Goal: Task Accomplishment & Management: Use online tool/utility

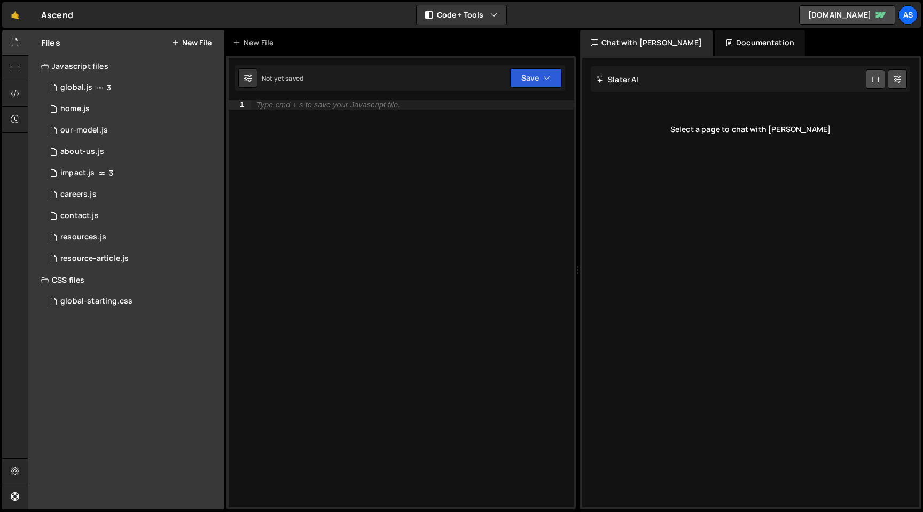
click at [429, 184] on div "Type cmd + s to save your Javascript file." at bounding box center [412, 312] width 323 height 424
click at [128, 89] on div "1 global.js 3" at bounding box center [132, 87] width 183 height 21
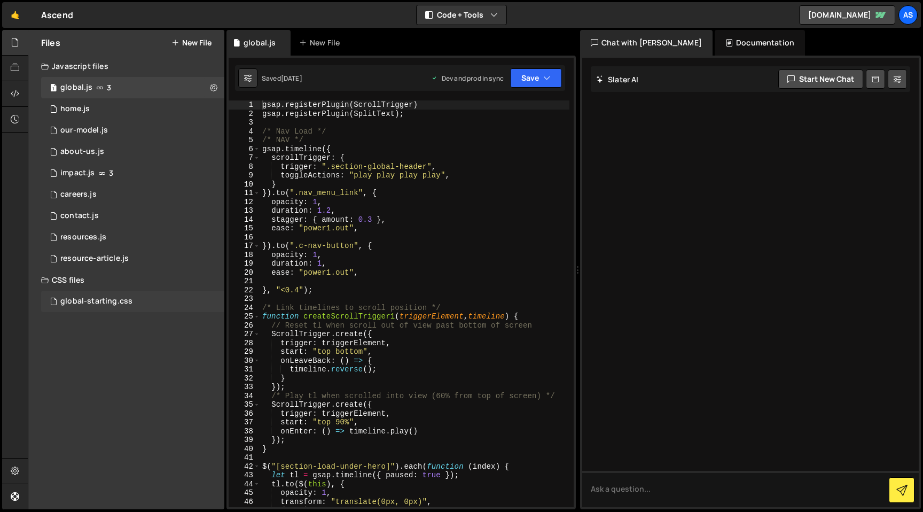
click at [122, 294] on div "global-starting.css 0" at bounding box center [132, 301] width 183 height 21
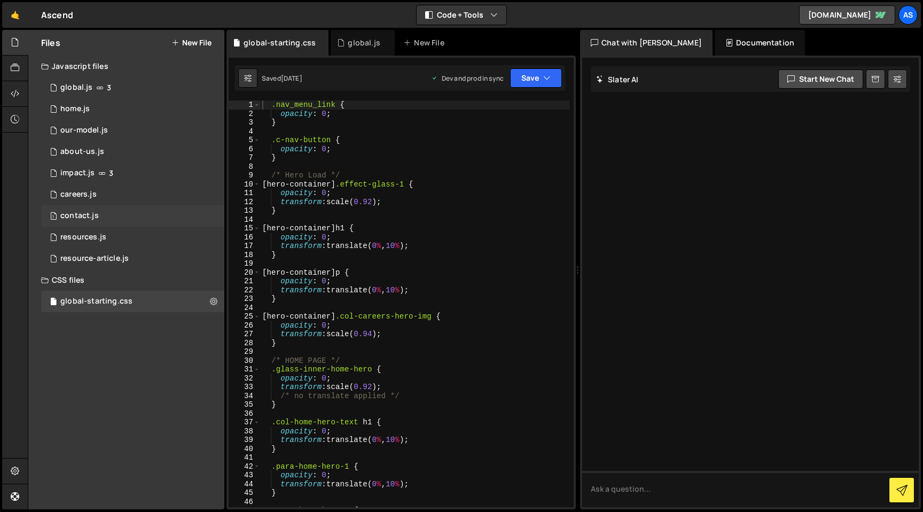
click at [113, 213] on div "1 contact.js 0" at bounding box center [132, 215] width 183 height 21
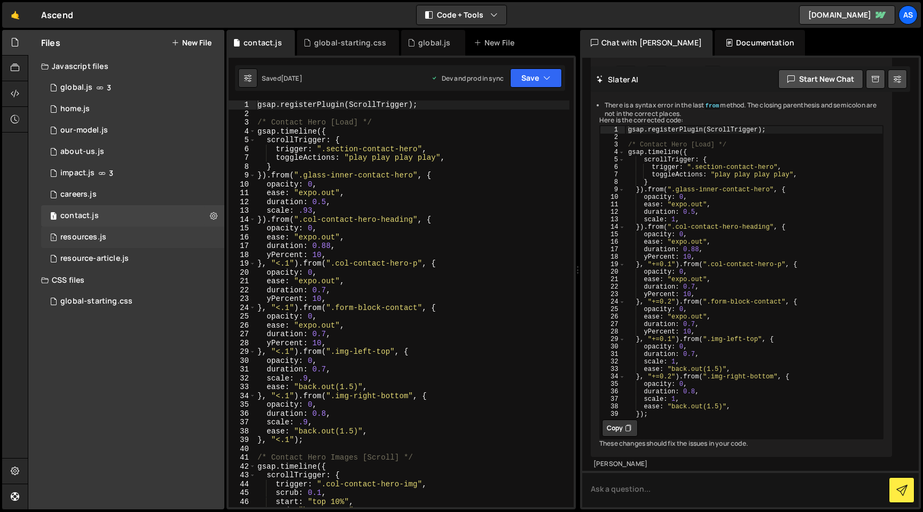
click at [117, 231] on div "1 resources.js 0" at bounding box center [132, 237] width 183 height 21
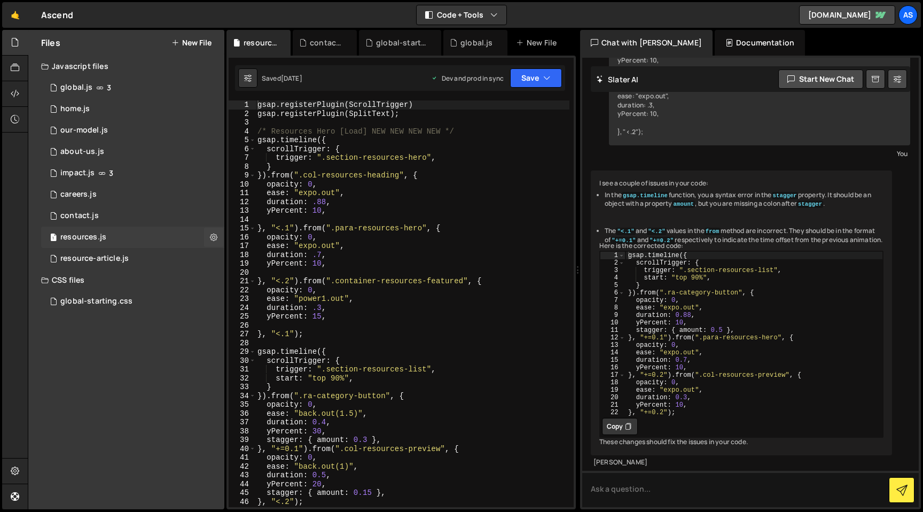
scroll to position [277, 0]
click at [87, 216] on div "contact.js" at bounding box center [79, 216] width 38 height 10
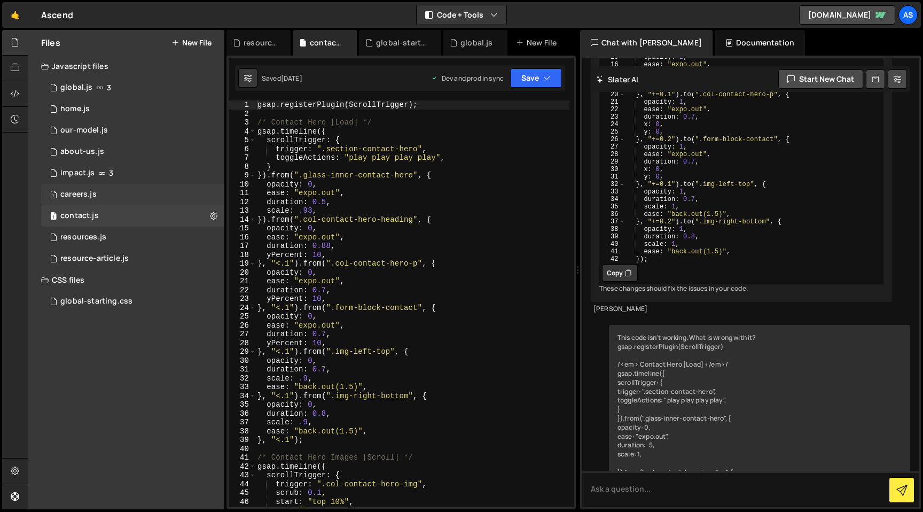
scroll to position [1392, 0]
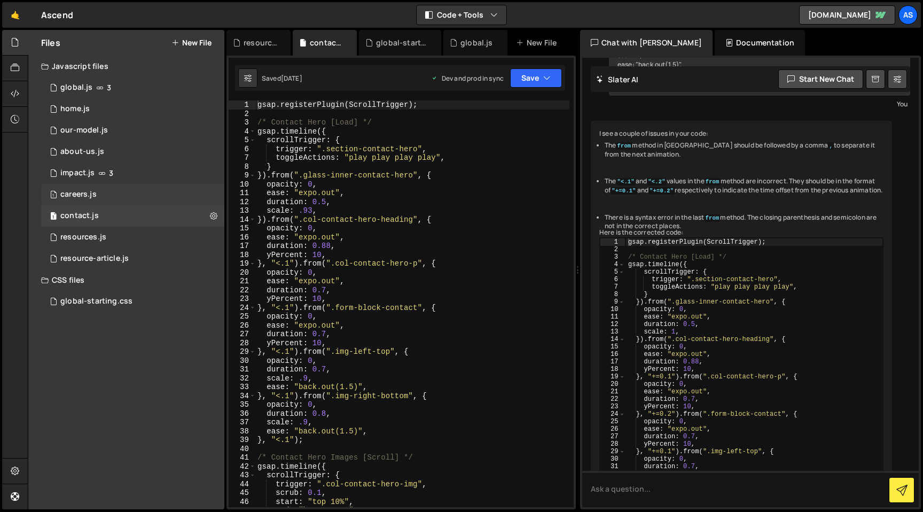
click at [96, 197] on div "careers.js" at bounding box center [78, 195] width 36 height 10
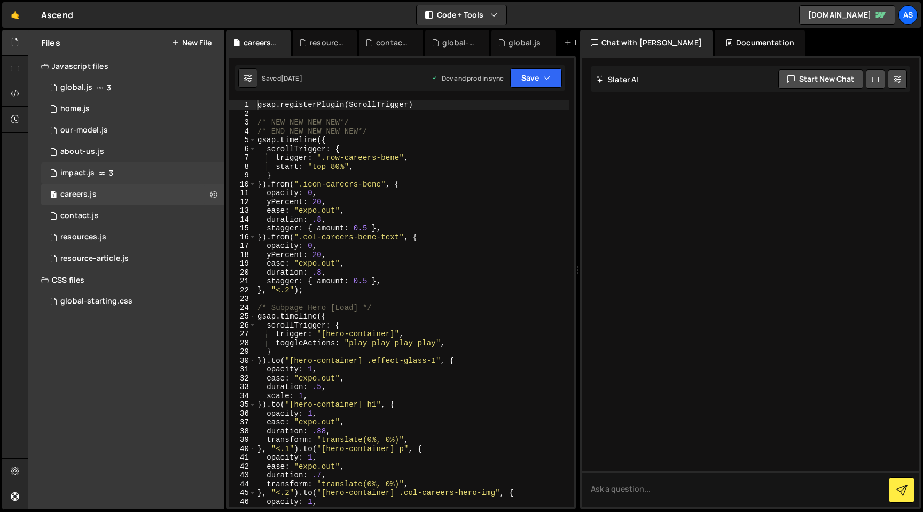
click at [100, 181] on div "1 impact.js 3" at bounding box center [132, 172] width 183 height 21
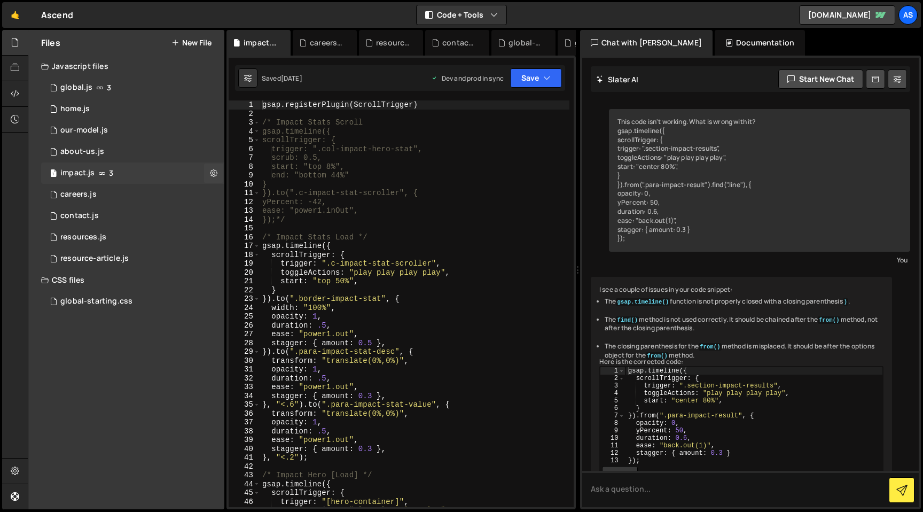
scroll to position [102, 0]
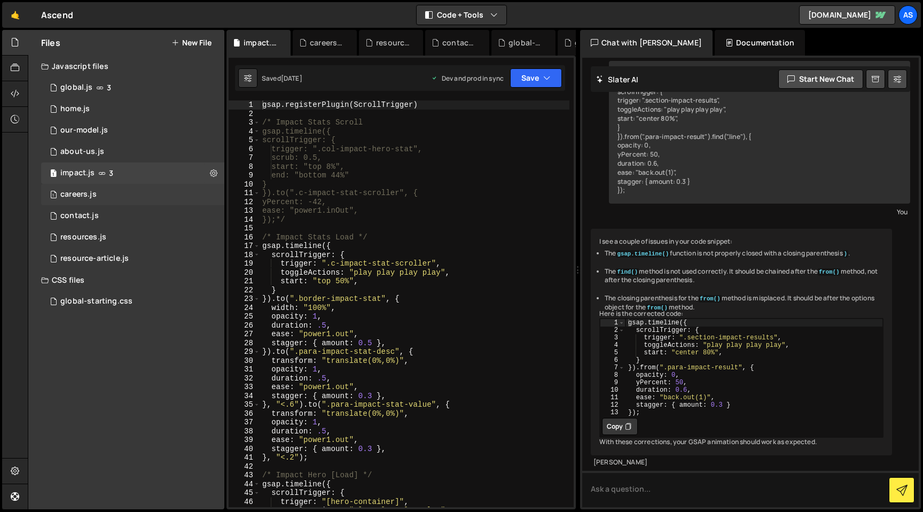
click at [104, 191] on div "1 careers.js 0" at bounding box center [132, 194] width 183 height 21
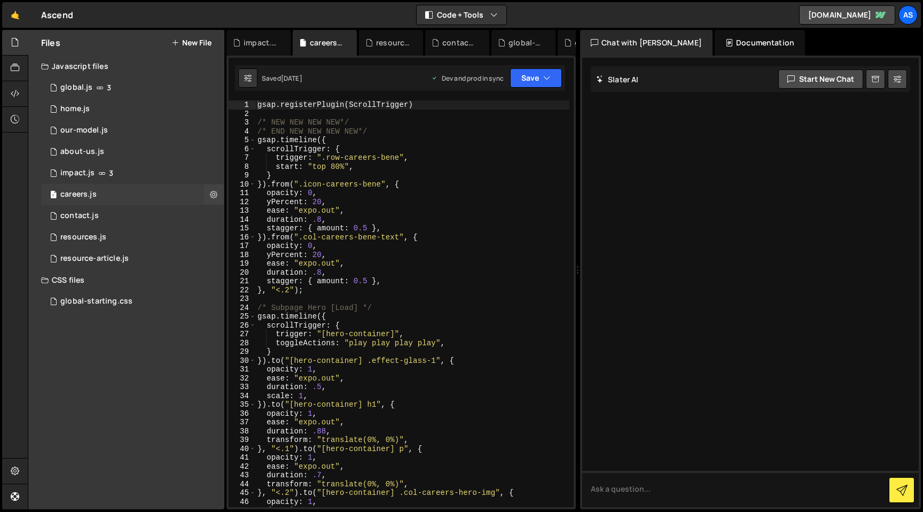
scroll to position [0, 0]
click at [127, 216] on div "1 contact.js 0" at bounding box center [132, 215] width 183 height 21
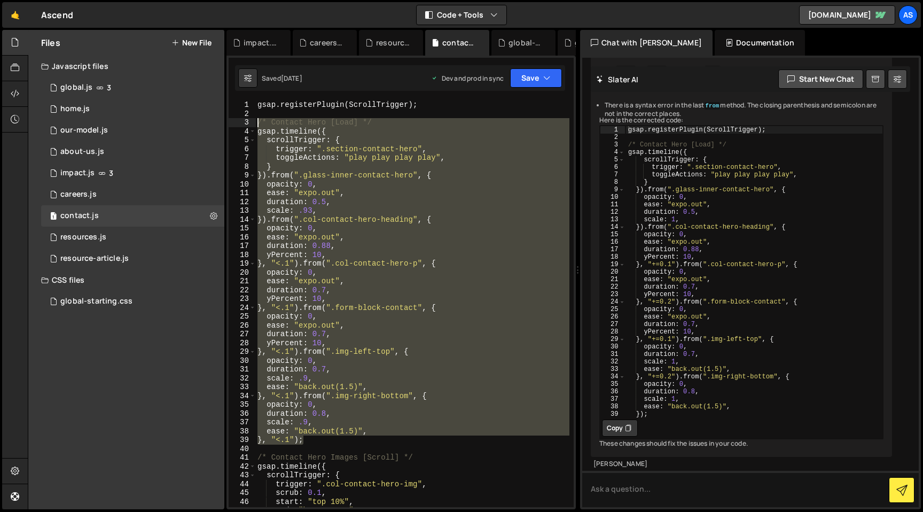
drag, startPoint x: 322, startPoint y: 269, endPoint x: 250, endPoint y: 119, distance: 166.3
click at [250, 119] on div "}, "<.1"); 1 2 3 4 5 6 7 8 9 10 11 12 13 14 15 16 17 18 19 20 21 22 23 24 25 26…" at bounding box center [401, 303] width 345 height 407
type textarea "/* Contact Hero [Load] */ gsap.timeline({"
click at [122, 199] on div "1 careers.js 0" at bounding box center [132, 194] width 183 height 21
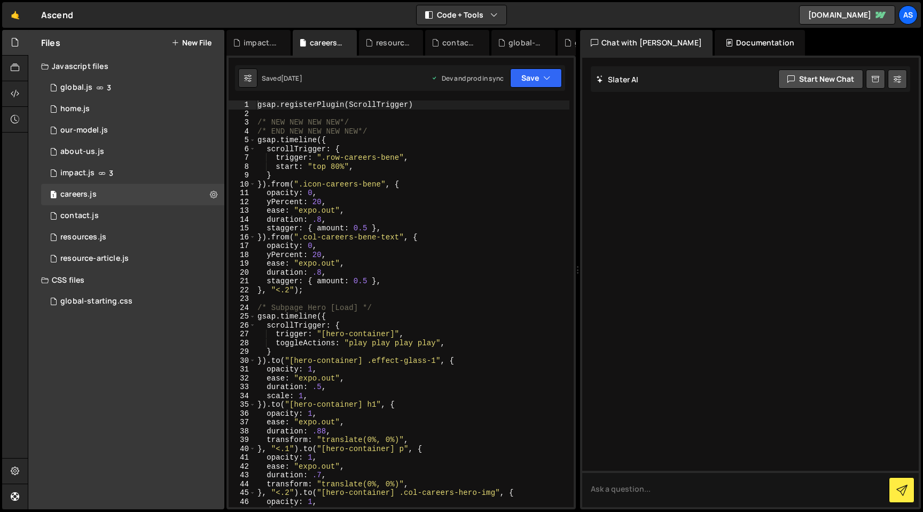
type textarea "transform: "translate(0%, 0%)","
drag, startPoint x: 265, startPoint y: 439, endPoint x: 438, endPoint y: 437, distance: 172.6
click at [438, 437] on div "gsap . registerPlugin ( ScrollTrigger ) /* NEW NEW NEW NEW*/ /* END NEW NEW NEW…" at bounding box center [412, 312] width 314 height 424
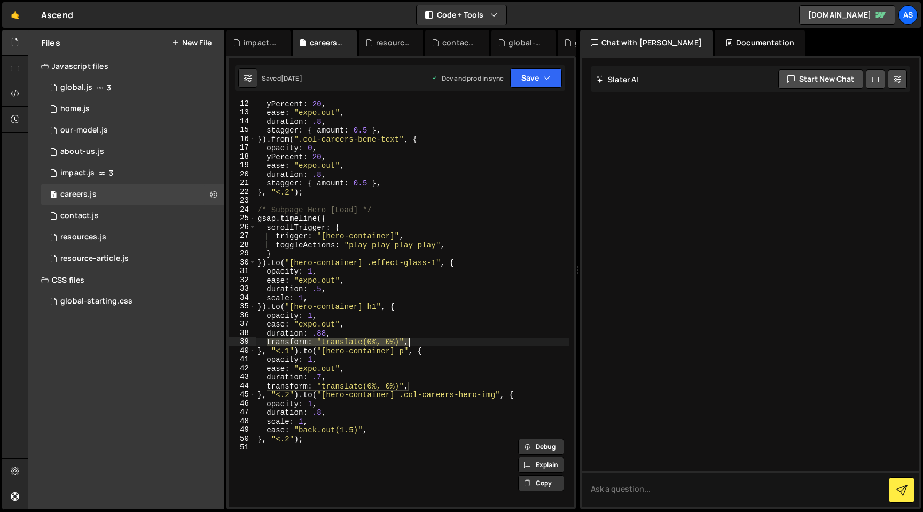
click at [332, 450] on div "yPercent : 20 , ease : "expo.out" , duration : .8 , stagger : { amount : 0.5 } …" at bounding box center [412, 311] width 314 height 424
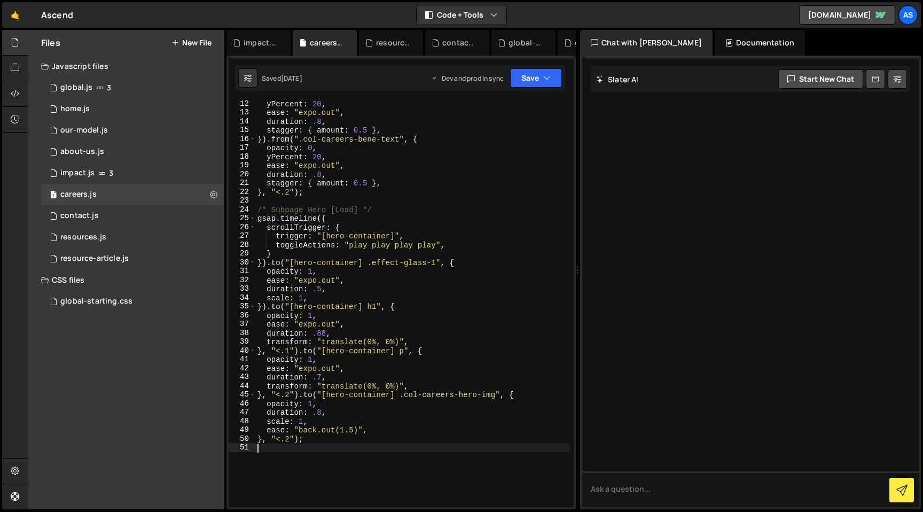
scroll to position [0, 0]
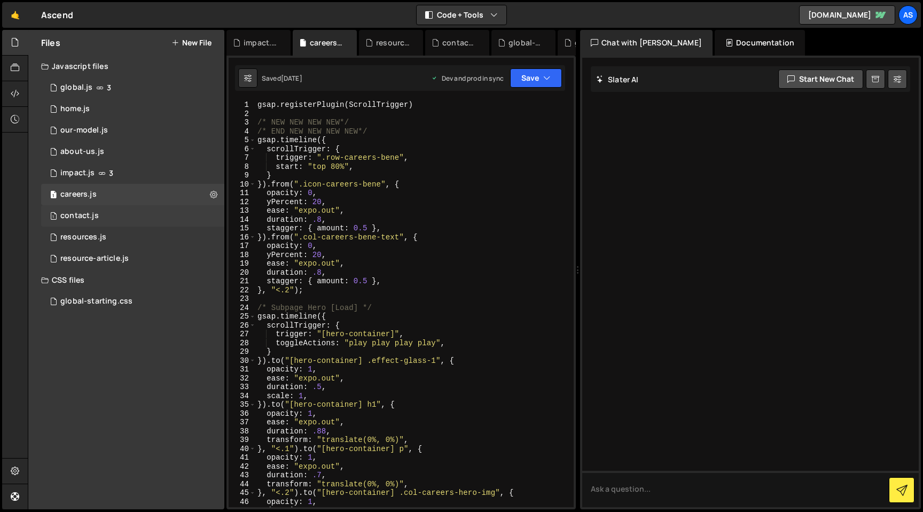
click at [126, 211] on div "1 contact.js 0" at bounding box center [132, 215] width 183 height 21
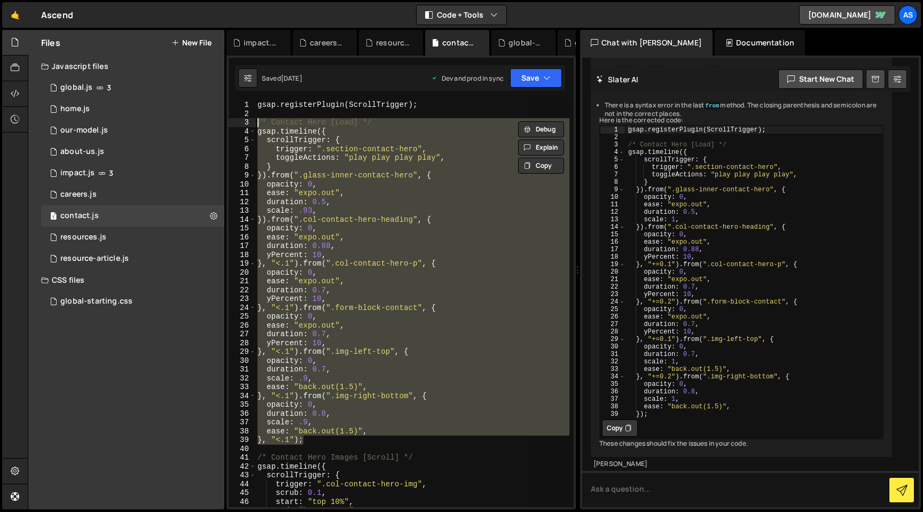
click at [276, 186] on div "gsap . registerPlugin ( ScrollTrigger ) ; /* Contact Hero [Load] */ gsap . time…" at bounding box center [412, 303] width 314 height 407
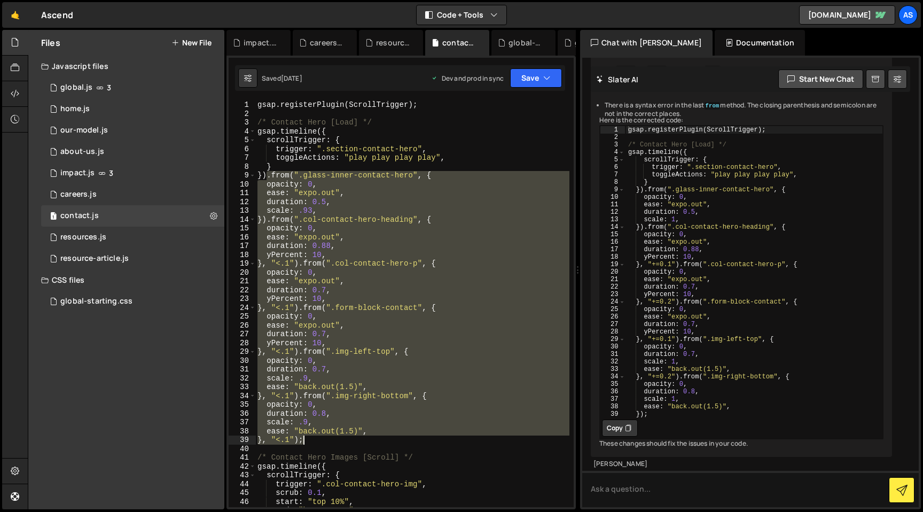
drag, startPoint x: 267, startPoint y: 177, endPoint x: 386, endPoint y: 440, distance: 288.9
click at [386, 440] on div "gsap . registerPlugin ( ScrollTrigger ) ; /* Contact Hero [Load] */ gsap . time…" at bounding box center [412, 312] width 314 height 424
paste textarea
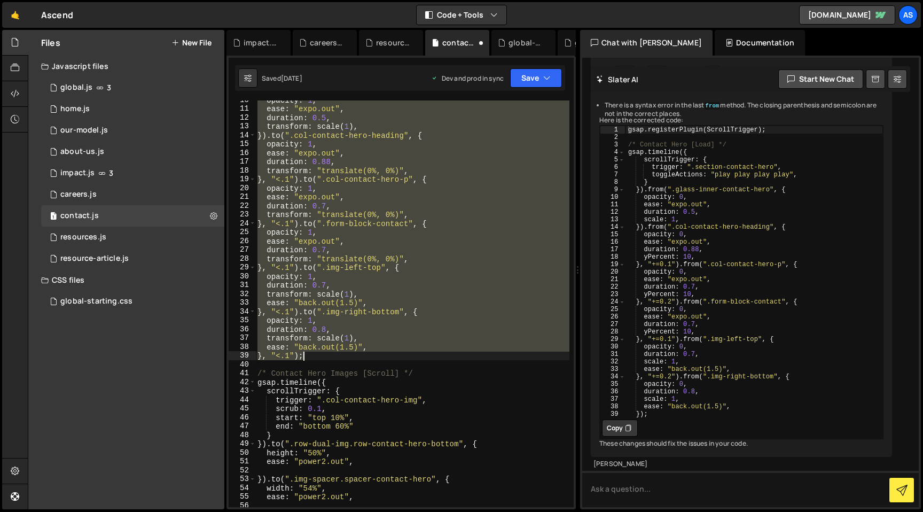
scroll to position [155, 0]
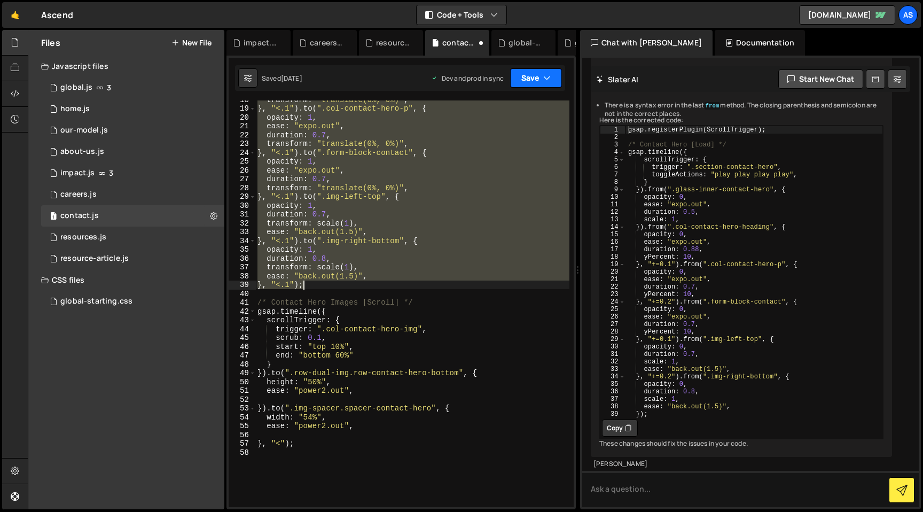
click at [553, 84] on button "Save" at bounding box center [536, 77] width 52 height 19
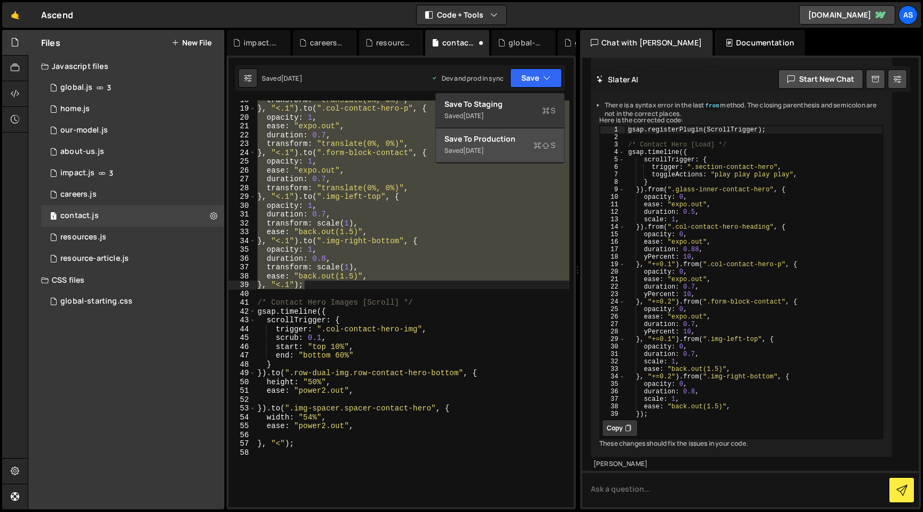
click at [539, 136] on div "Save to Production S" at bounding box center [500, 139] width 111 height 11
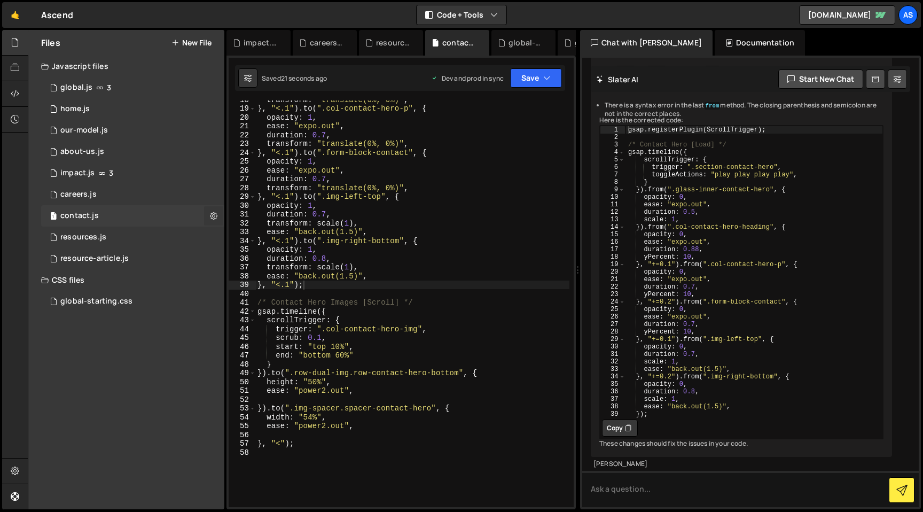
click at [214, 213] on icon at bounding box center [213, 216] width 7 height 10
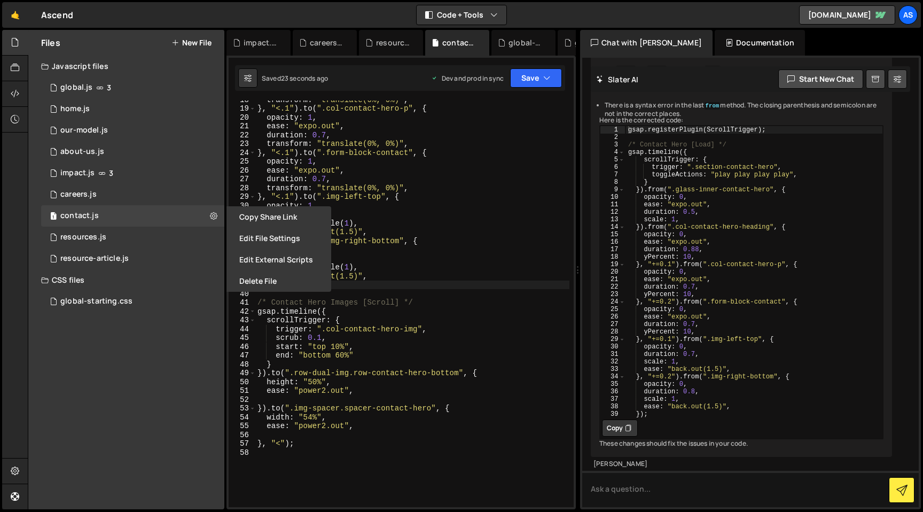
click at [428, 220] on div "transform : "translate(0%, 0%)" , } , "<.1" ) . to ( ".col-contact-hero-p" , { …" at bounding box center [412, 307] width 314 height 424
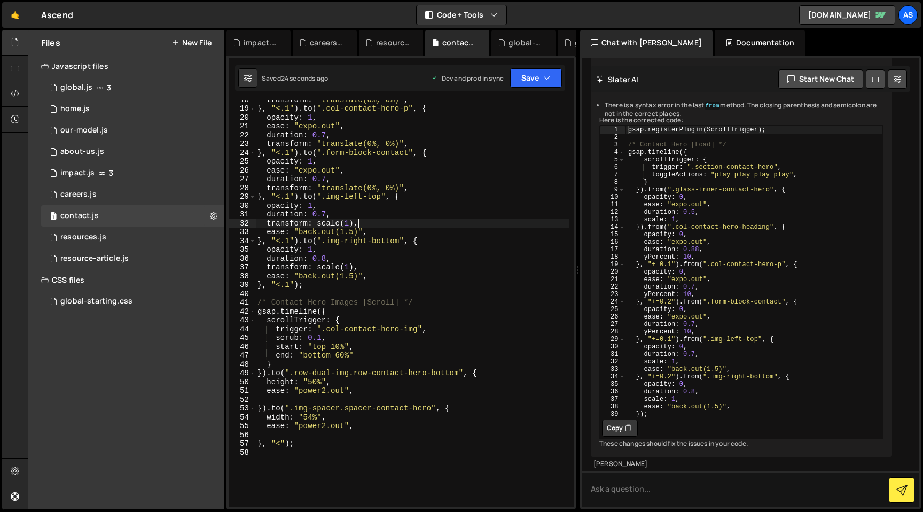
scroll to position [66, 0]
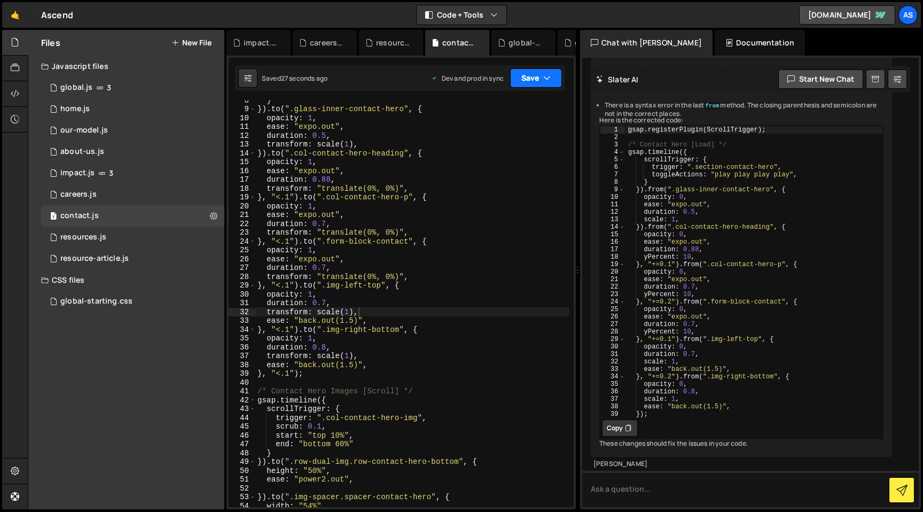
click at [534, 87] on button "Save" at bounding box center [536, 77] width 52 height 19
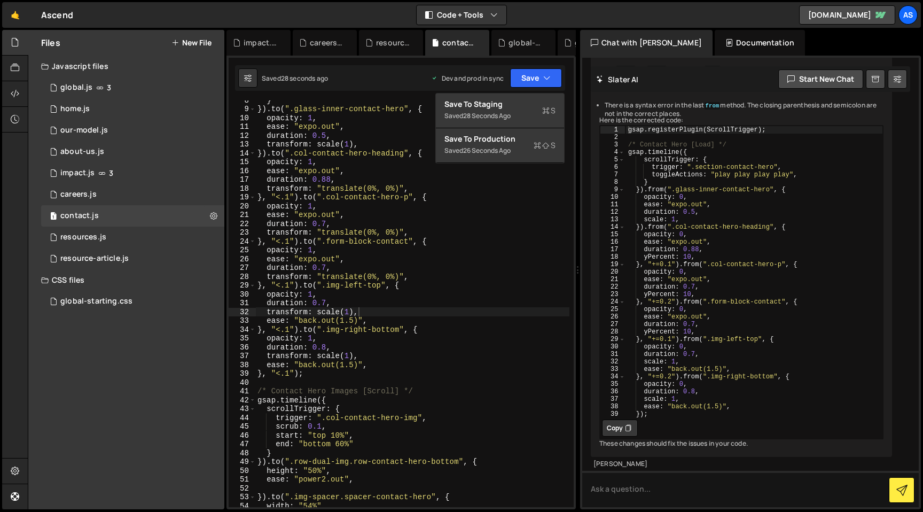
click at [476, 271] on div "} }) . to ( ".glass-inner-contact-hero" , { opacity : 1 , ease : "expo.out" , d…" at bounding box center [412, 308] width 314 height 424
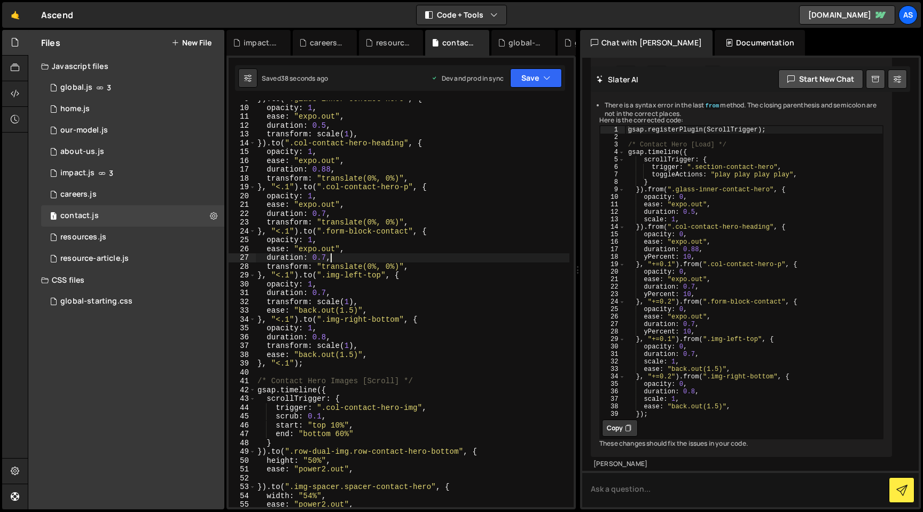
scroll to position [0, 0]
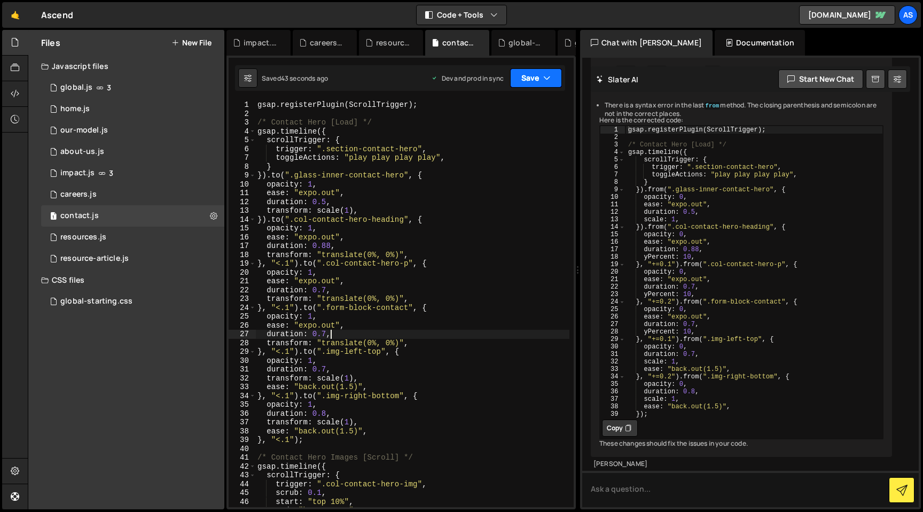
click at [523, 81] on button "Save" at bounding box center [536, 77] width 52 height 19
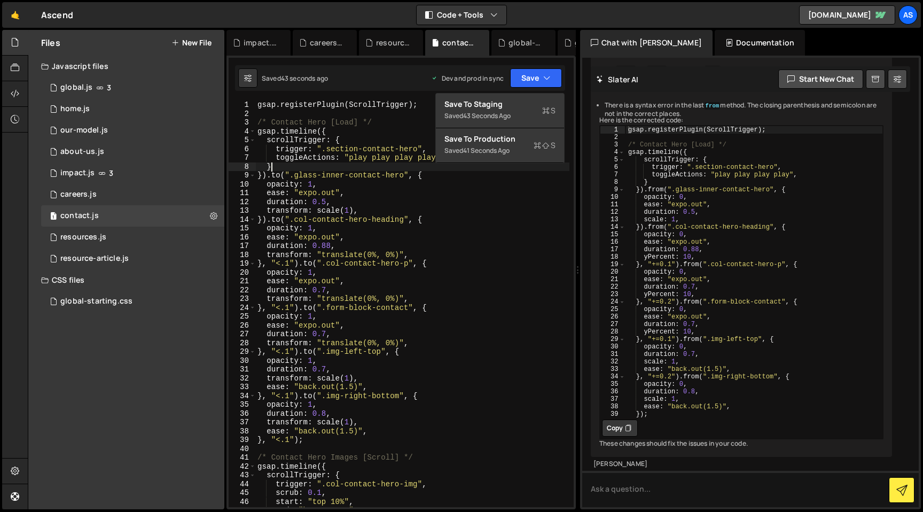
click at [525, 168] on div "gsap . registerPlugin ( ScrollTrigger ) ; /* Contact Hero [Load] */ gsap . time…" at bounding box center [412, 312] width 314 height 424
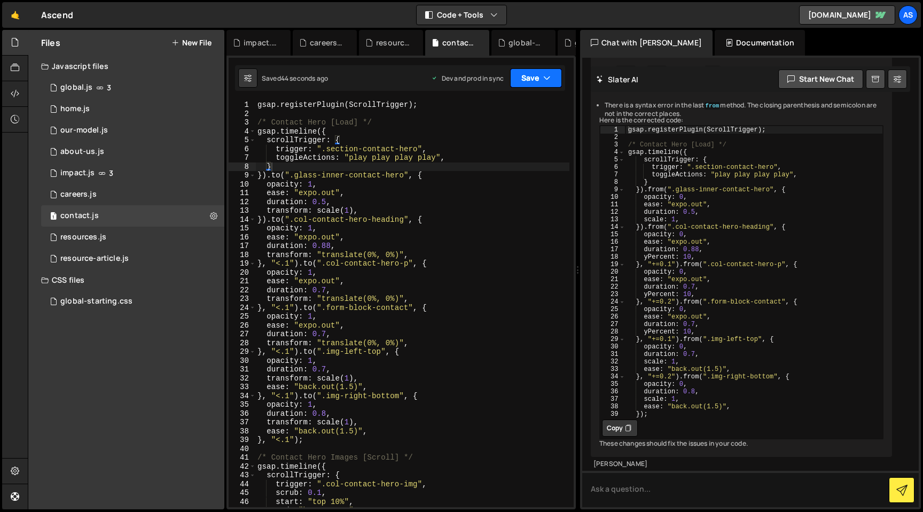
click at [534, 82] on button "Save" at bounding box center [536, 77] width 52 height 19
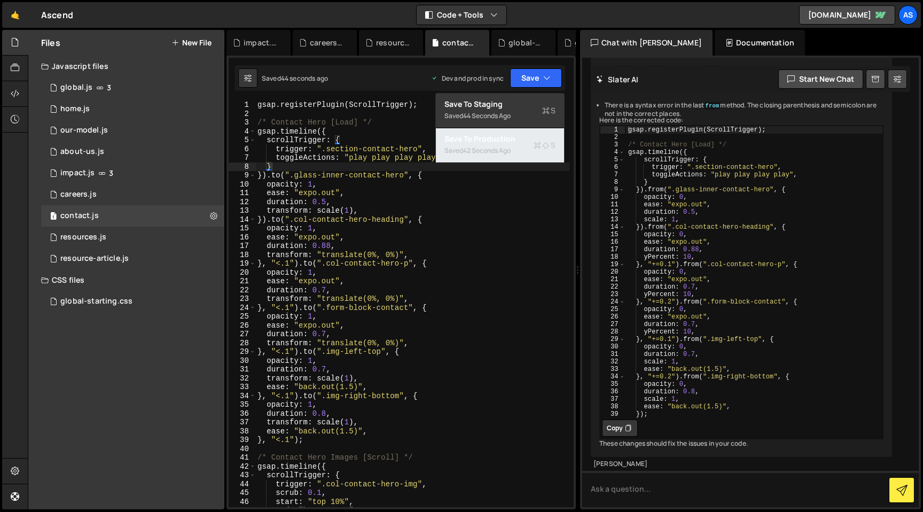
drag, startPoint x: 529, startPoint y: 145, endPoint x: 566, endPoint y: 138, distance: 38.0
click at [529, 145] on div "Saved 42 seconds ago" at bounding box center [500, 150] width 111 height 13
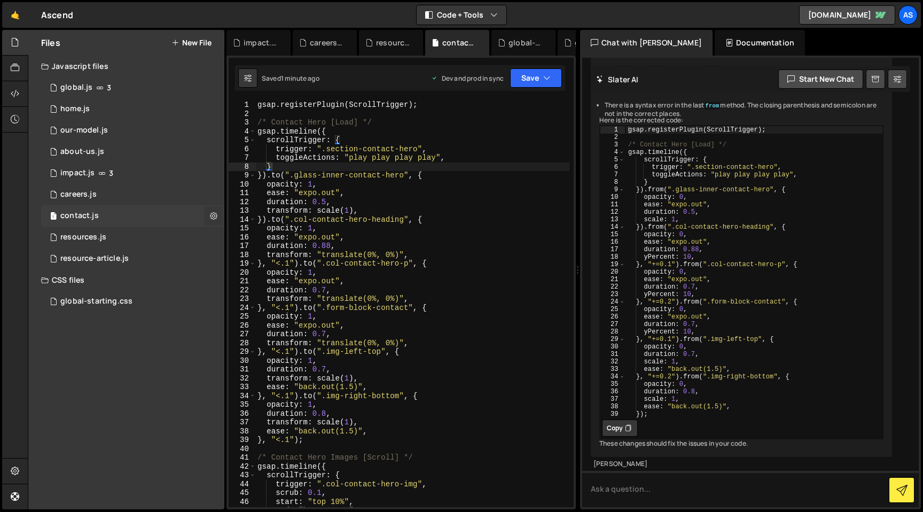
click at [212, 219] on icon at bounding box center [213, 216] width 7 height 10
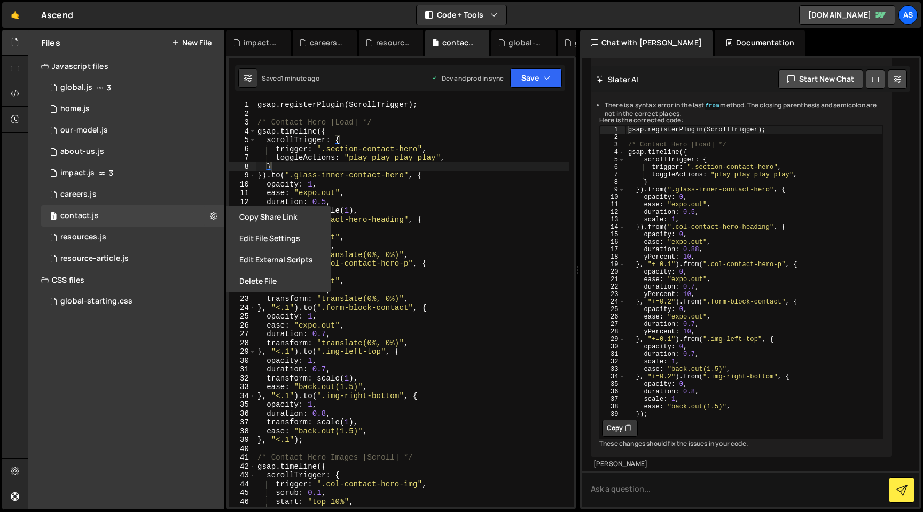
click at [361, 208] on div "gsap . registerPlugin ( ScrollTrigger ) ; /* Contact Hero [Load] */ gsap . time…" at bounding box center [412, 312] width 314 height 424
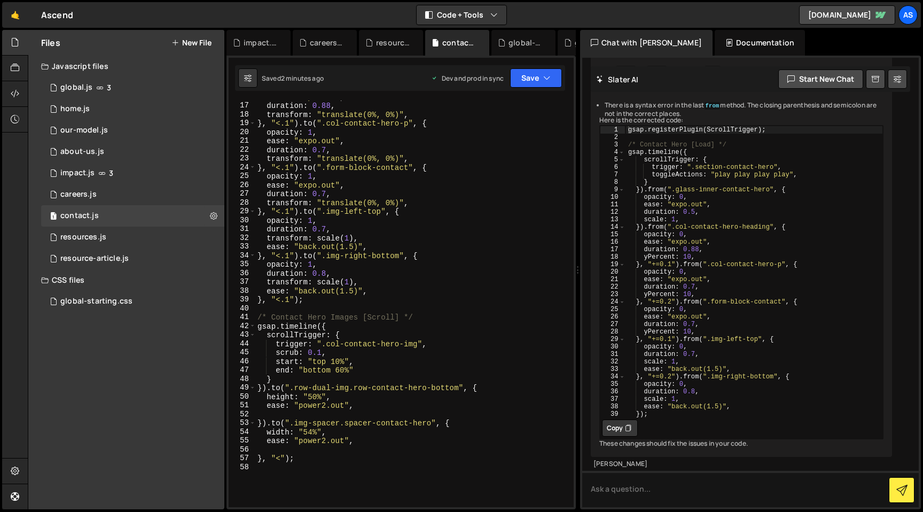
scroll to position [58, 0]
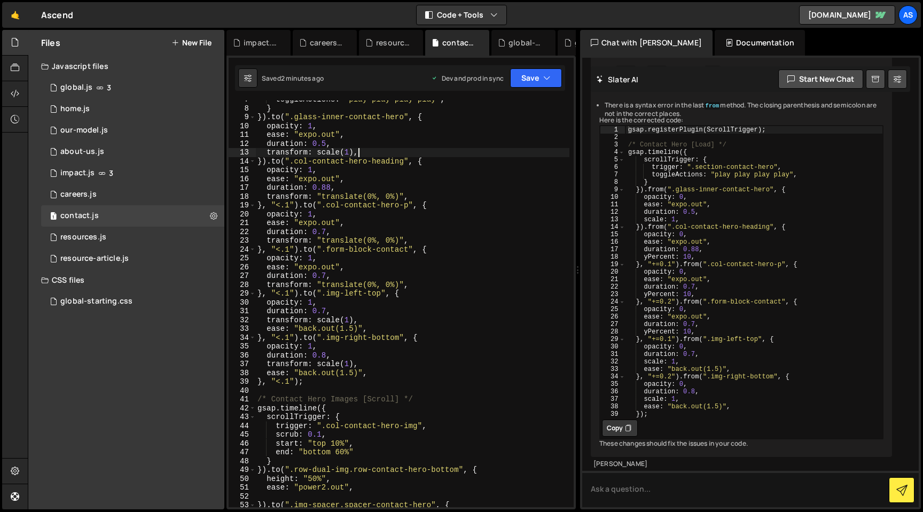
click at [316, 154] on div "toggleActions : "play play play play" , } }) . to ( ".glass-inner-contact-hero"…" at bounding box center [412, 307] width 314 height 424
click at [539, 75] on button "Save" at bounding box center [536, 77] width 52 height 19
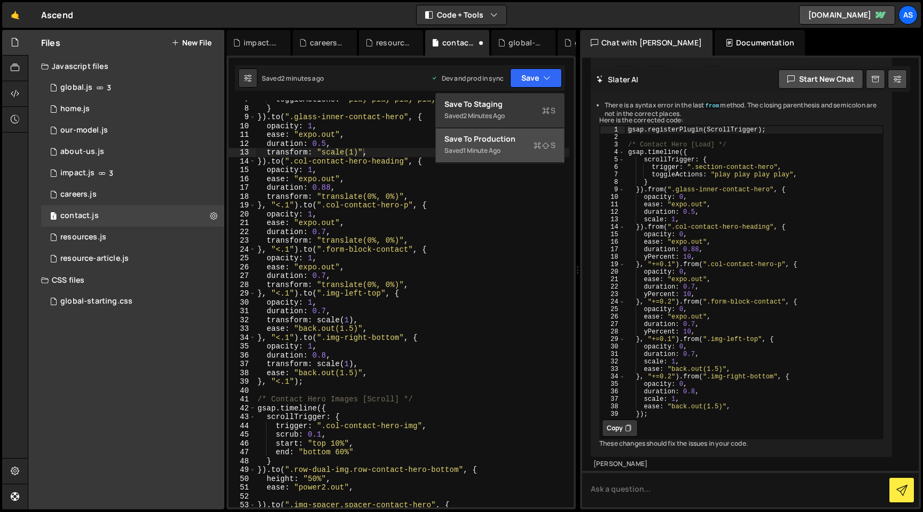
click at [522, 141] on div "Save to Production S" at bounding box center [500, 139] width 111 height 11
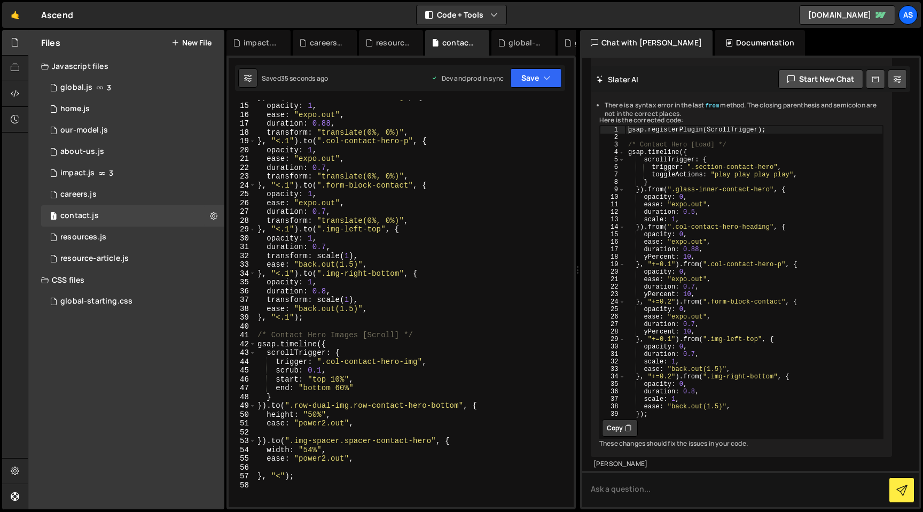
scroll to position [43, 0]
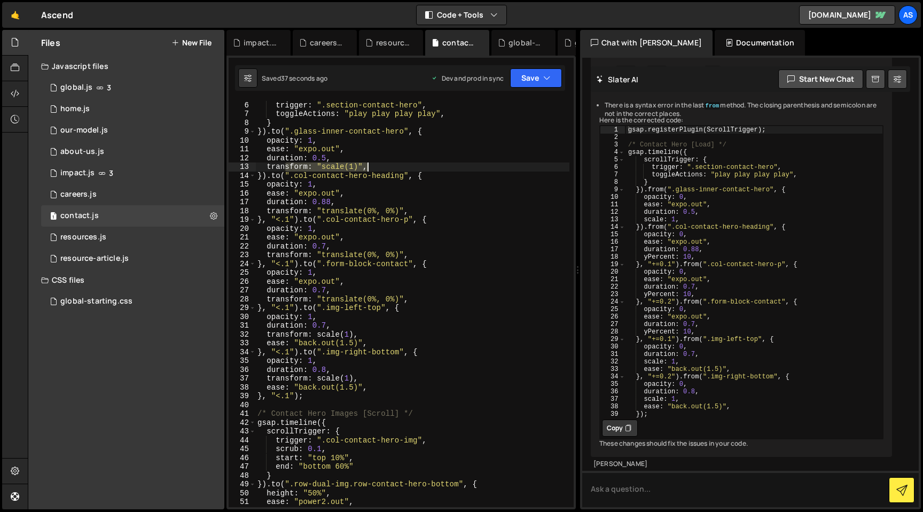
drag, startPoint x: 284, startPoint y: 166, endPoint x: 409, endPoint y: 165, distance: 125.6
click at [409, 165] on div "scrollTrigger : { trigger : ".section-contact-hero" , toggleActions : "play pla…" at bounding box center [412, 304] width 314 height 424
drag, startPoint x: 267, startPoint y: 166, endPoint x: 433, endPoint y: 166, distance: 166.2
click at [433, 166] on div "scrollTrigger : { trigger : ".section-contact-hero" , toggleActions : "play pla…" at bounding box center [412, 304] width 314 height 424
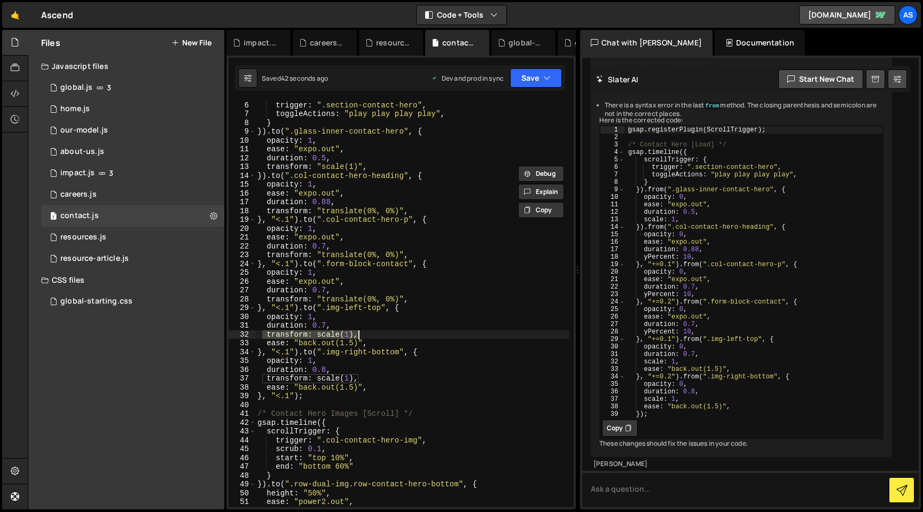
drag, startPoint x: 265, startPoint y: 336, endPoint x: 389, endPoint y: 335, distance: 124.5
click at [387, 335] on div "scrollTrigger : { trigger : ".section-contact-hero" , toggleActions : "play pla…" at bounding box center [412, 304] width 314 height 424
paste textarea "transform: "scale(1)""
click at [261, 336] on div "scrollTrigger : { trigger : ".section-contact-hero" , toggleActions : "play pla…" at bounding box center [412, 304] width 314 height 424
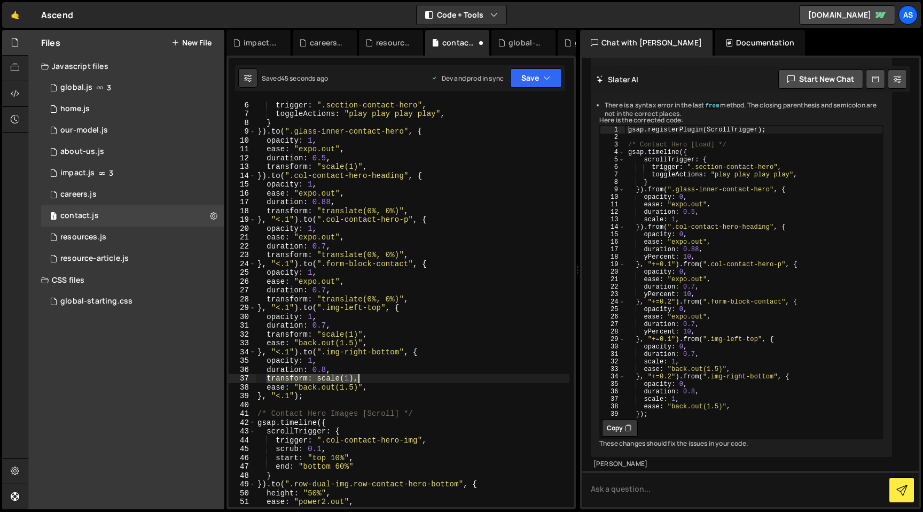
drag, startPoint x: 268, startPoint y: 379, endPoint x: 383, endPoint y: 382, distance: 114.9
click at [383, 382] on div "scrollTrigger : { trigger : ".section-contact-hero" , toggleActions : "play pla…" at bounding box center [412, 304] width 314 height 424
paste textarea ""scale(1)""
type textarea "transform: "scale(1)","
click at [534, 87] on button "Save" at bounding box center [536, 77] width 52 height 19
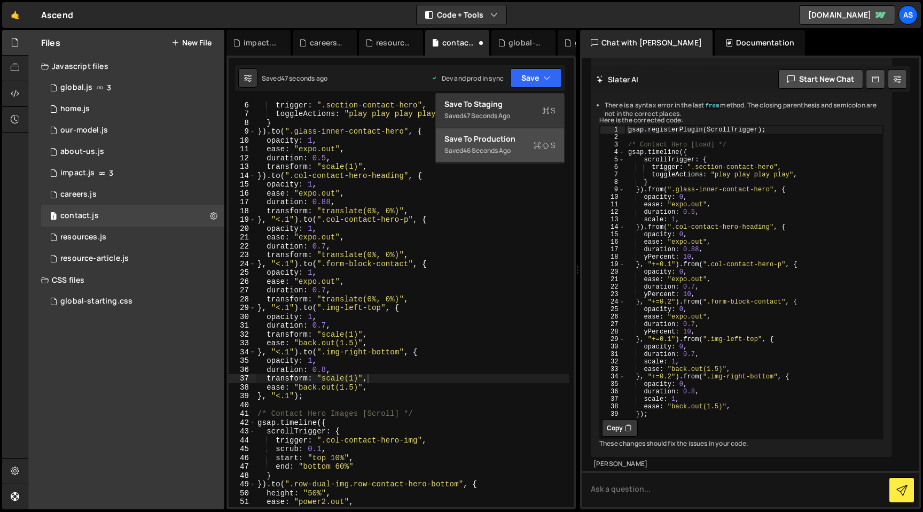
click at [532, 142] on div "Save to Production S" at bounding box center [500, 139] width 111 height 11
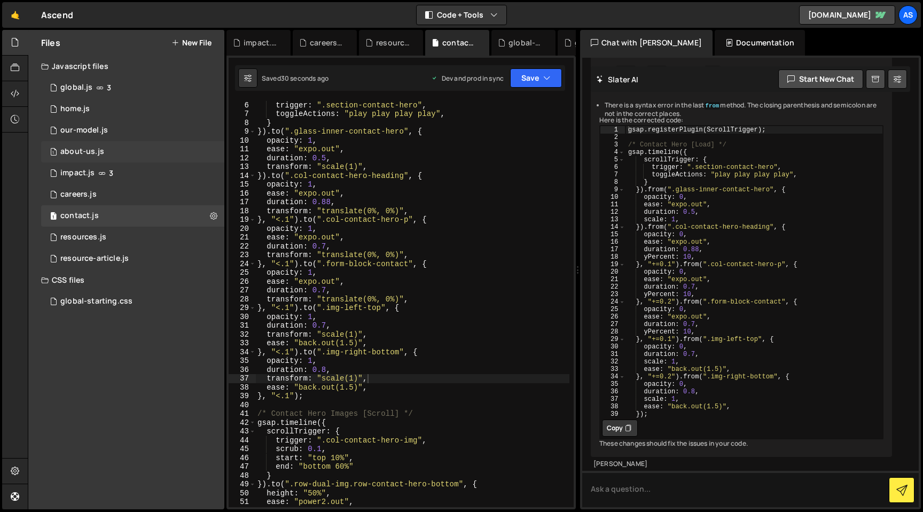
click at [127, 151] on div "1 about-us.js 0" at bounding box center [132, 151] width 183 height 21
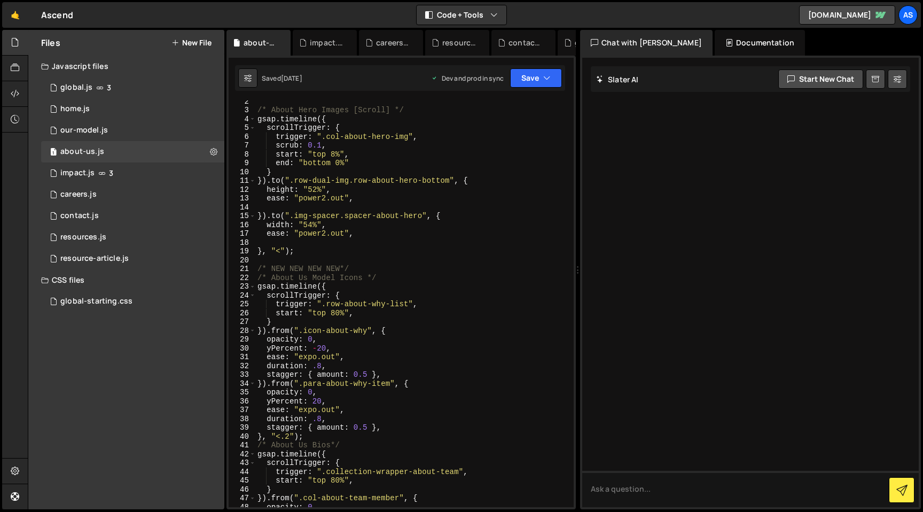
scroll to position [82, 0]
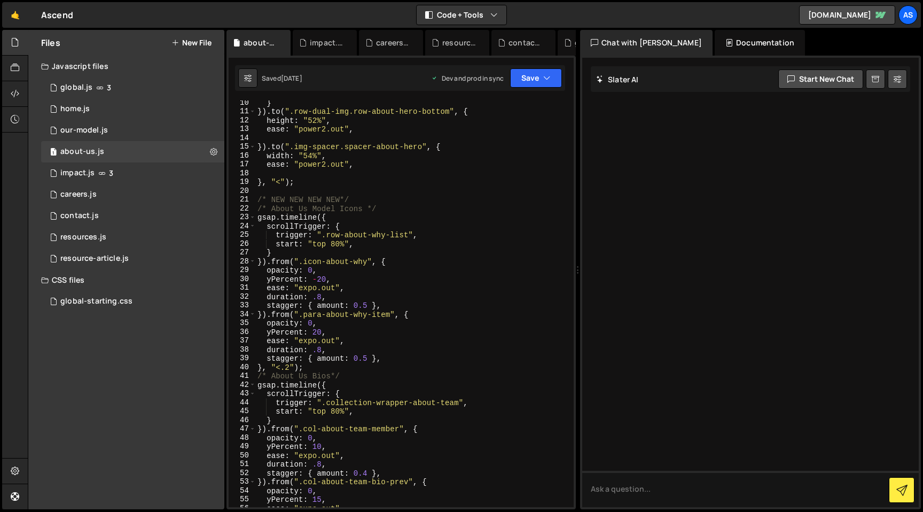
click at [408, 214] on div "} }) . to ( ".row-dual-img.row-about-hero-bottom" , { height : "52%" , ease : "…" at bounding box center [412, 310] width 314 height 424
click at [421, 211] on div "} }) . to ( ".row-dual-img.row-about-hero-bottom" , { height : "52%" , ease : "…" at bounding box center [412, 310] width 314 height 424
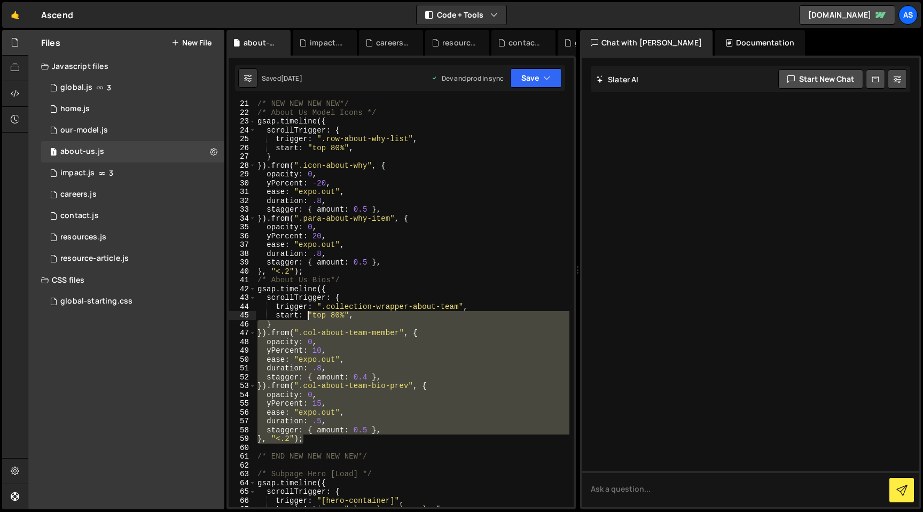
scroll to position [136, 0]
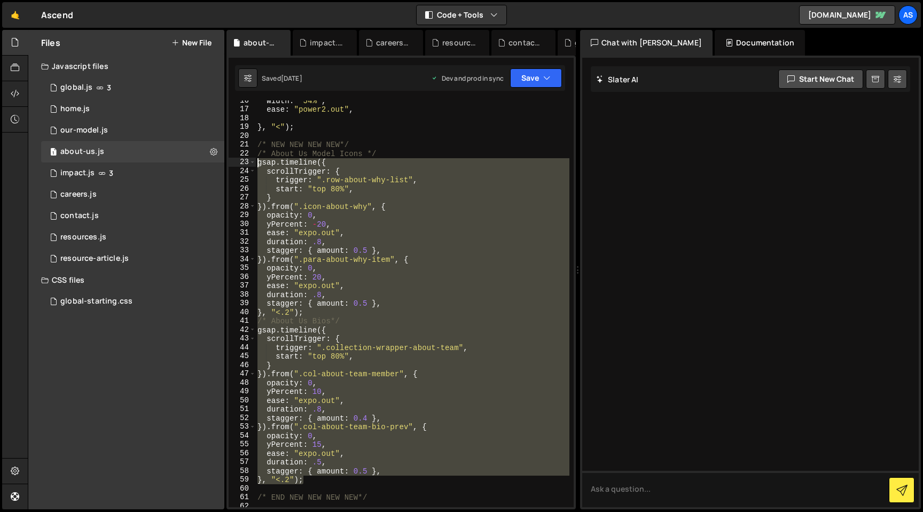
drag, startPoint x: 327, startPoint y: 405, endPoint x: 238, endPoint y: 164, distance: 256.3
click at [238, 164] on div "/* About Us Model Icons */ 16 17 18 19 20 21 22 23 24 25 26 27 28 29 30 31 32 3…" at bounding box center [401, 303] width 345 height 407
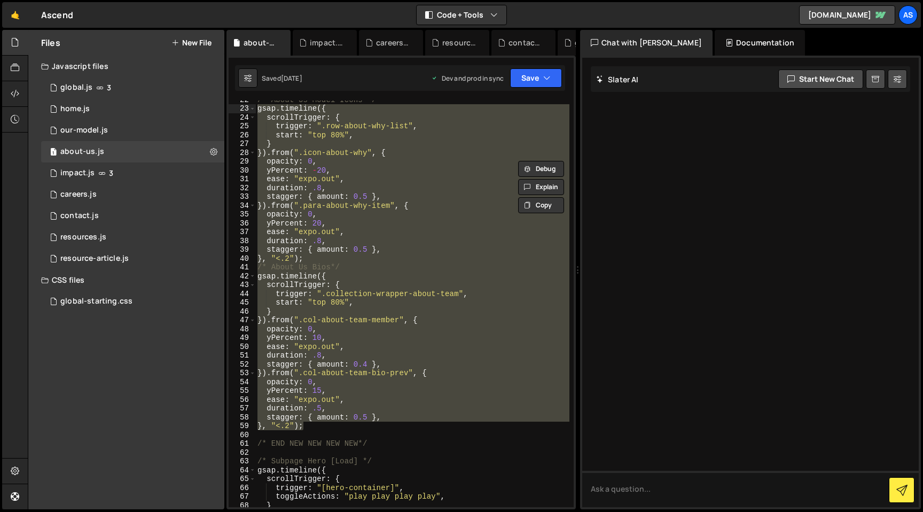
scroll to position [190, 0]
click at [390, 270] on div "/* About Us Model Icons */ gsap . timeline ({ scrollTrigger : { trigger : ".row…" at bounding box center [412, 303] width 314 height 407
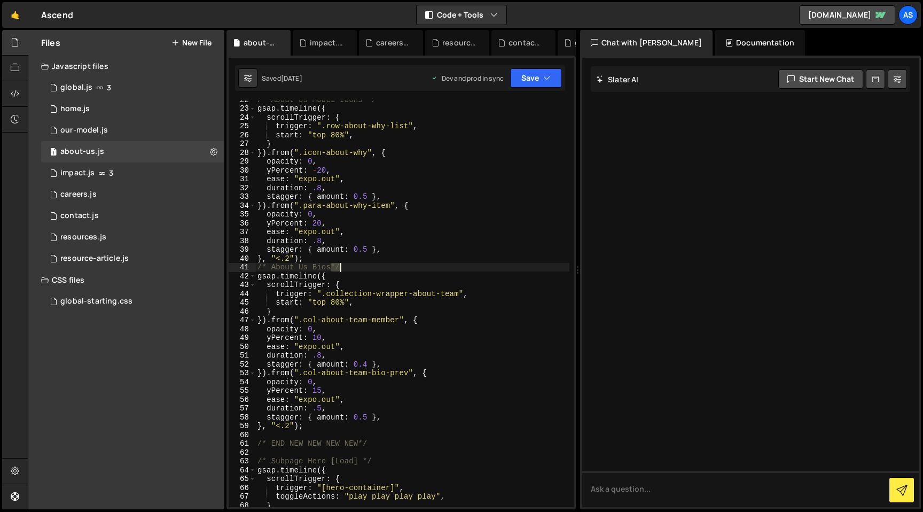
click at [390, 270] on div "/* About Us Model Icons */ gsap . timeline ({ scrollTrigger : { trigger : ".row…" at bounding box center [412, 307] width 314 height 424
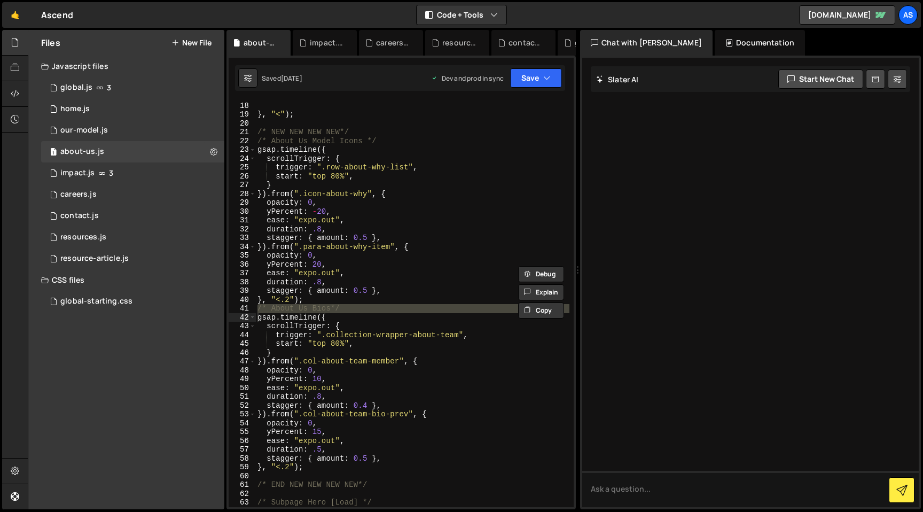
click at [362, 142] on div "ease : "power2.out" , } , "<" ) ; /* NEW NEW NEW NEW*/ /* About Us Model Icons …" at bounding box center [412, 304] width 314 height 424
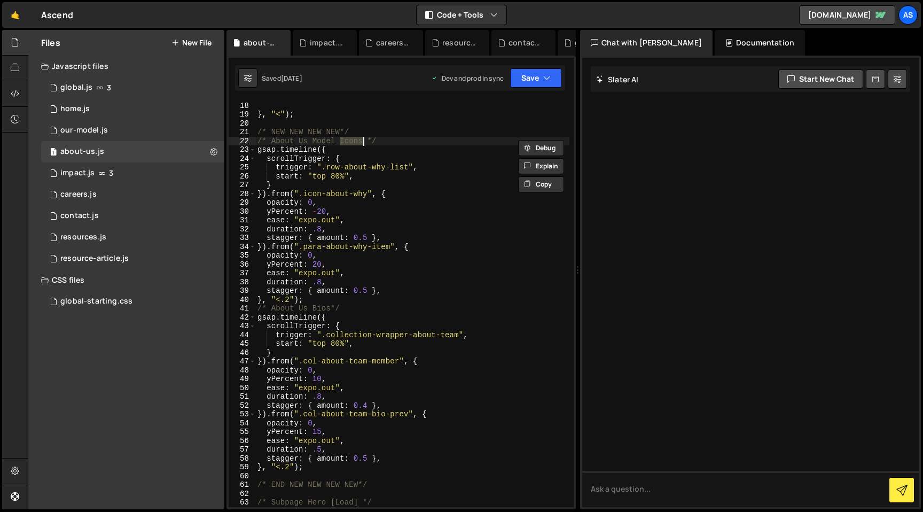
click at [362, 142] on div "ease : "power2.out" , } , "<" ) ; /* NEW NEW NEW NEW*/ /* About Us Model Icons …" at bounding box center [412, 304] width 314 height 424
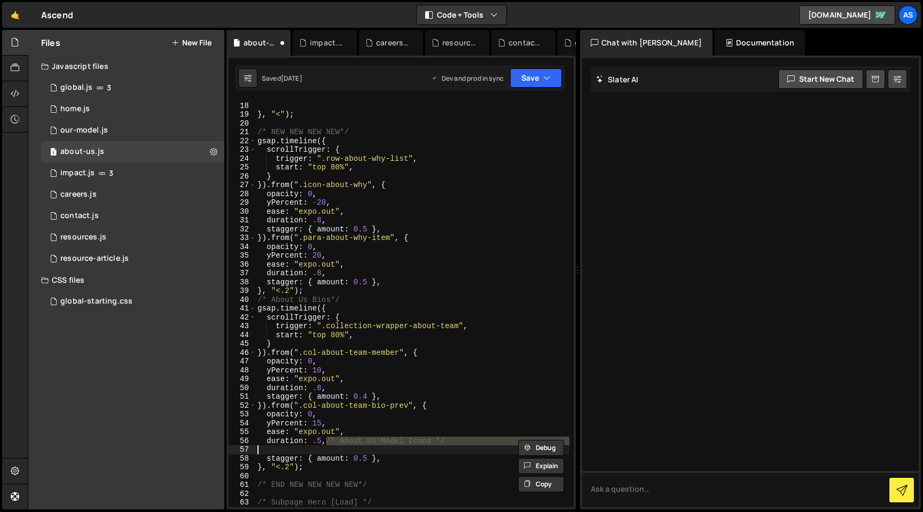
type textarea "/* About Us Model Icons */ gsap.timeline({"
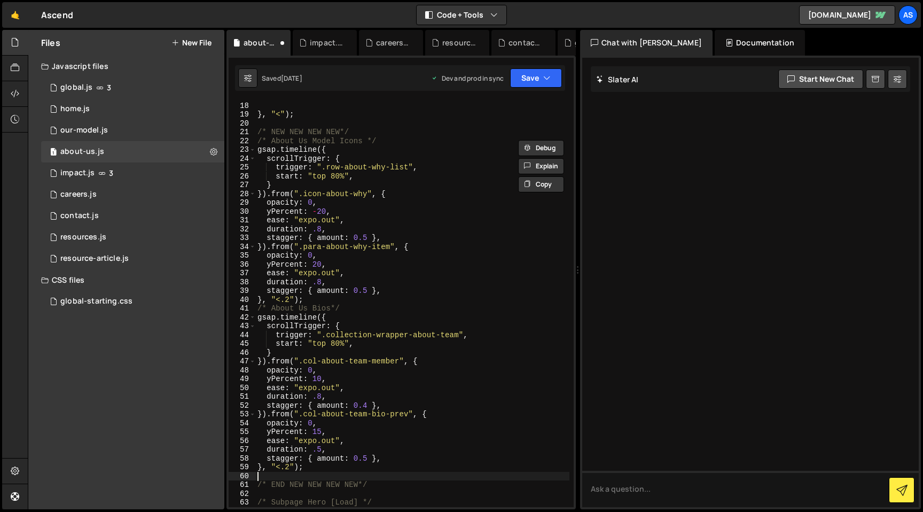
click at [318, 473] on div "ease : "power2.out" , } , "<" ) ; /* NEW NEW NEW NEW*/ /* About Us Model Icons …" at bounding box center [412, 304] width 314 height 424
click at [309, 468] on div "ease : "power2.out" , } , "<" ) ; /* NEW NEW NEW NEW*/ /* About Us Model Icons …" at bounding box center [412, 304] width 314 height 424
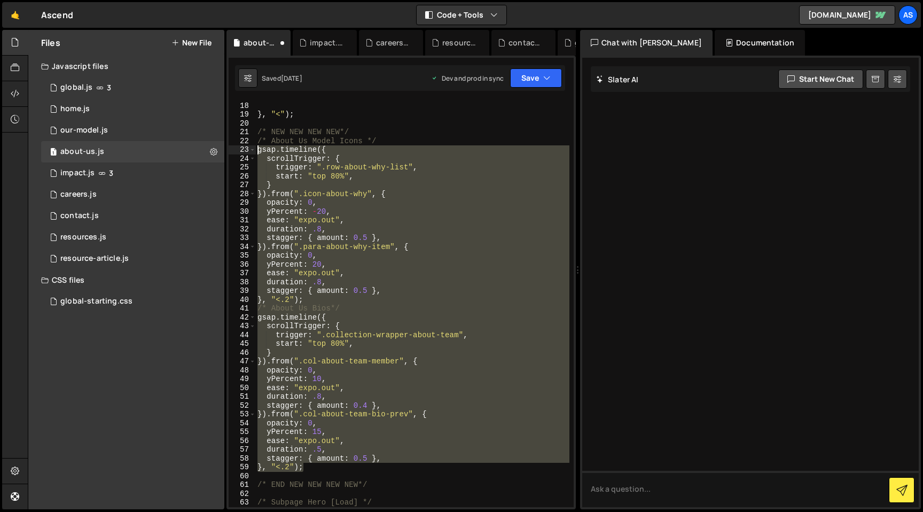
drag, startPoint x: 323, startPoint y: 470, endPoint x: 236, endPoint y: 150, distance: 331.7
click at [235, 150] on div "}, "<.2"); 17 18 19 20 21 22 23 24 25 26 27 28 29 30 31 32 33 34 35 36 37 38 39…" at bounding box center [401, 303] width 345 height 407
paste textarea "}, "<.2");"
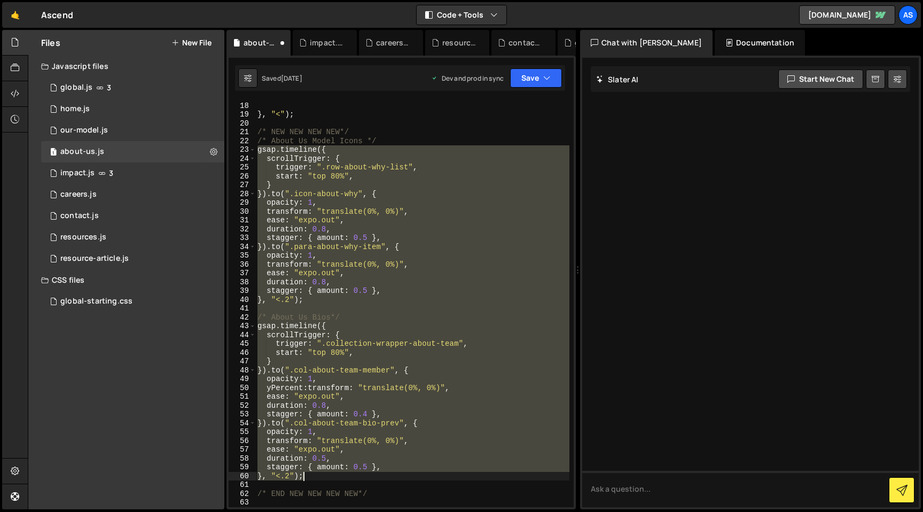
click at [315, 478] on div "ease : "power2.out" , } , "<" ) ; /* NEW NEW NEW NEW*/ /* About Us Model Icons …" at bounding box center [412, 303] width 314 height 407
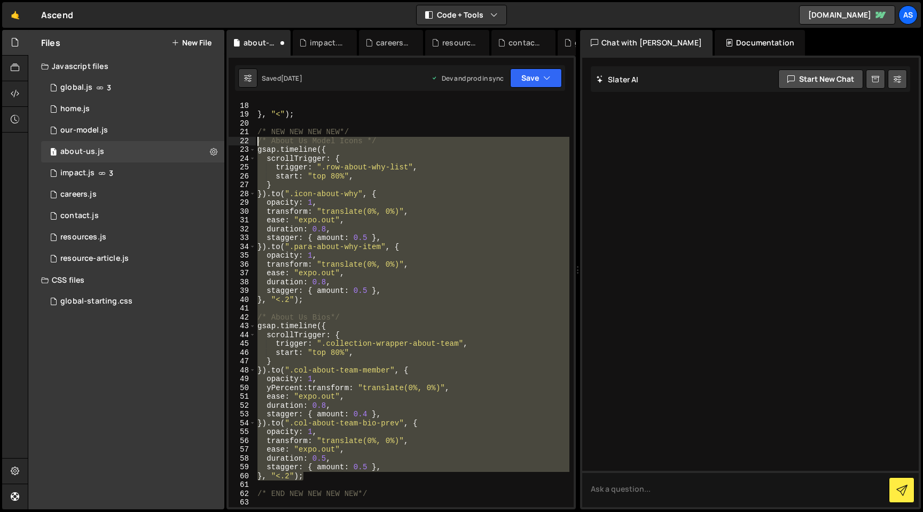
drag, startPoint x: 322, startPoint y: 478, endPoint x: 231, endPoint y: 137, distance: 353.0
click at [231, 137] on div "}, "<.2"); 17 18 19 20 21 22 23 24 25 26 27 28 29 30 31 32 33 34 35 36 37 38 39…" at bounding box center [401, 303] width 345 height 407
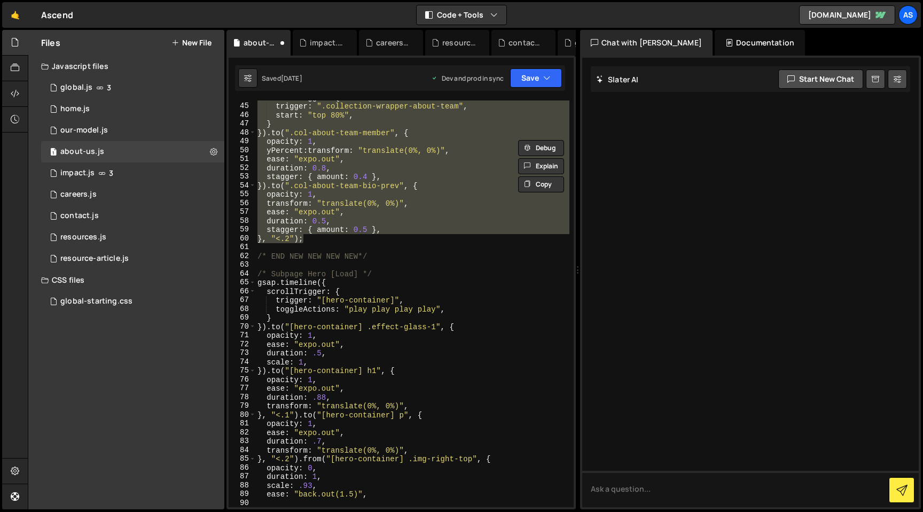
scroll to position [302, 0]
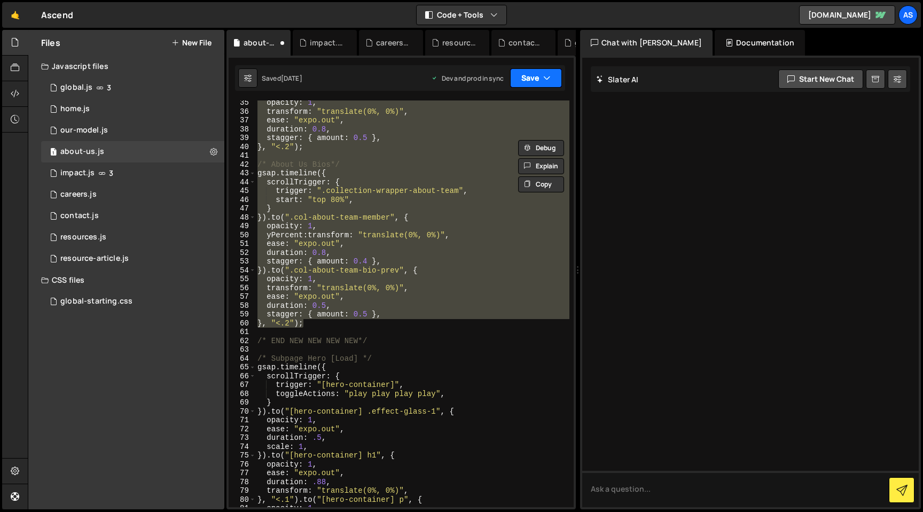
click at [546, 80] on icon "button" at bounding box center [546, 78] width 7 height 11
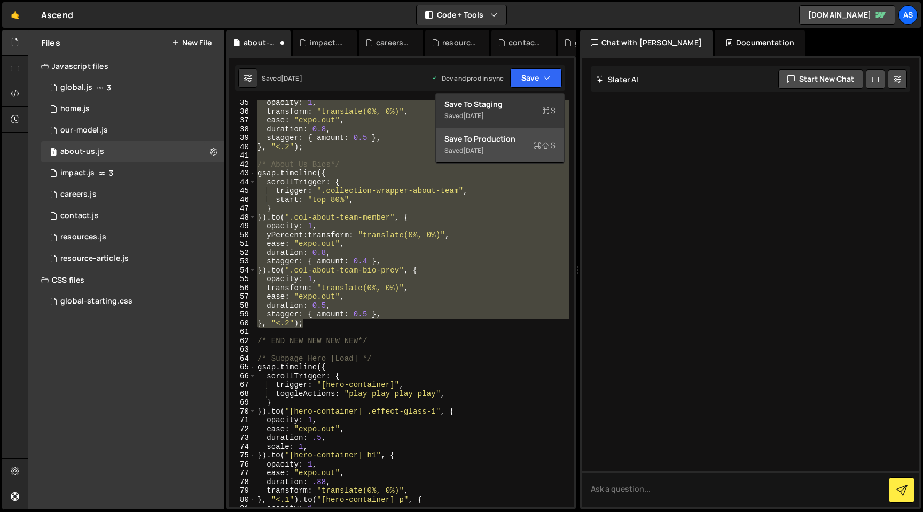
click at [518, 152] on div "Saved [DATE]" at bounding box center [500, 150] width 111 height 13
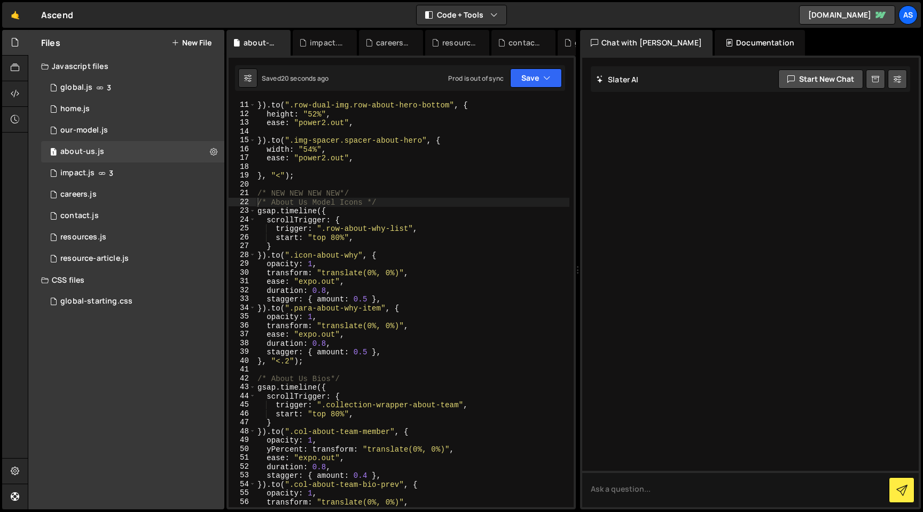
scroll to position [50, 0]
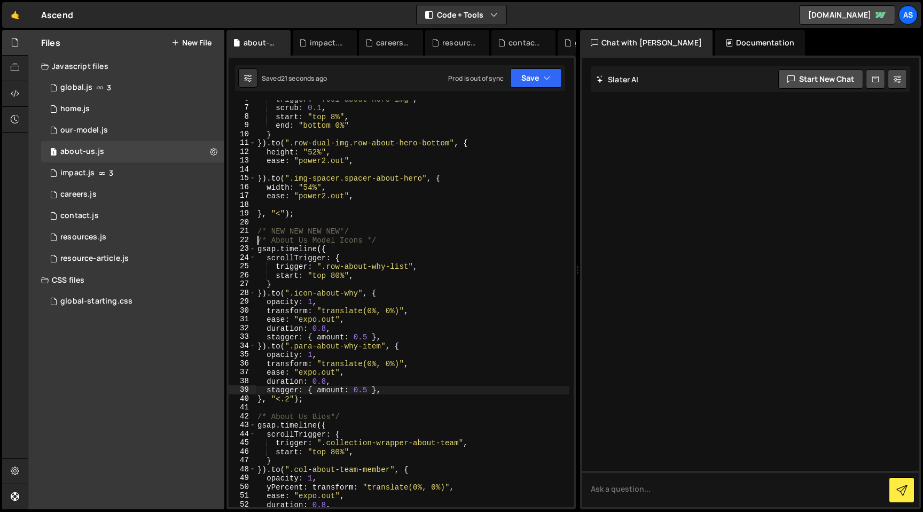
click at [452, 387] on div "trigger : ".col-about-hero-img" , scrub : 0.1 , start : "top 8%" , end : "botto…" at bounding box center [412, 307] width 314 height 424
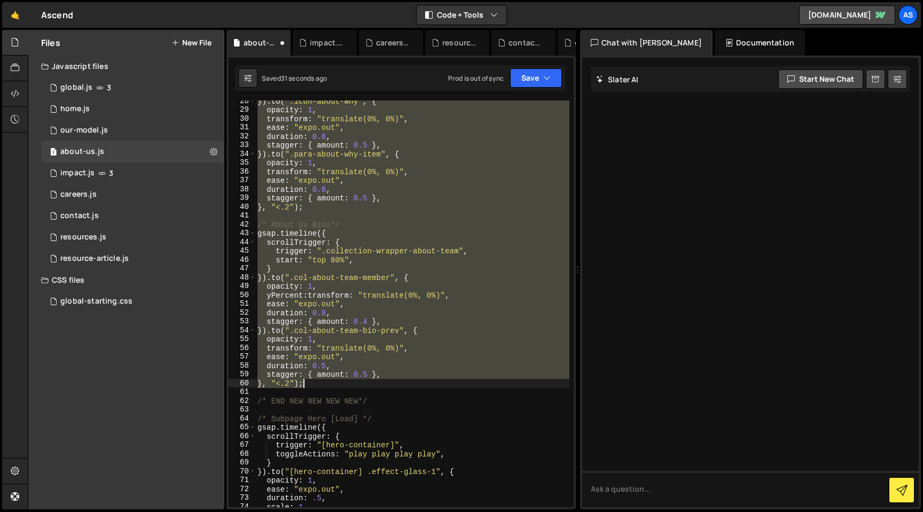
scroll to position [136, 0]
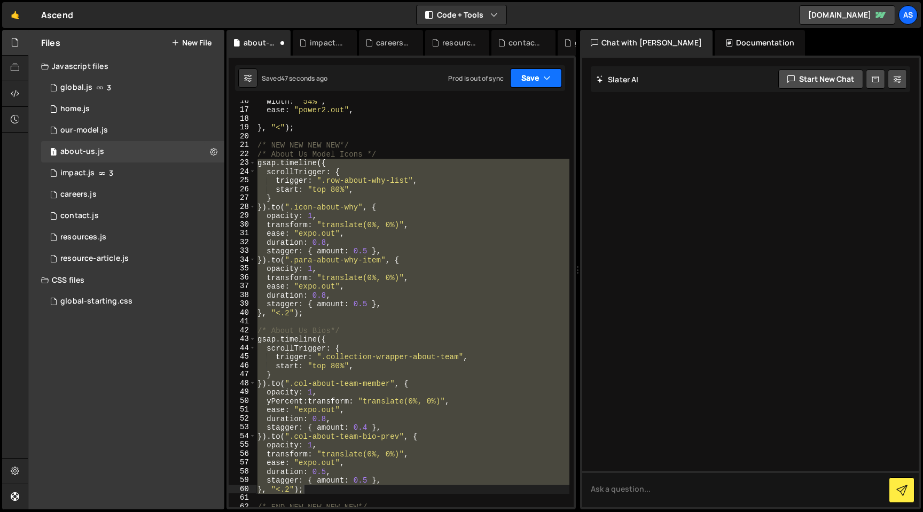
click at [542, 83] on button "Save" at bounding box center [536, 77] width 52 height 19
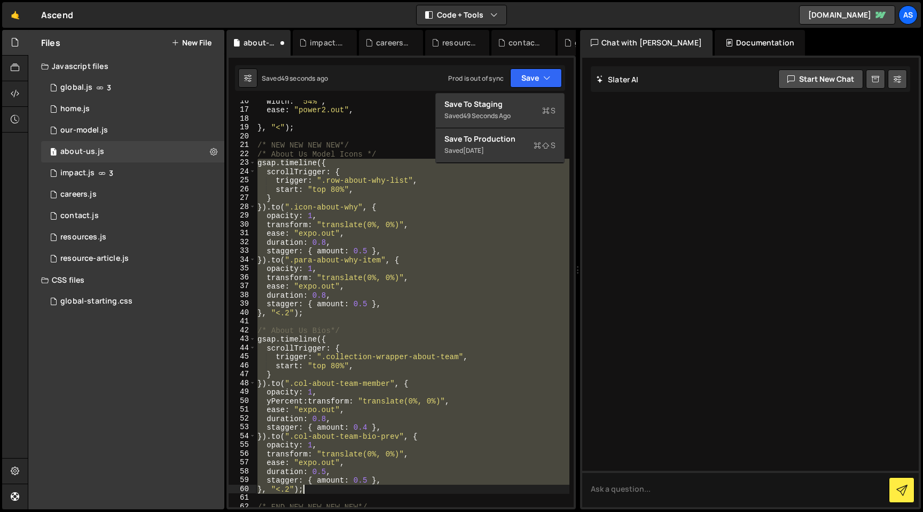
click at [402, 252] on div "width : "54%" , ease : "power2.out" , } , "<" ) ; /* NEW NEW NEW NEW*/ /* About…" at bounding box center [412, 303] width 314 height 407
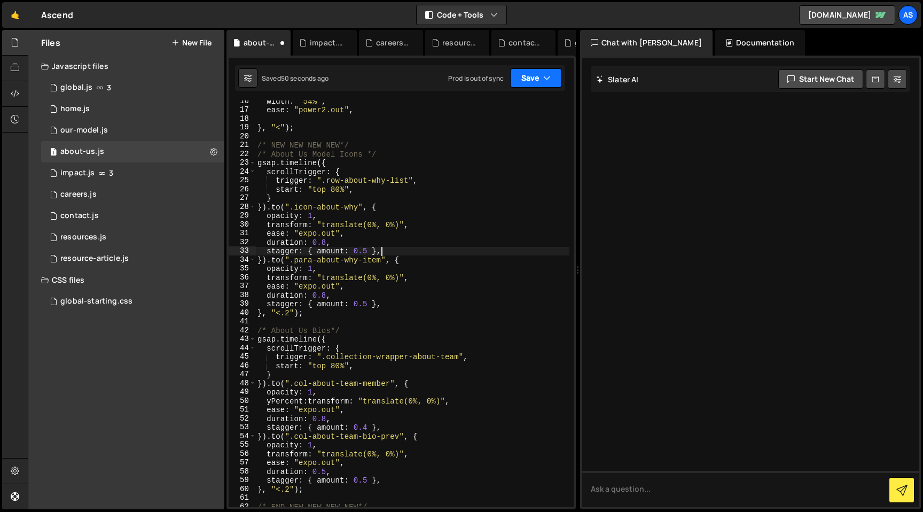
click at [539, 82] on button "Save" at bounding box center [536, 77] width 52 height 19
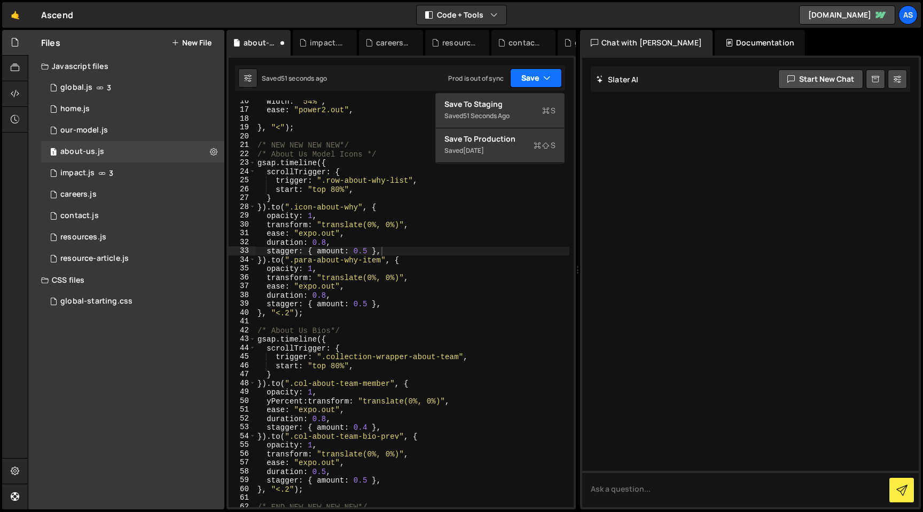
click at [539, 82] on button "Save" at bounding box center [536, 77] width 52 height 19
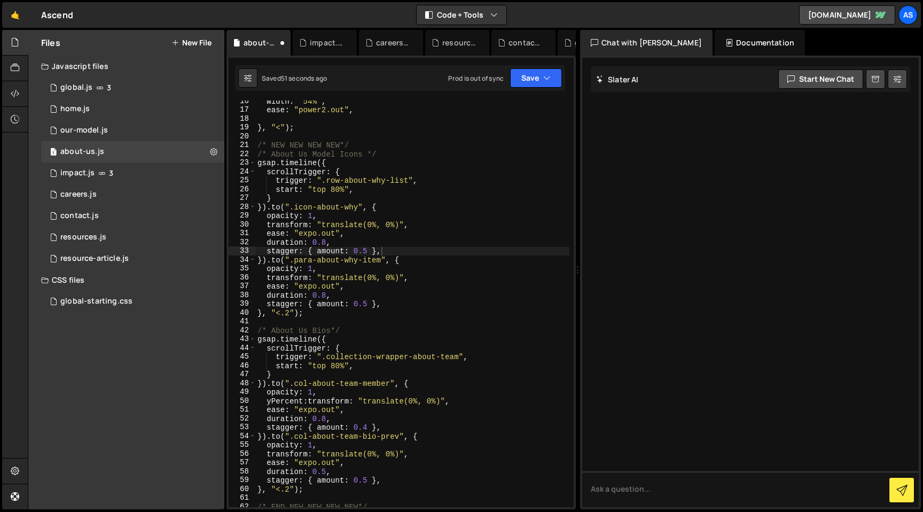
click at [392, 254] on div "width : "54%" , ease : "power2.out" , } , "<" ) ; /* NEW NEW NEW NEW*/ /* About…" at bounding box center [412, 309] width 314 height 424
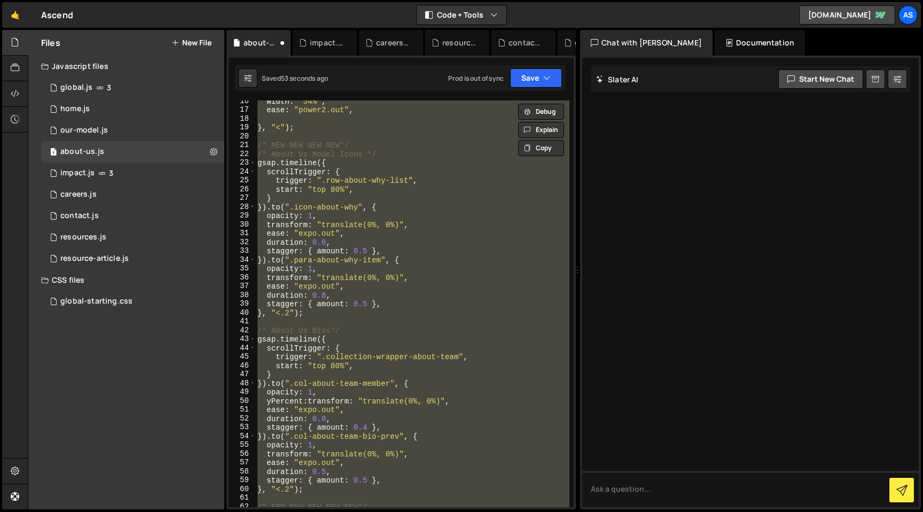
click at [390, 164] on div "width : "54%" , ease : "power2.out" , } , "<" ) ; /* NEW NEW NEW NEW*/ /* About…" at bounding box center [412, 303] width 314 height 407
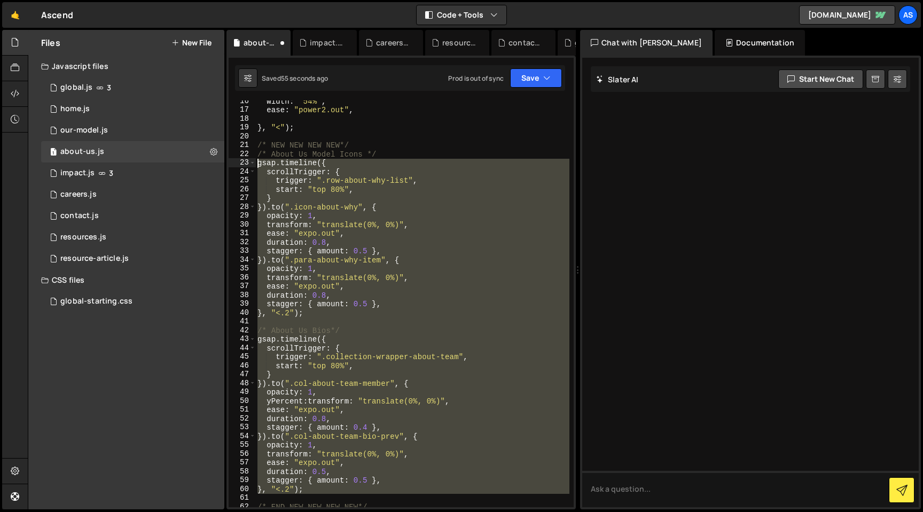
drag, startPoint x: 322, startPoint y: 494, endPoint x: 235, endPoint y: 160, distance: 345.2
click at [235, 160] on div "gsap.timeline({ 16 17 18 19 20 21 22 23 24 25 26 27 28 29 30 31 32 33 34 35 36 …" at bounding box center [401, 303] width 345 height 407
click at [548, 170] on button "Debug" at bounding box center [541, 169] width 46 height 16
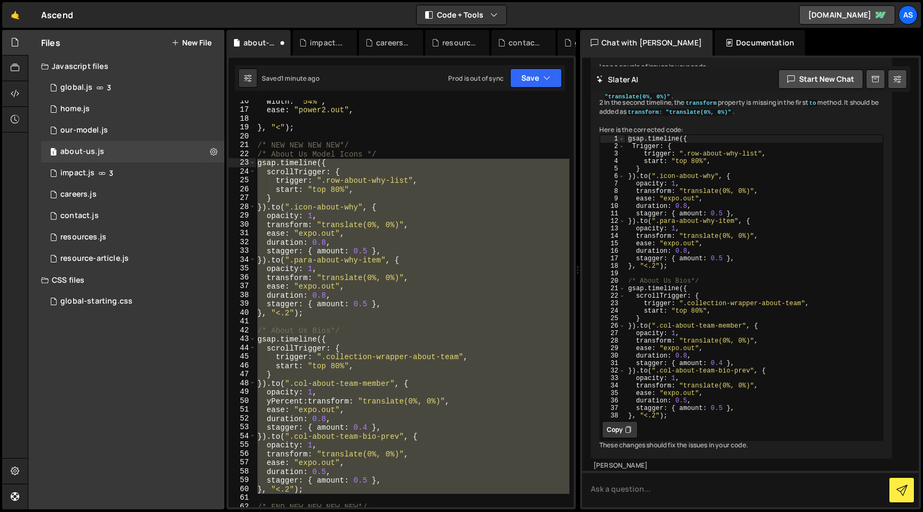
scroll to position [504, 0]
click at [621, 418] on button "Copy" at bounding box center [620, 426] width 36 height 17
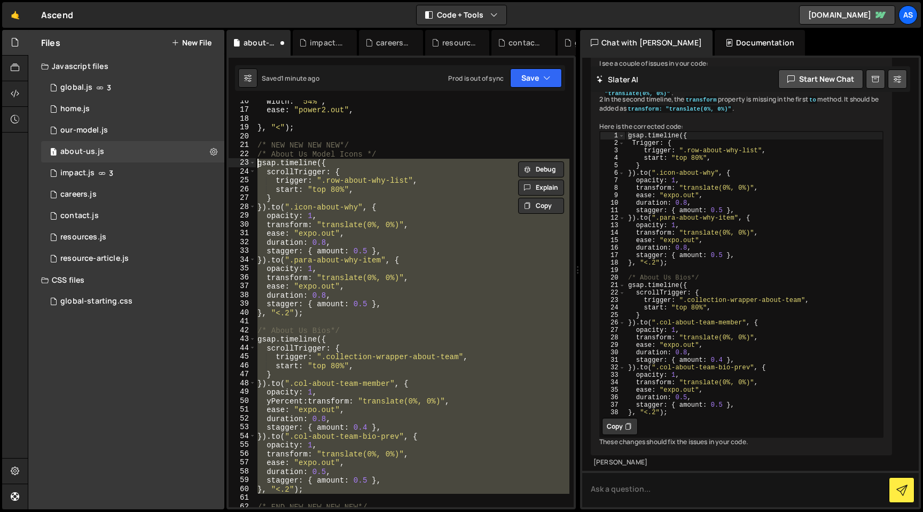
paste textarea "}, "<.2");"
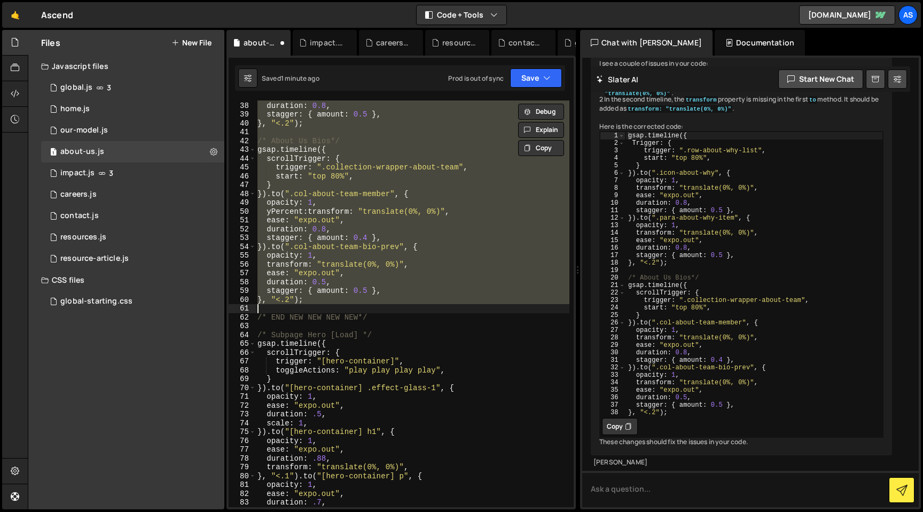
scroll to position [165, 0]
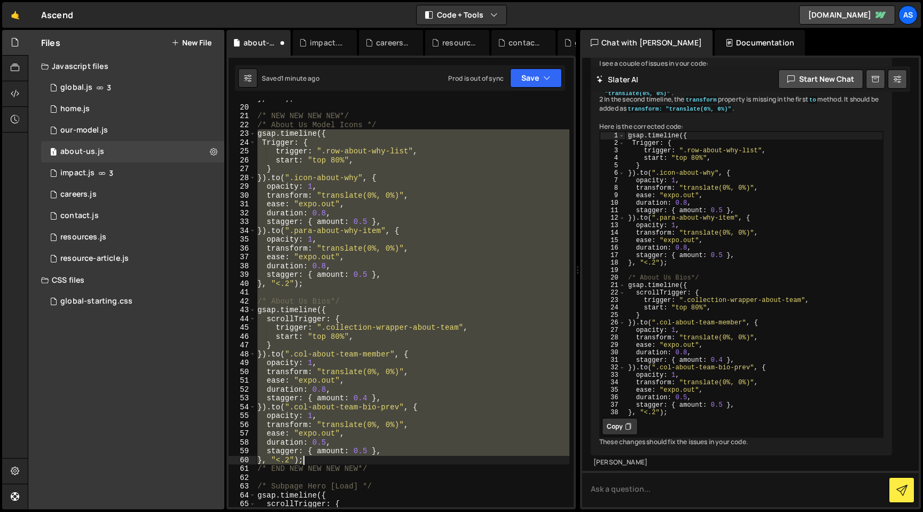
type textarea "}, "<.2");"
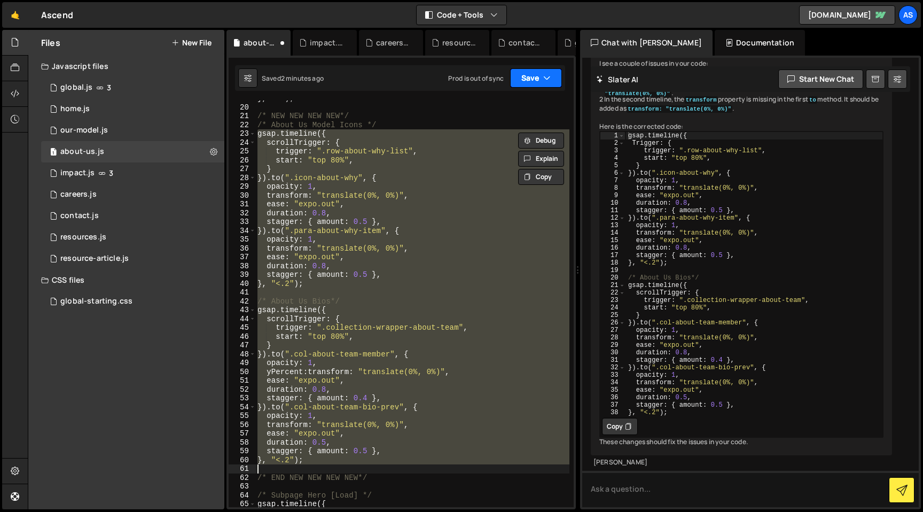
click at [540, 76] on button "Save" at bounding box center [536, 77] width 52 height 19
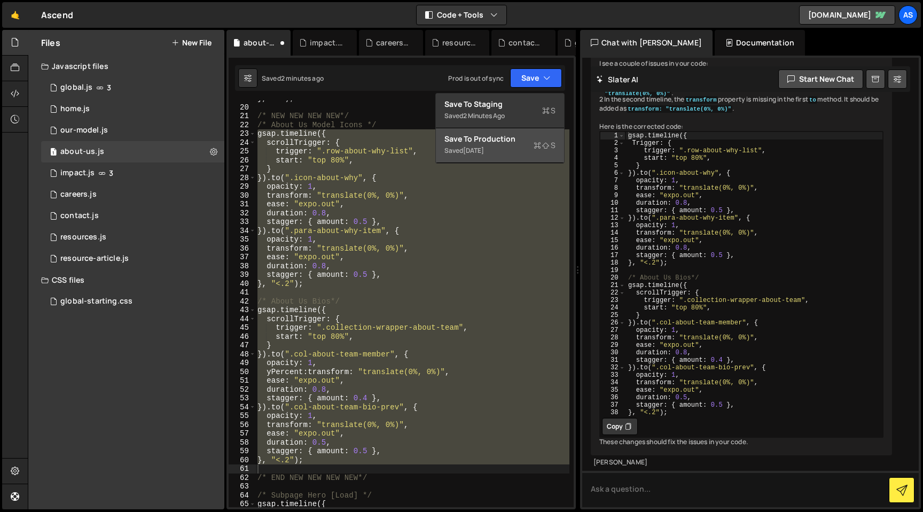
click at [532, 157] on button "Save to Production S Saved [DATE]" at bounding box center [500, 145] width 128 height 35
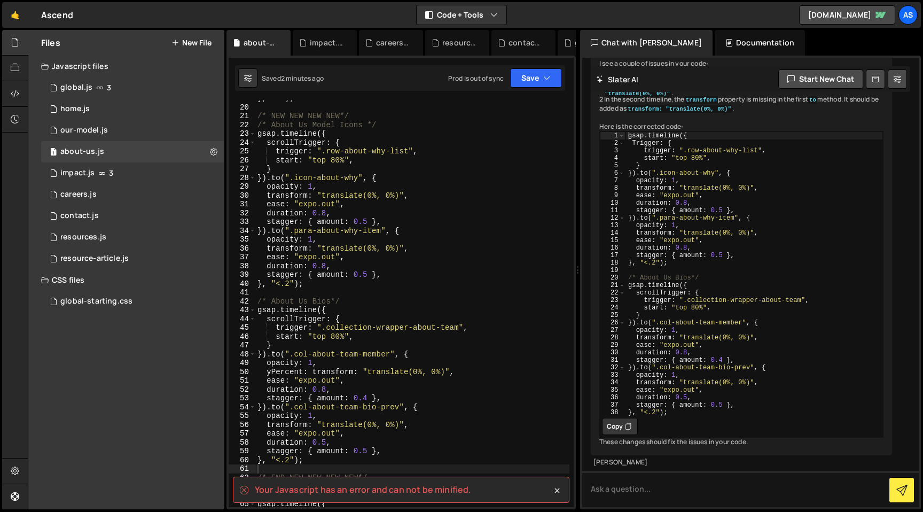
click at [517, 396] on div "} , "<" ) ; /* NEW NEW NEW NEW*/ /* About Us Model Icons */ gsap . timeline ({ …" at bounding box center [412, 306] width 314 height 424
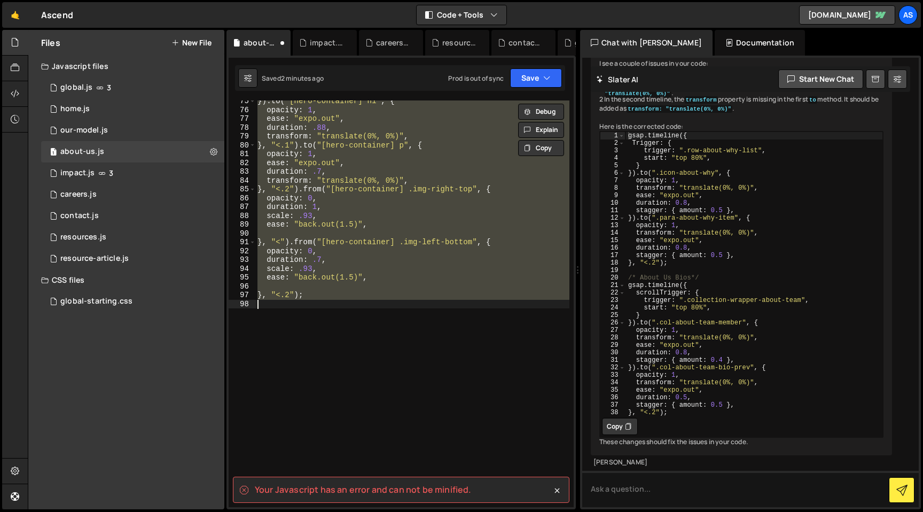
scroll to position [308, 0]
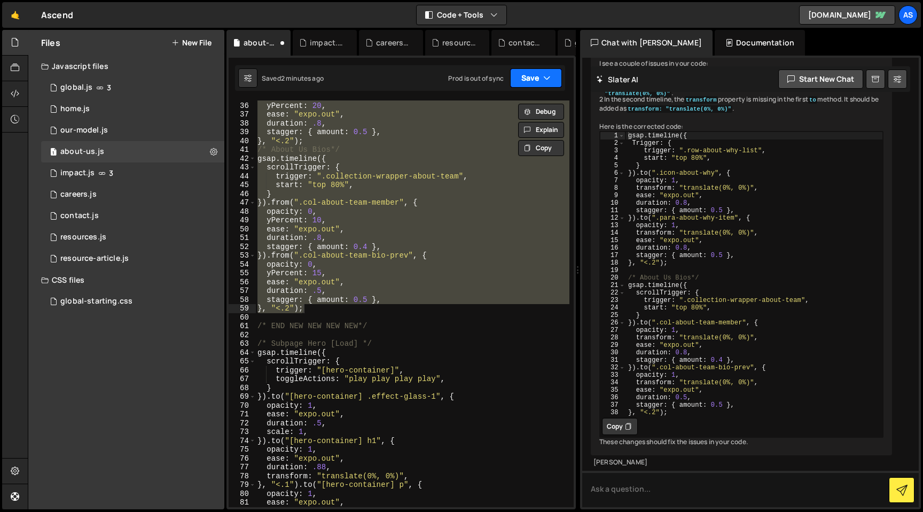
click at [535, 80] on button "Save" at bounding box center [536, 77] width 52 height 19
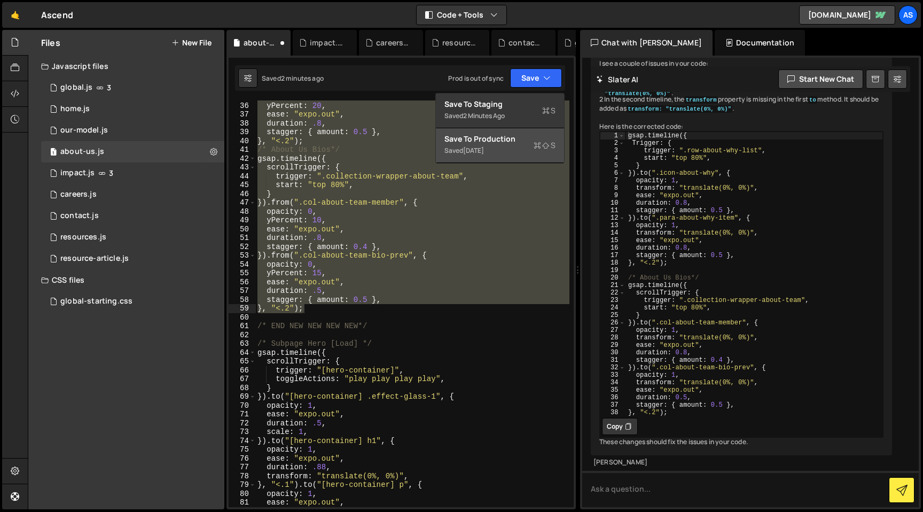
click at [508, 145] on div "Saved [DATE]" at bounding box center [500, 150] width 111 height 13
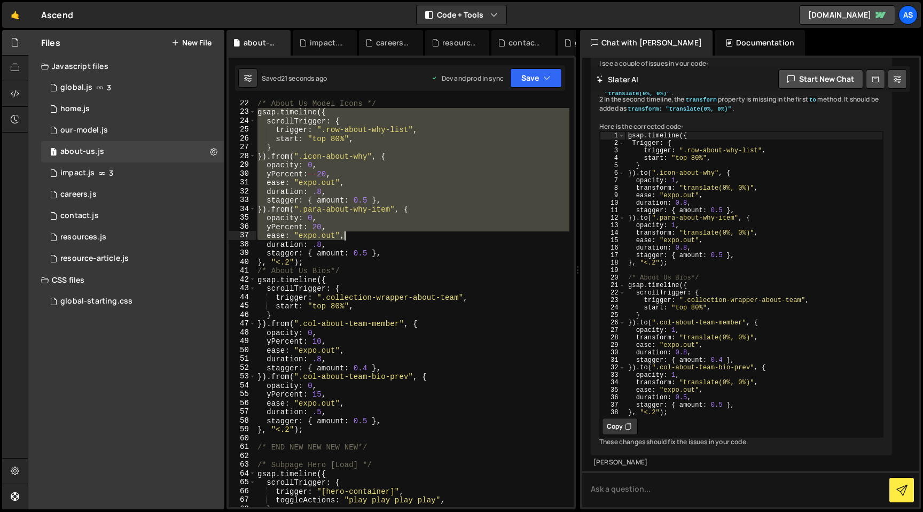
scroll to position [187, 0]
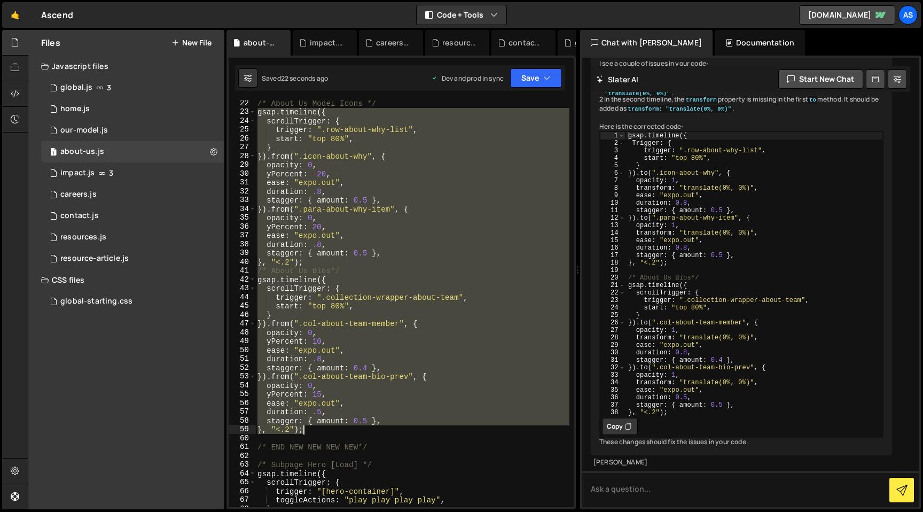
drag, startPoint x: 258, startPoint y: 174, endPoint x: 436, endPoint y: 431, distance: 312.9
click at [436, 431] on div "/* About Us Model Icons */ gsap . timeline ({ scrollTrigger : { trigger : ".row…" at bounding box center [412, 311] width 314 height 424
paste textarea
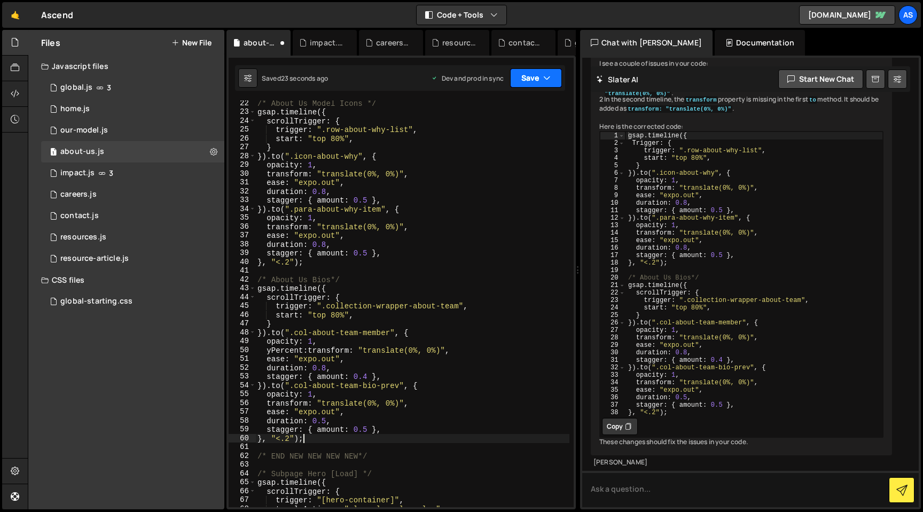
click at [546, 77] on icon "button" at bounding box center [546, 78] width 7 height 11
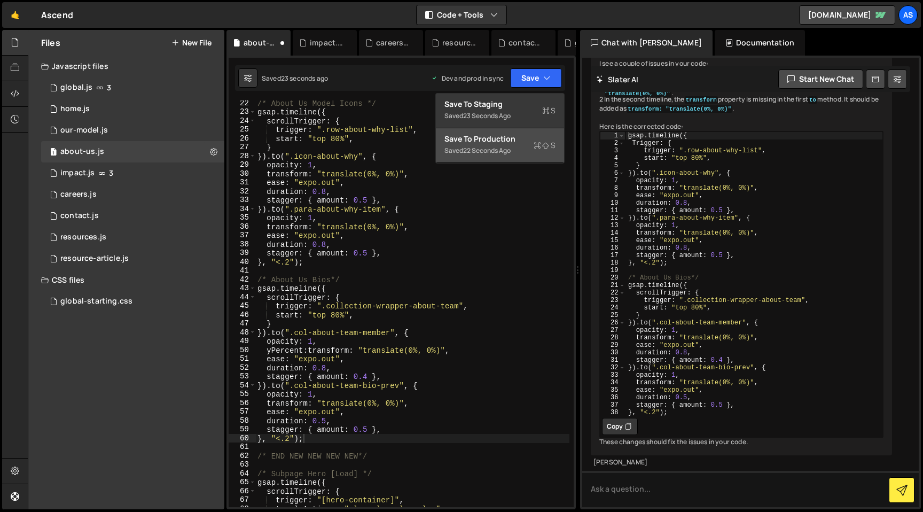
click at [542, 131] on button "Save to Production S Saved 22 seconds ago" at bounding box center [500, 145] width 128 height 35
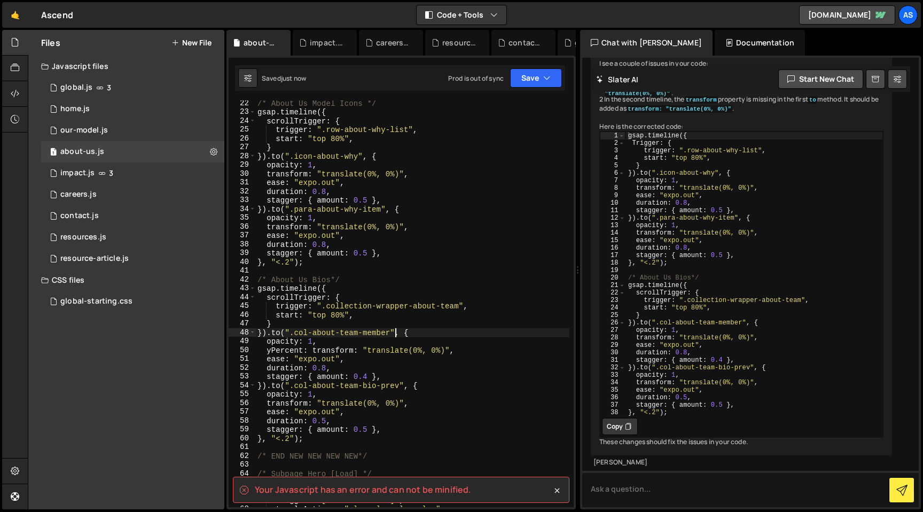
click at [398, 332] on div "/* About Us Model Icons */ gsap . timeline ({ scrollTrigger : { trigger : ".row…" at bounding box center [412, 311] width 314 height 424
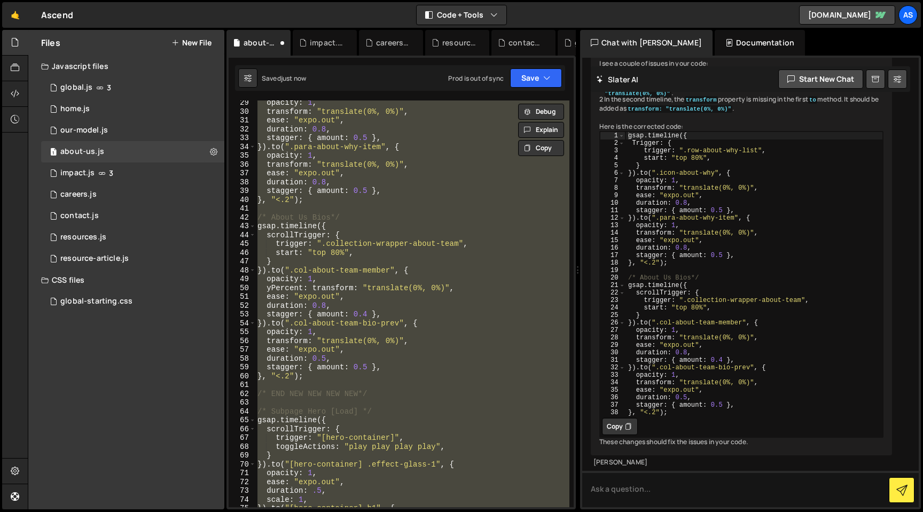
scroll to position [229, 0]
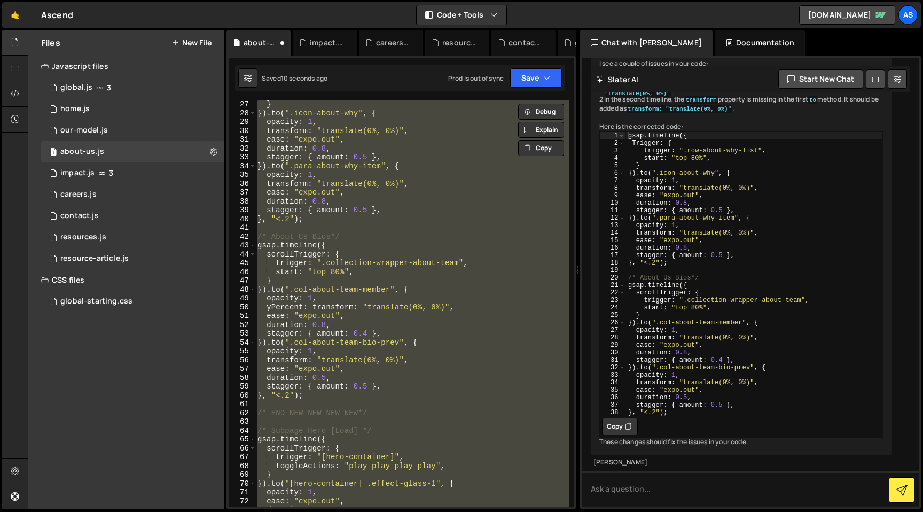
click at [400, 329] on div "} }) . to ( ".icon-about-why" , { opacity : 1 , transform : "translate(0%, 0%)"…" at bounding box center [412, 303] width 314 height 407
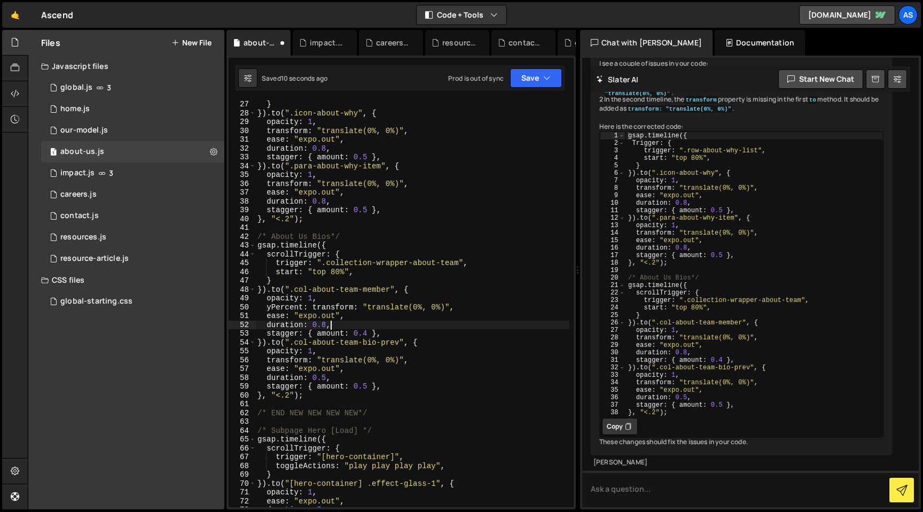
click at [337, 394] on div "} }) . to ( ".icon-about-why" , { opacity : 1 , transform : "translate(0%, 0%)"…" at bounding box center [412, 312] width 314 height 424
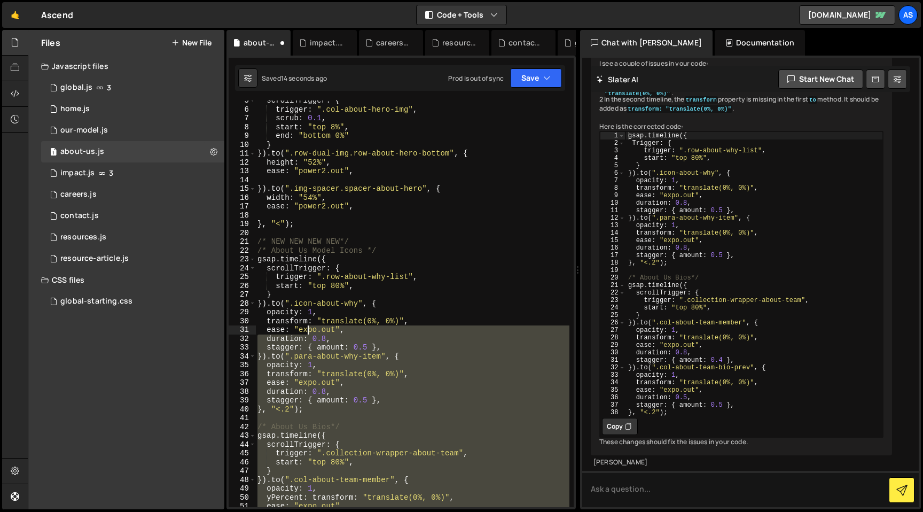
scroll to position [40, 0]
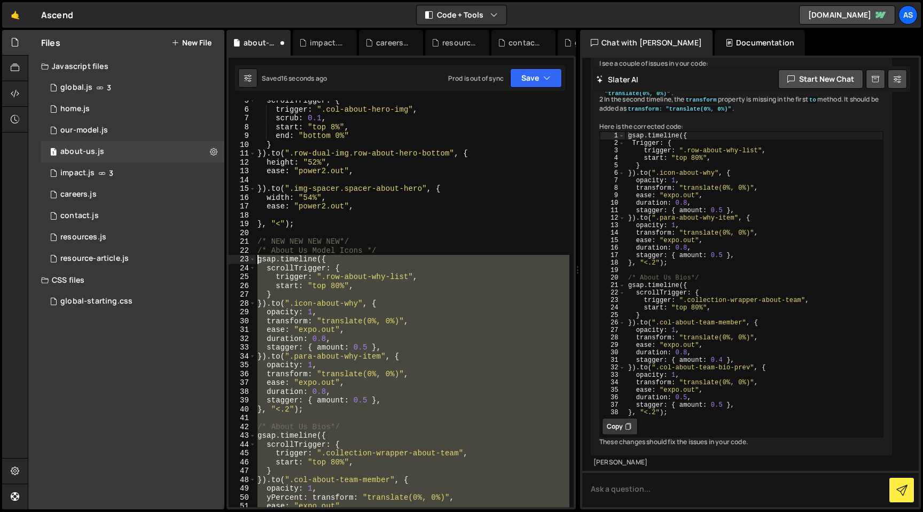
drag, startPoint x: 334, startPoint y: 397, endPoint x: 246, endPoint y: 256, distance: 165.9
click at [246, 256] on div "}, "<.2"); 5 6 7 8 9 10 11 12 13 14 15 16 17 18 19 20 21 22 23 24 25 26 27 28 2…" at bounding box center [401, 303] width 345 height 407
click at [553, 267] on button "Debug" at bounding box center [541, 266] width 46 height 16
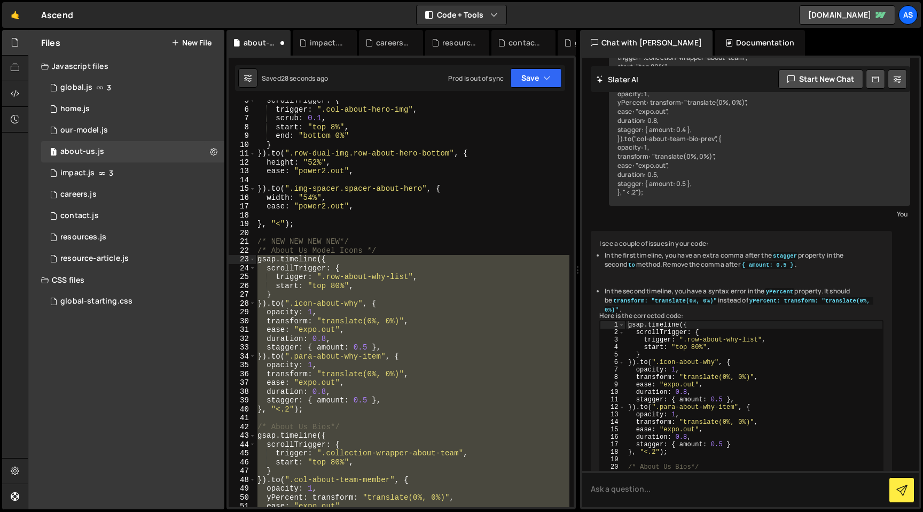
scroll to position [1154, 0]
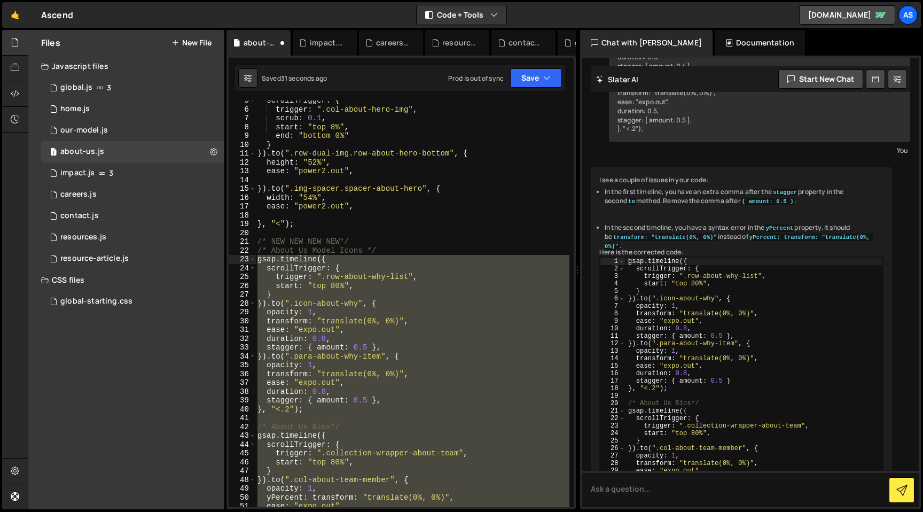
click at [400, 401] on div "scrollTrigger : { trigger : ".col-about-hero-img" , scrub : 0.1 , start : "top …" at bounding box center [412, 303] width 314 height 407
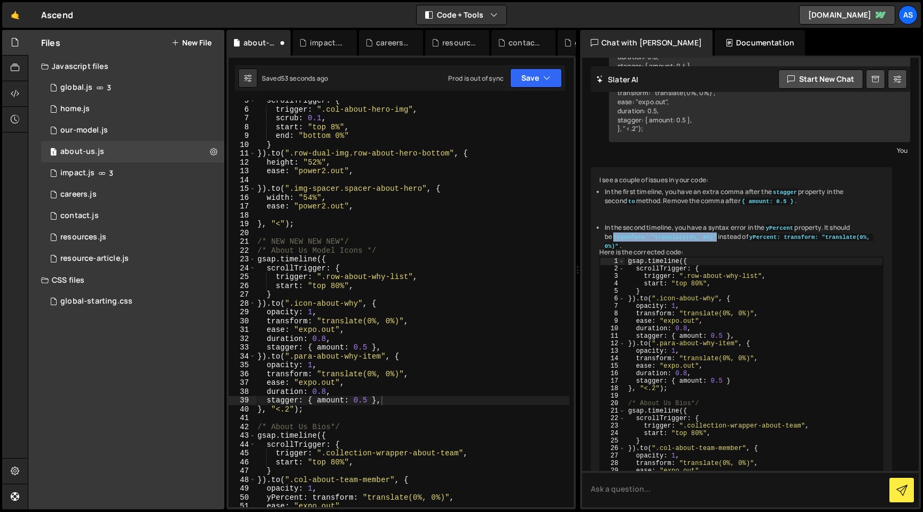
drag, startPoint x: 605, startPoint y: 299, endPoint x: 712, endPoint y: 300, distance: 107.4
click at [712, 241] on code "transform: "translate(0%, 0%)"" at bounding box center [665, 237] width 106 height 7
copy code "transform: "translate(0%, 0%)""
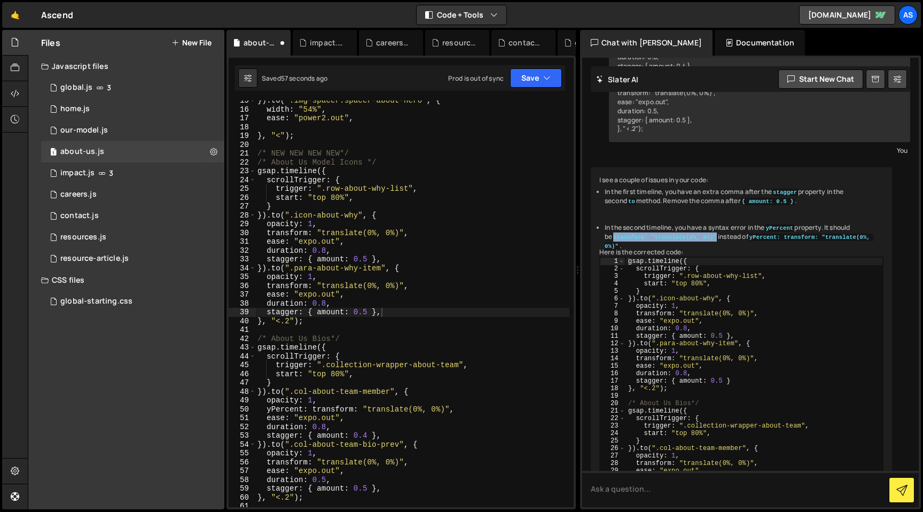
scroll to position [128, 0]
click at [296, 411] on div "}) . to ( ".img-spacer.spacer-about-hero" , { width : "54%" , ease : "power2.ou…" at bounding box center [412, 308] width 314 height 424
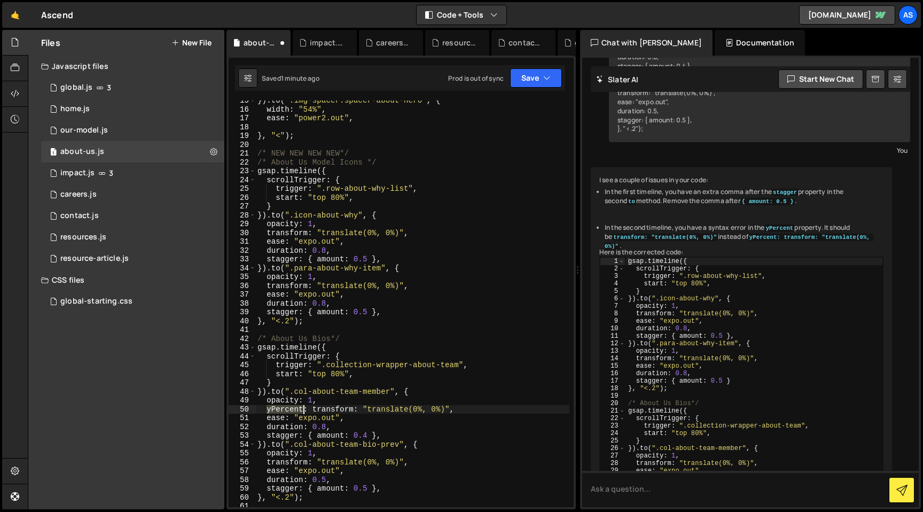
click at [296, 411] on div "}) . to ( ".img-spacer.spacer-about-hero" , { width : "54%" , ease : "power2.ou…" at bounding box center [412, 308] width 314 height 424
drag, startPoint x: 540, startPoint y: 79, endPoint x: 539, endPoint y: 98, distance: 19.8
click at [540, 79] on button "Save" at bounding box center [536, 77] width 52 height 19
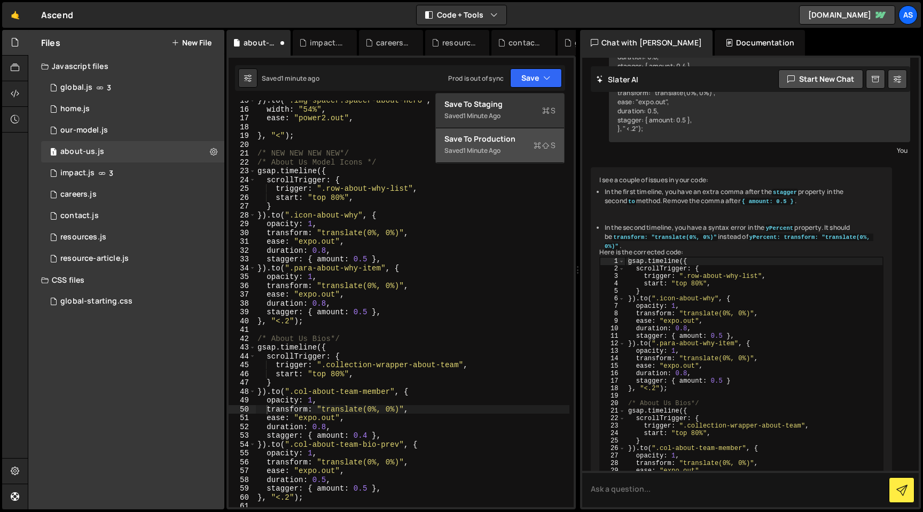
click at [531, 132] on button "Save to Production S Saved 1 minute ago" at bounding box center [500, 145] width 128 height 35
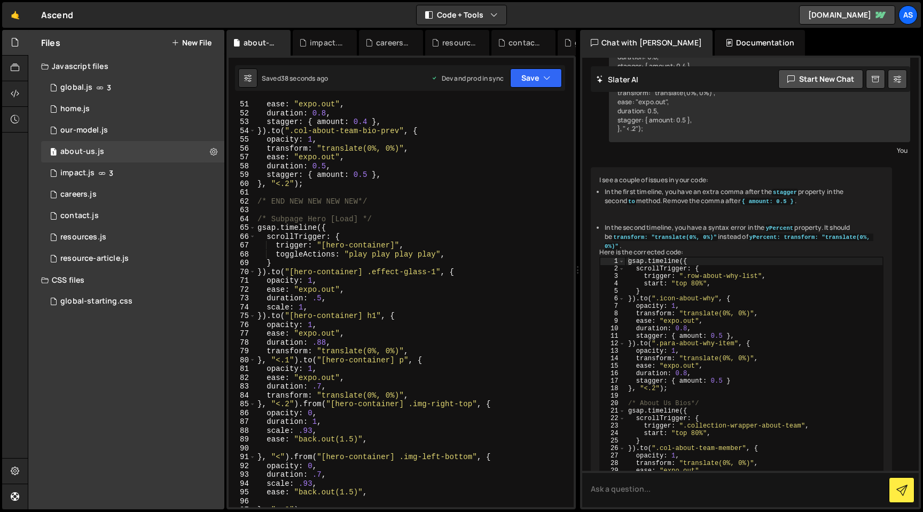
scroll to position [500, 0]
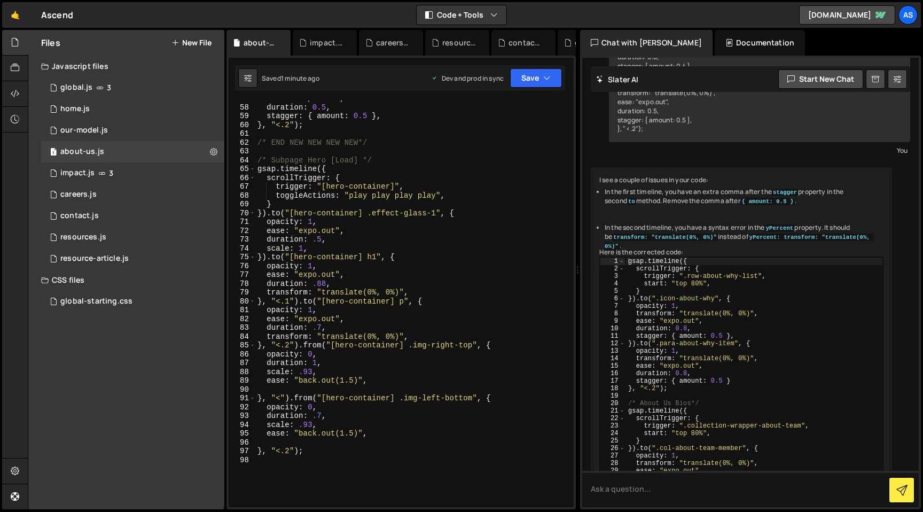
click at [453, 282] on div "ease : "expo.out" , duration : 0.5 , stagger : { amount : 0.5 } , } , "<.2" ) ;…" at bounding box center [412, 306] width 314 height 424
click at [455, 225] on div "ease : "expo.out" , duration : 0.5 , stagger : { amount : 0.5 } , } , "<.2" ) ;…" at bounding box center [412, 306] width 314 height 424
click at [468, 212] on div "ease : "expo.out" , duration : 0.5 , stagger : { amount : 0.5 } , } , "<.2" ) ;…" at bounding box center [412, 306] width 314 height 424
click at [476, 175] on div "ease : "expo.out" , duration : 0.5 , stagger : { amount : 0.5 } , } , "<.2" ) ;…" at bounding box center [412, 306] width 314 height 424
click at [479, 168] on div "ease : "expo.out" , duration : 0.5 , stagger : { amount : 0.5 } , } , "<.2" ) ;…" at bounding box center [412, 306] width 314 height 424
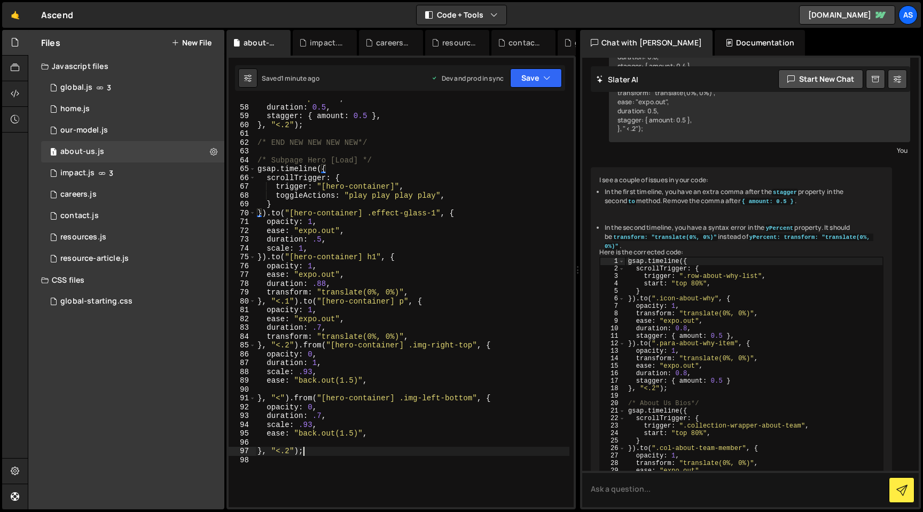
click at [356, 453] on div "ease : "expo.out" , duration : 0.5 , stagger : { amount : 0.5 } , } , "<.2" ) ;…" at bounding box center [412, 306] width 314 height 424
click at [475, 346] on div "ease : "expo.out" , duration : 0.5 , stagger : { amount : 0.5 } , } , "<.2" ) ;…" at bounding box center [412, 306] width 314 height 424
click at [479, 362] on div "ease : "expo.out" , duration : 0.5 , stagger : { amount : 0.5 } , } , "<.2" ) ;…" at bounding box center [412, 306] width 314 height 424
type textarea "duration: 1,"
click at [168, 177] on div "1 impact.js 3" at bounding box center [132, 172] width 183 height 21
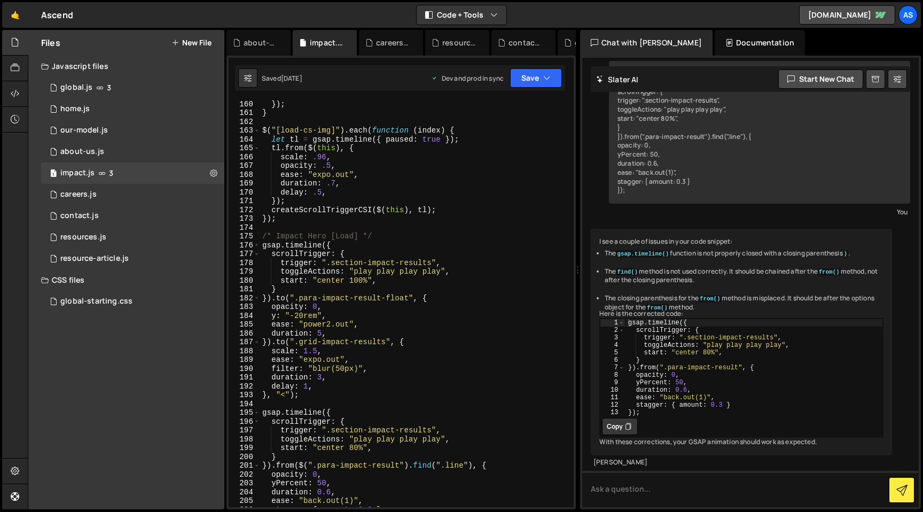
scroll to position [1479, 0]
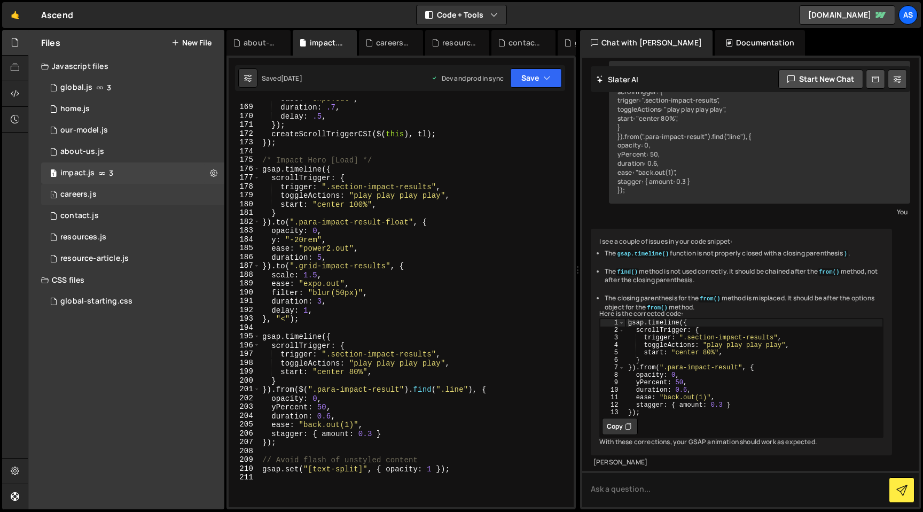
click at [138, 203] on div "1 careers.js 0" at bounding box center [132, 194] width 183 height 21
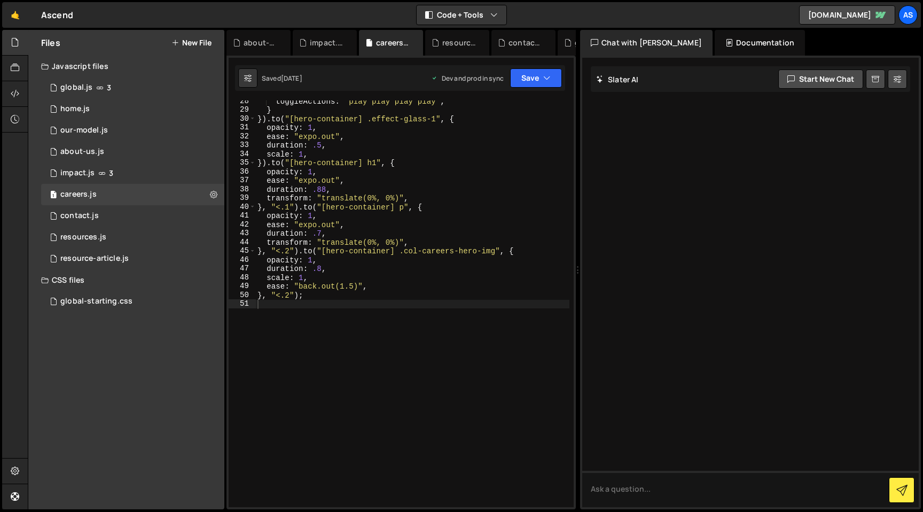
scroll to position [162, 0]
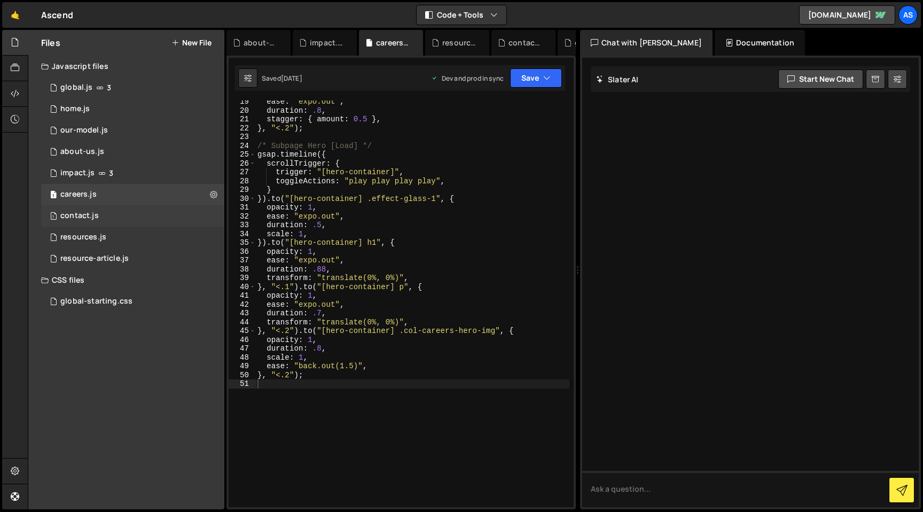
click at [137, 214] on div "1 contact.js 0" at bounding box center [132, 215] width 183 height 21
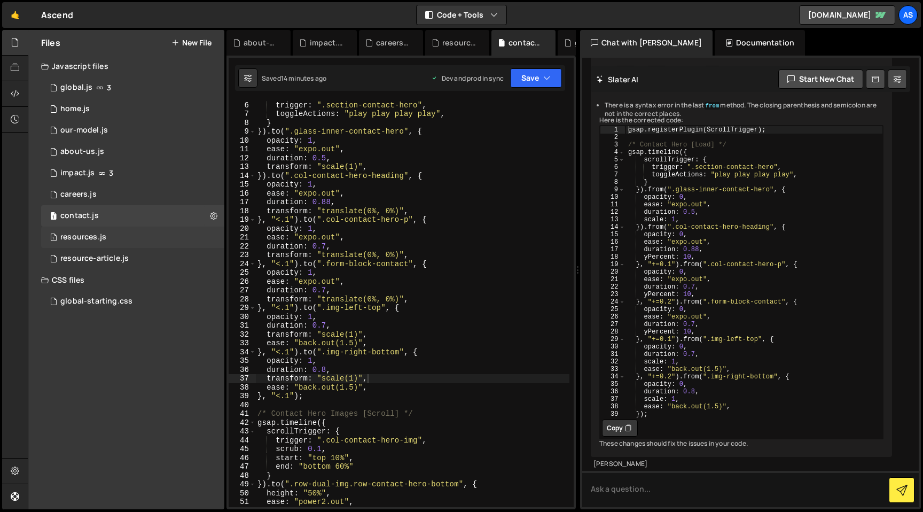
click at [137, 235] on div "1 resources.js 0" at bounding box center [132, 237] width 183 height 21
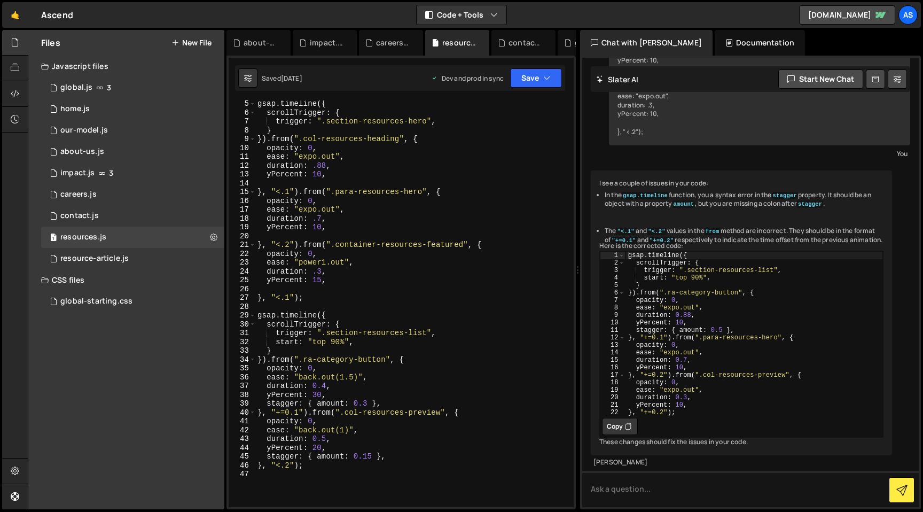
scroll to position [0, 0]
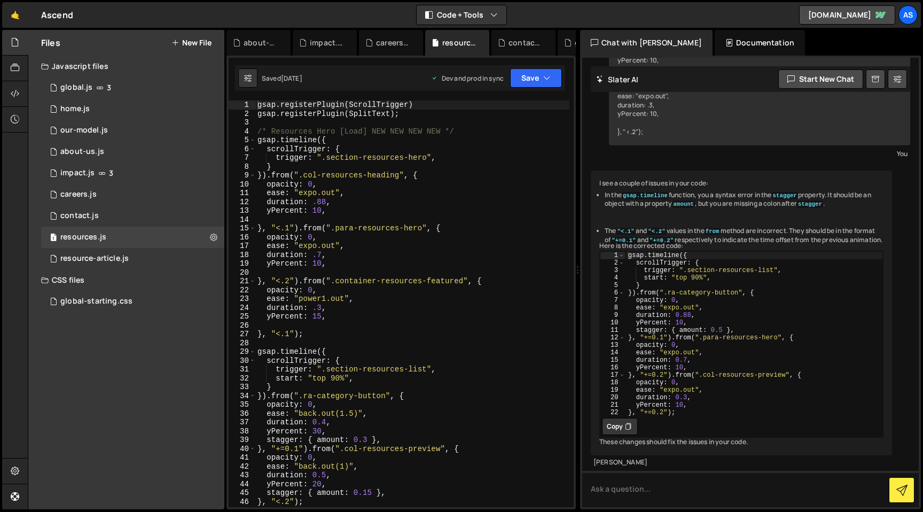
click at [464, 155] on div "gsap . registerPlugin ( ScrollTrigger ) gsap . registerPlugin ( SplitText ) ; /…" at bounding box center [412, 312] width 314 height 424
click at [488, 129] on div "gsap . registerPlugin ( ScrollTrigger ) gsap . registerPlugin ( SplitText ) ; /…" at bounding box center [412, 312] width 314 height 424
type textarea "/* Resources Hero [Load] NEW NEW NEW NEW */"
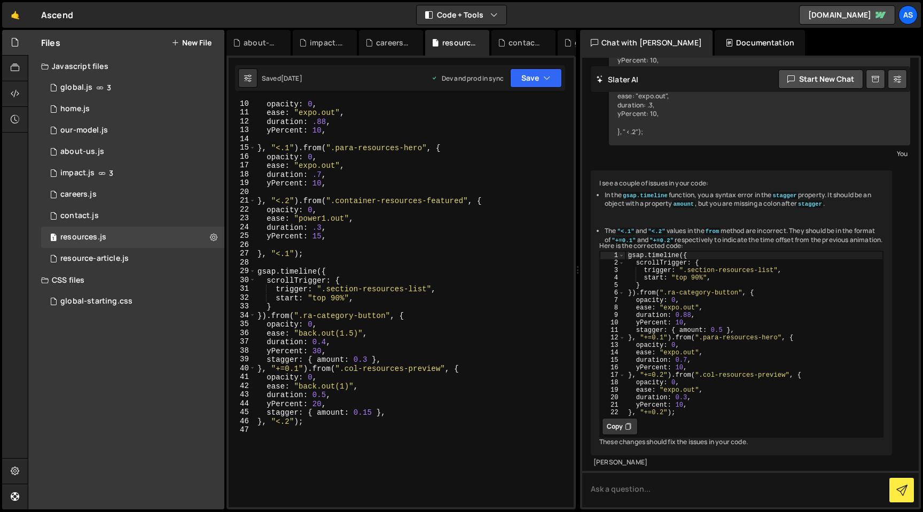
scroll to position [46, 0]
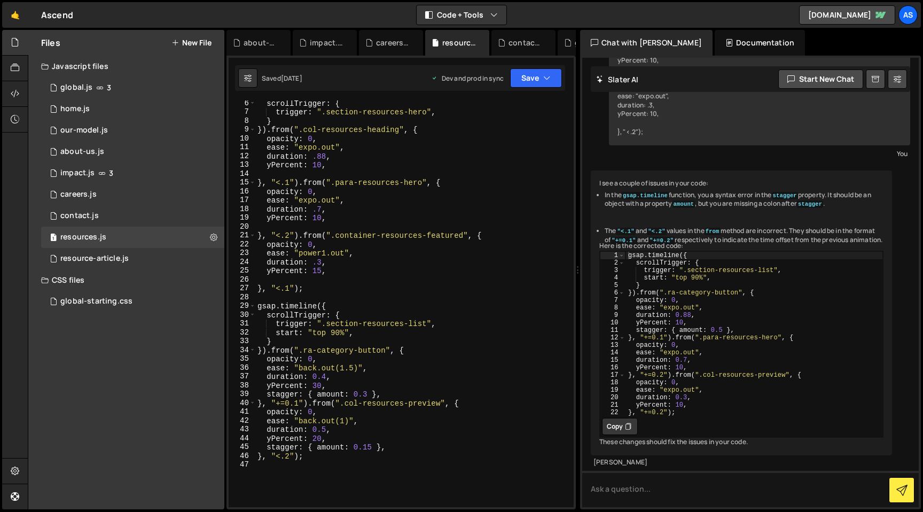
click at [335, 483] on div "scrollTrigger : { trigger : ".section-resources-hero" , } }) . from ( ".col-res…" at bounding box center [412, 311] width 314 height 424
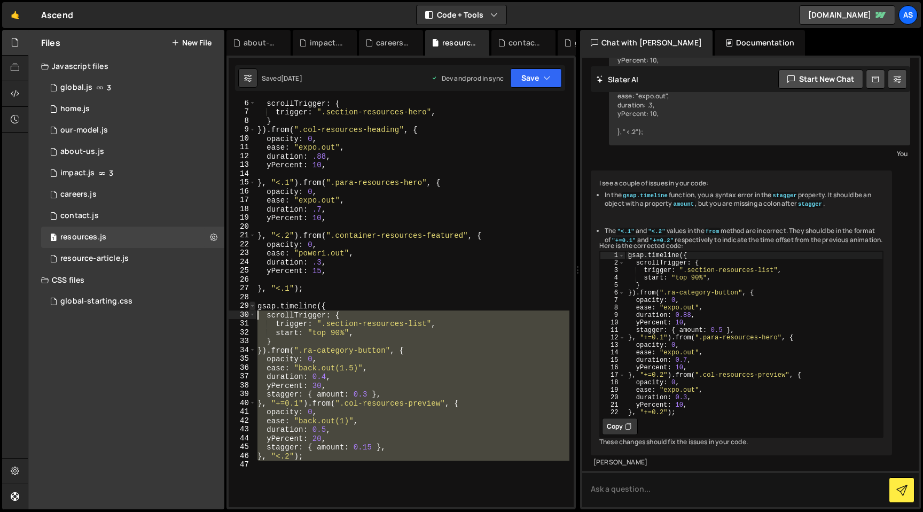
scroll to position [0, 0]
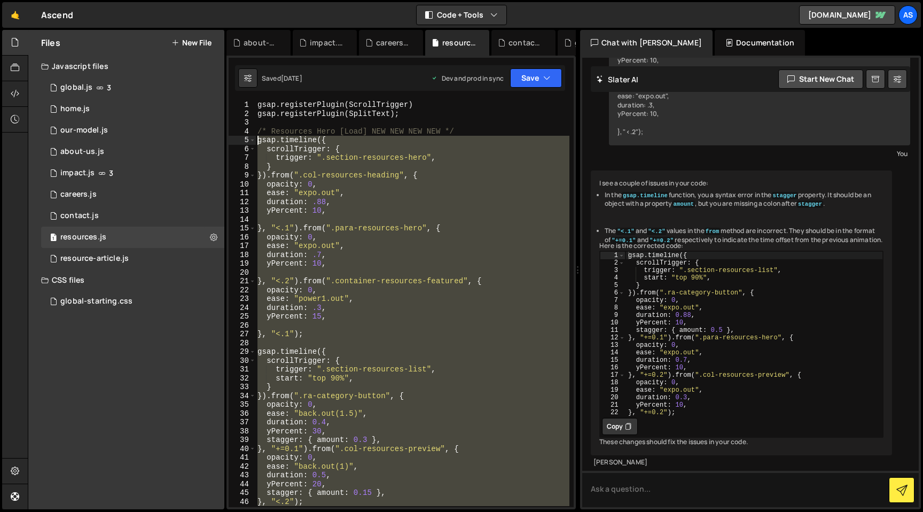
drag, startPoint x: 335, startPoint y: 483, endPoint x: 239, endPoint y: 139, distance: 356.5
click at [239, 139] on div "1 2 3 4 5 6 7 8 9 10 11 12 13 14 15 16 17 18 19 20 21 22 23 24 25 26 27 28 29 3…" at bounding box center [401, 303] width 345 height 407
type textarea "gsap.timeline({ scrollTrigger: {"
click at [113, 236] on div "1 resources.js 0" at bounding box center [132, 237] width 183 height 21
paste textarea
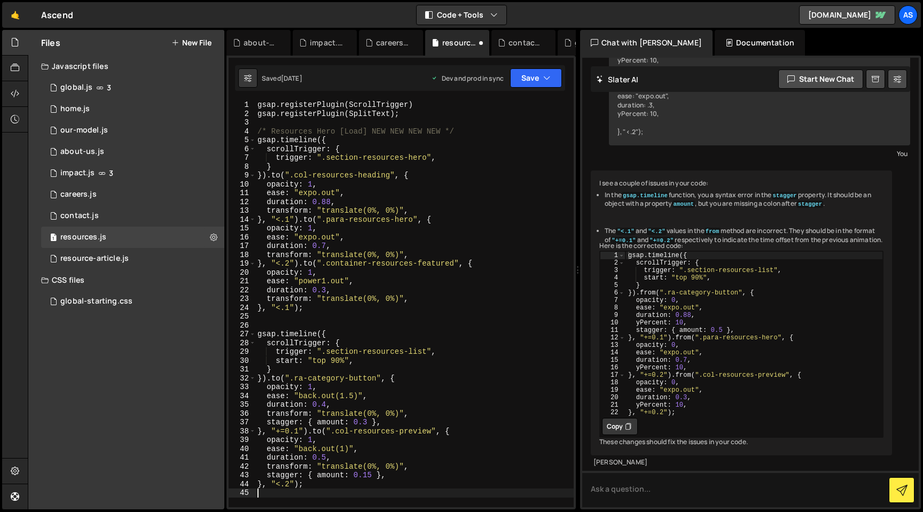
type textarea "}, "<.2");"
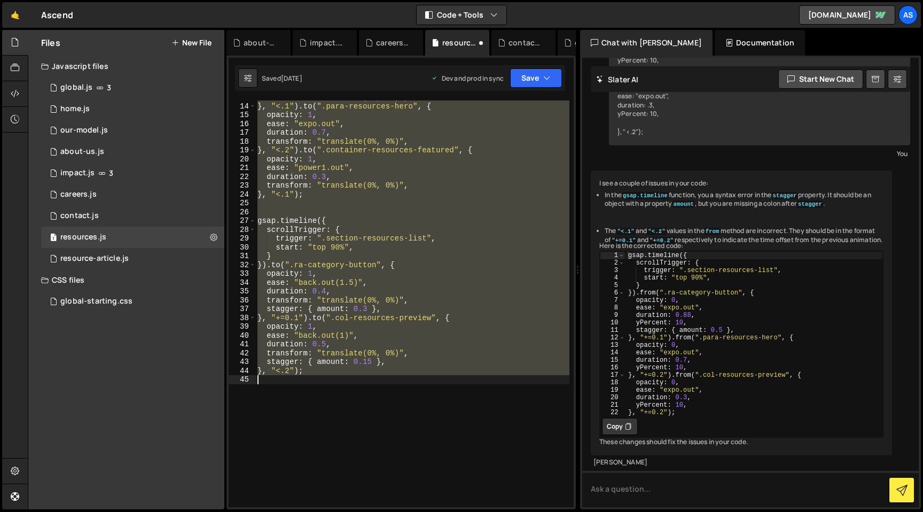
scroll to position [113, 0]
click at [547, 81] on icon "button" at bounding box center [546, 78] width 7 height 11
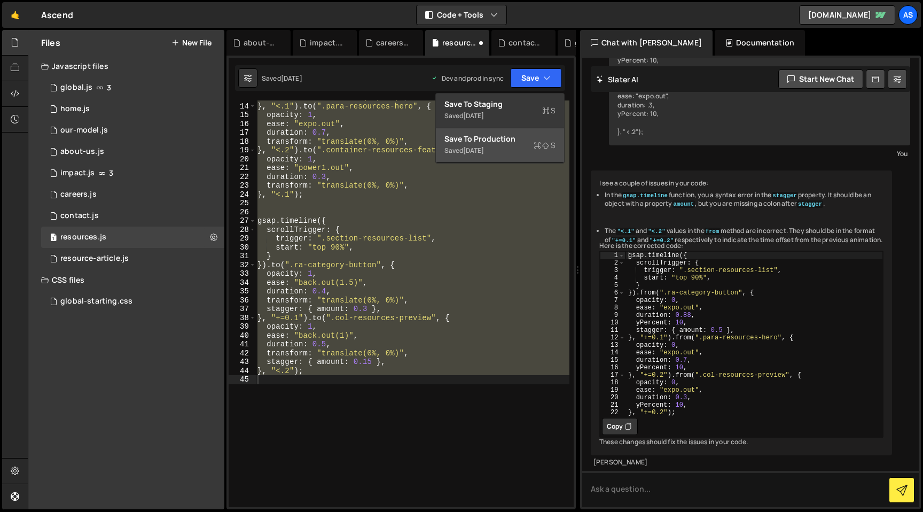
click at [523, 143] on div "Save to Production S" at bounding box center [500, 139] width 111 height 11
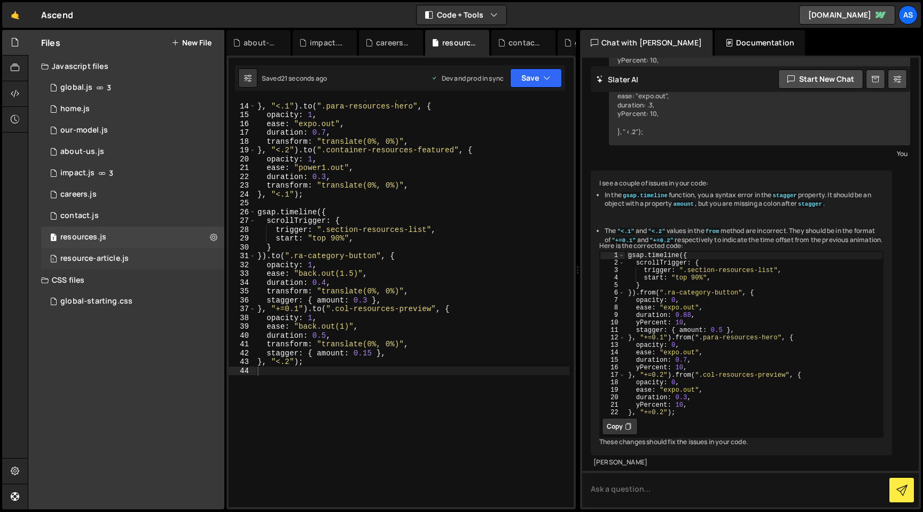
click at [144, 256] on div "1 resource-article.js 0" at bounding box center [132, 258] width 183 height 21
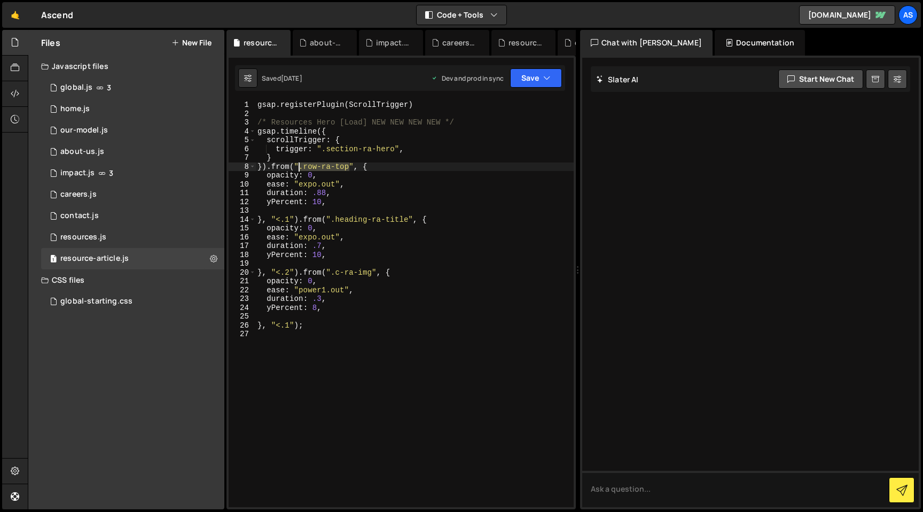
drag, startPoint x: 349, startPoint y: 165, endPoint x: 299, endPoint y: 166, distance: 50.8
click at [299, 166] on div "gsap . registerPlugin ( ScrollTrigger ) /* Resources Hero [Load] NEW NEW NEW NE…" at bounding box center [414, 312] width 318 height 424
drag, startPoint x: 411, startPoint y: 219, endPoint x: 330, endPoint y: 217, distance: 81.3
click at [330, 217] on div "gsap . registerPlugin ( ScrollTrigger ) /* Resources Hero [Load] NEW NEW NEW NE…" at bounding box center [414, 312] width 318 height 424
drag, startPoint x: 370, startPoint y: 270, endPoint x: 330, endPoint y: 271, distance: 40.6
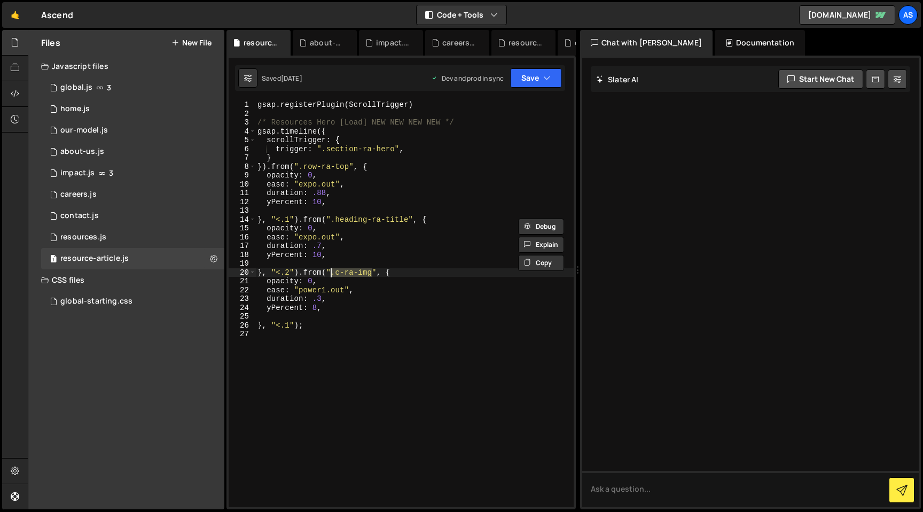
click at [330, 271] on div "gsap . registerPlugin ( ScrollTrigger ) /* Resources Hero [Load] NEW NEW NEW NE…" at bounding box center [414, 312] width 318 height 424
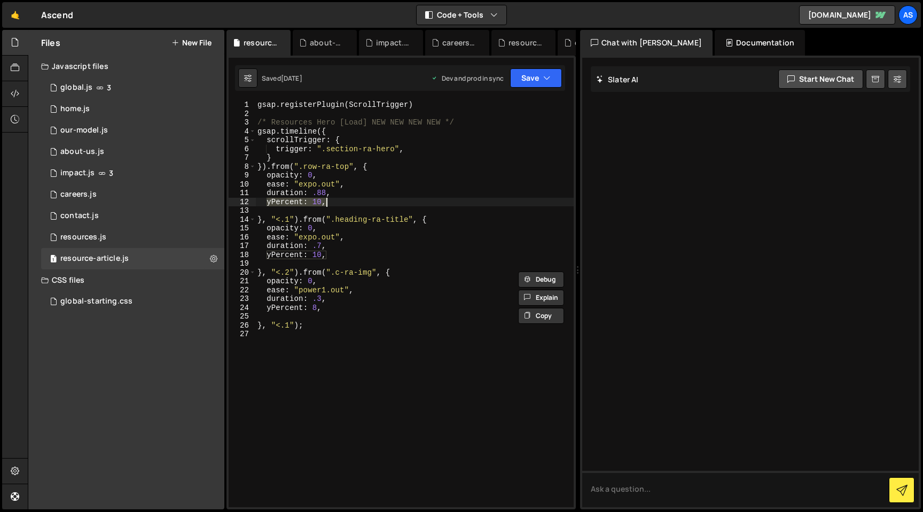
drag, startPoint x: 268, startPoint y: 201, endPoint x: 357, endPoint y: 199, distance: 89.3
click at [357, 199] on div "gsap . registerPlugin ( ScrollTrigger ) /* Resources Hero [Load] NEW NEW NEW NE…" at bounding box center [414, 312] width 318 height 424
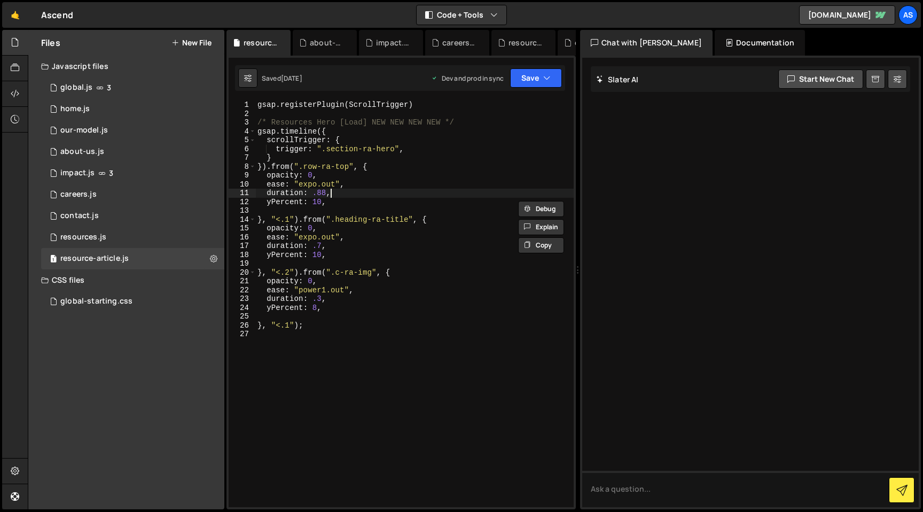
click at [361, 193] on div "gsap . registerPlugin ( ScrollTrigger ) /* Resources Hero [Load] NEW NEW NEW NE…" at bounding box center [414, 312] width 318 height 424
type textarea "yPercent: 10,"
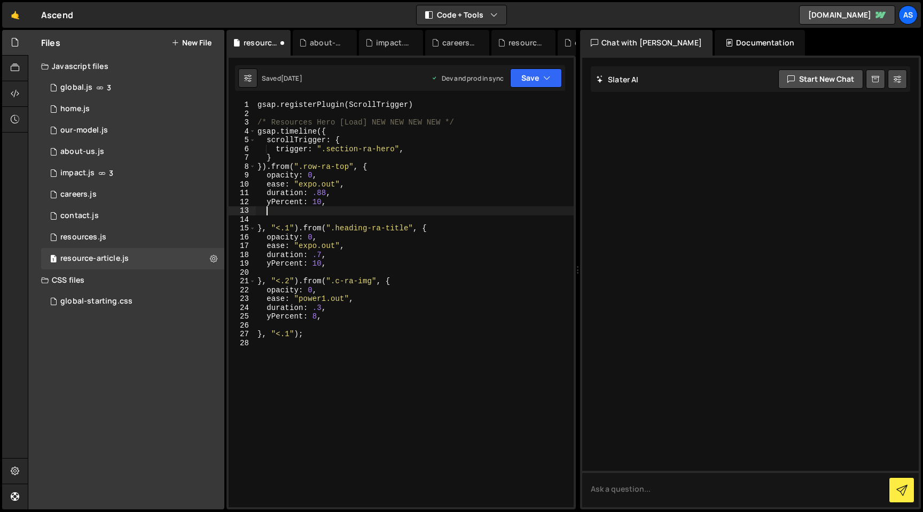
paste textarea "transform: translate(0%, 10%);"
click at [314, 210] on div "gsap . registerPlugin ( ScrollTrigger ) /* Resources Hero [Load] NEW NEW NEW NE…" at bounding box center [414, 312] width 318 height 424
click at [403, 209] on div "gsap . registerPlugin ( ScrollTrigger ) /* Resources Hero [Load] NEW NEW NEW NE…" at bounding box center [414, 312] width 318 height 424
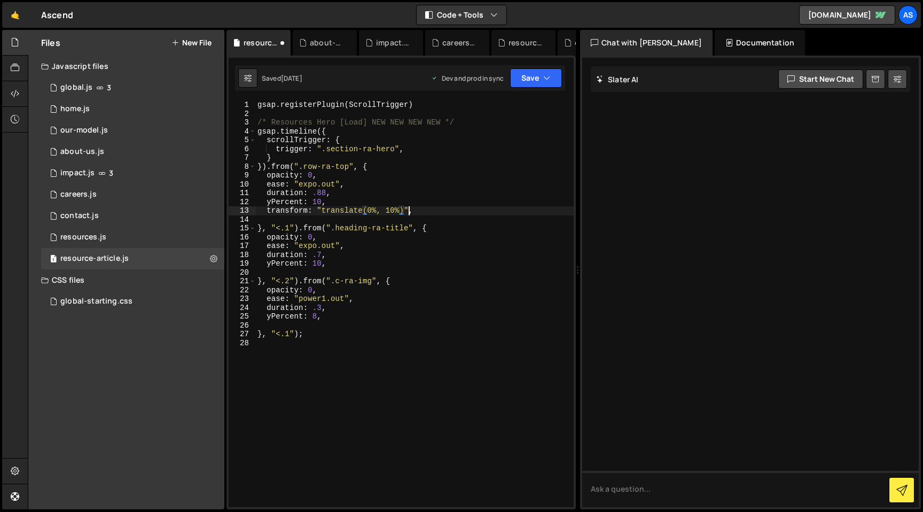
scroll to position [0, 10]
click at [391, 211] on div "gsap . registerPlugin ( ScrollTrigger ) /* Resources Hero [Load] NEW NEW NEW NE…" at bounding box center [414, 312] width 318 height 424
click at [305, 200] on div "gsap . registerPlugin ( ScrollTrigger ) /* Resources Hero [Load] NEW NEW NEW NE…" at bounding box center [414, 312] width 318 height 424
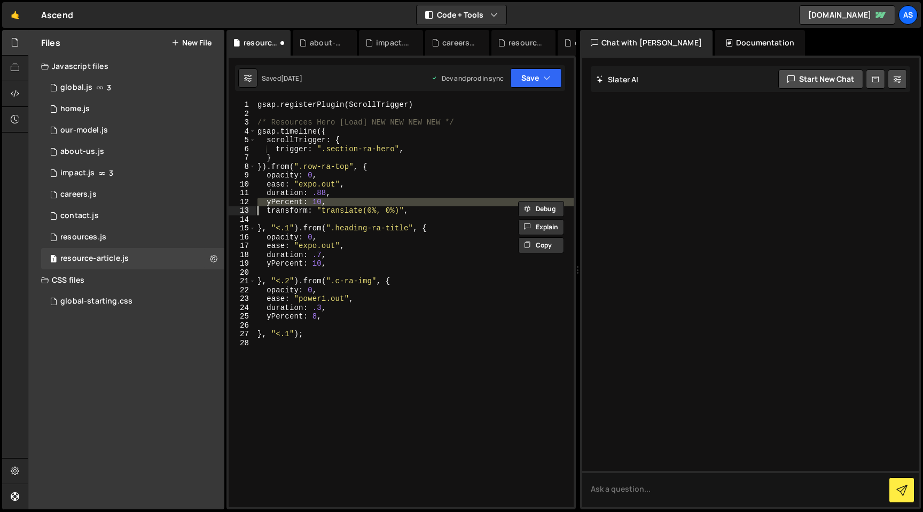
click at [305, 200] on div "gsap . registerPlugin ( ScrollTrigger ) /* Resources Hero [Load] NEW NEW NEW NE…" at bounding box center [414, 312] width 318 height 424
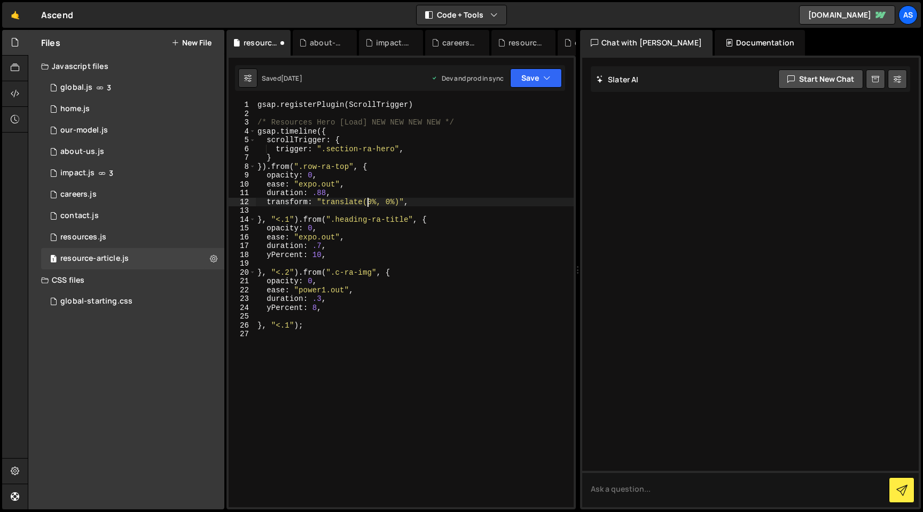
click at [366, 205] on div "gsap . registerPlugin ( ScrollTrigger ) /* Resources Hero [Load] NEW NEW NEW NE…" at bounding box center [414, 312] width 318 height 424
click at [297, 255] on div "gsap . registerPlugin ( ScrollTrigger ) /* Resources Hero [Load] NEW NEW NEW NE…" at bounding box center [414, 312] width 318 height 424
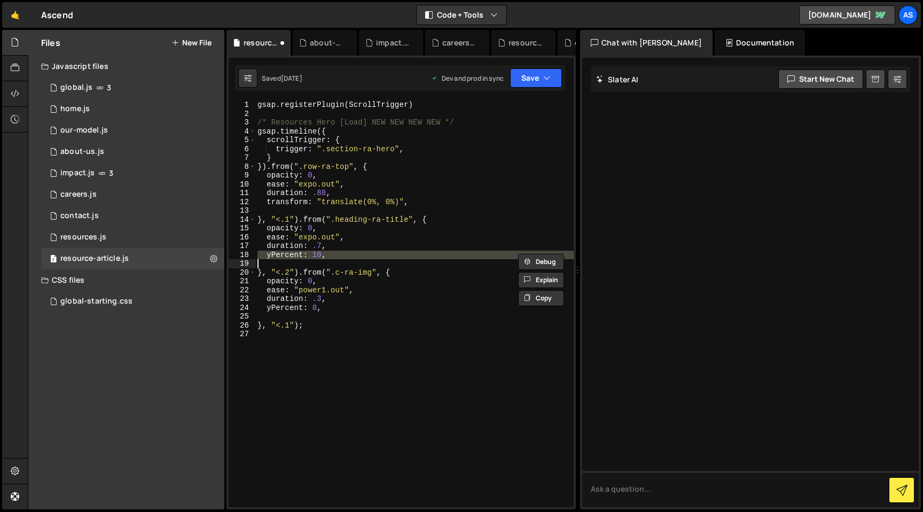
click at [297, 255] on div "gsap . registerPlugin ( ScrollTrigger ) /* Resources Hero [Load] NEW NEW NEW NE…" at bounding box center [414, 312] width 318 height 424
type textarea "yPercent: 10,"
paste textarea
click at [311, 310] on div "gsap . registerPlugin ( ScrollTrigger ) /* Resources Hero [Load] NEW NEW NEW NE…" at bounding box center [414, 312] width 318 height 424
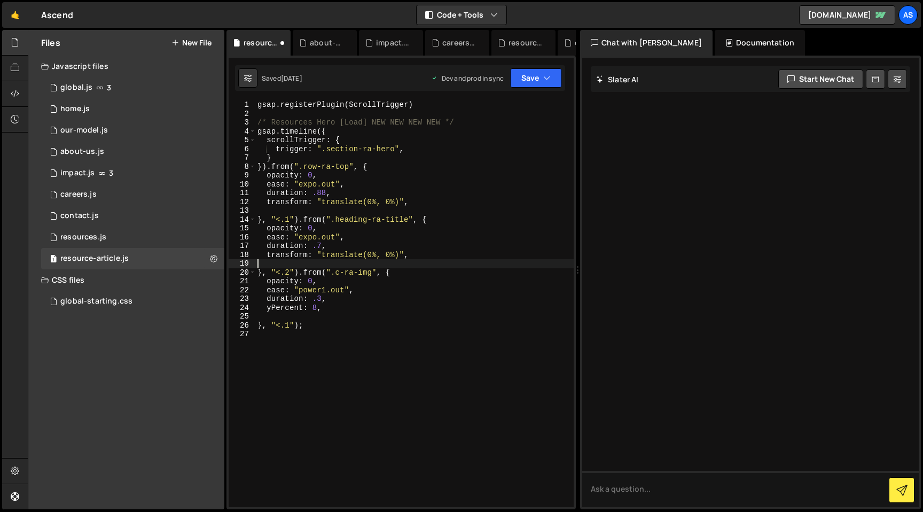
click at [311, 310] on div "gsap . registerPlugin ( ScrollTrigger ) /* Resources Hero [Load] NEW NEW NEW NE…" at bounding box center [414, 312] width 318 height 424
type textarea "yPercent: 8,"
paste textarea
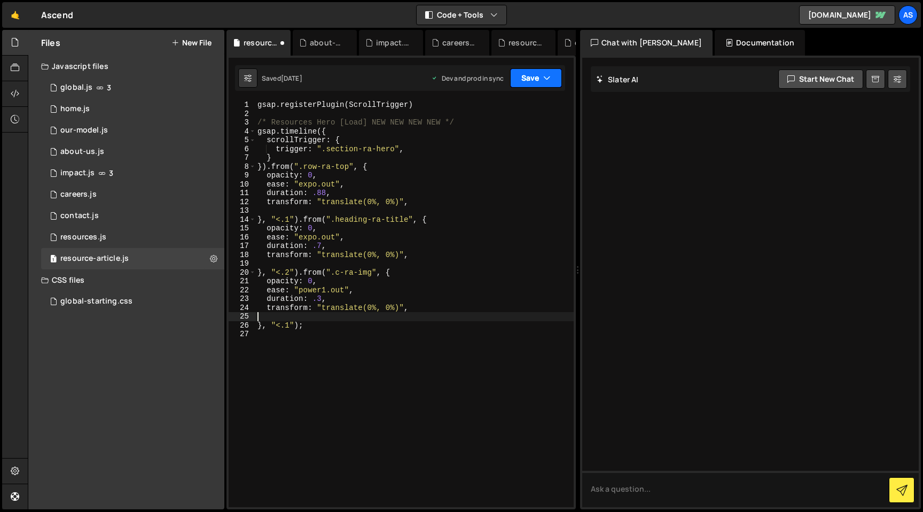
click at [551, 80] on button "Save" at bounding box center [536, 77] width 52 height 19
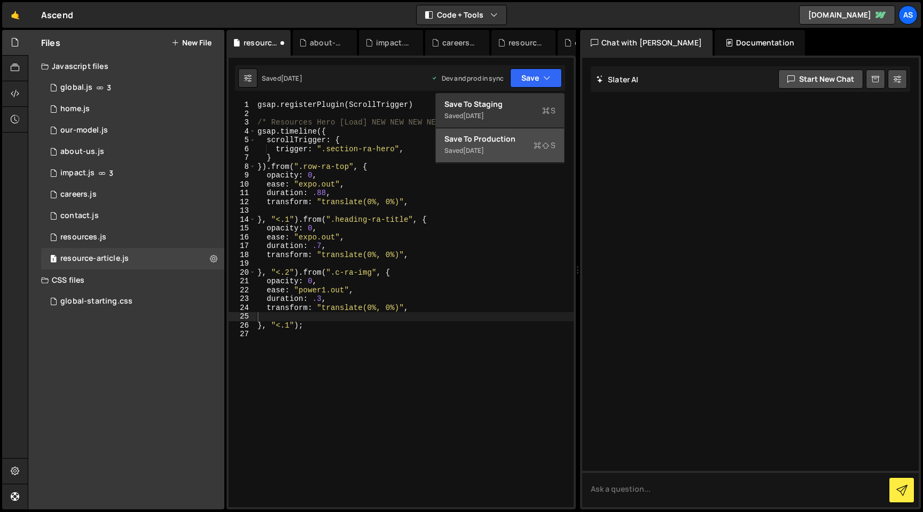
click at [533, 145] on div "Saved [DATE]" at bounding box center [500, 150] width 111 height 13
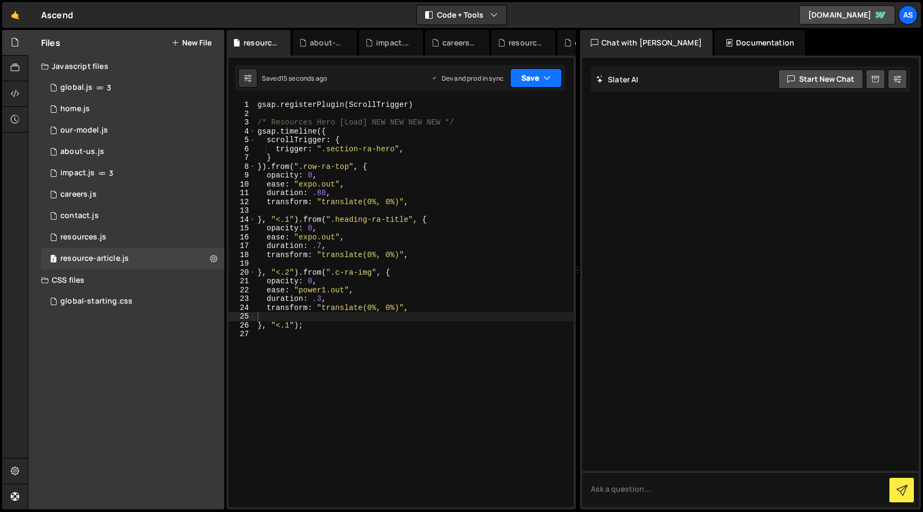
click at [545, 73] on icon "button" at bounding box center [546, 78] width 7 height 11
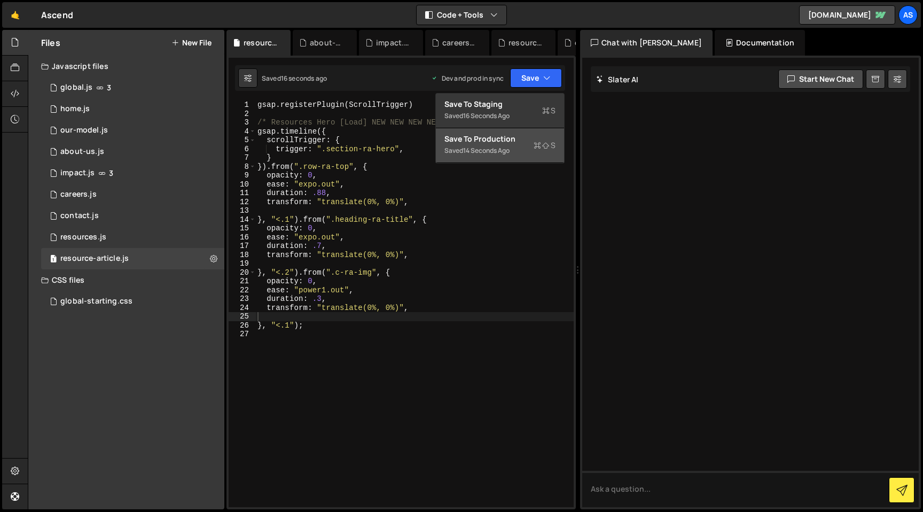
click at [530, 139] on div "Save to Production S" at bounding box center [500, 139] width 111 height 11
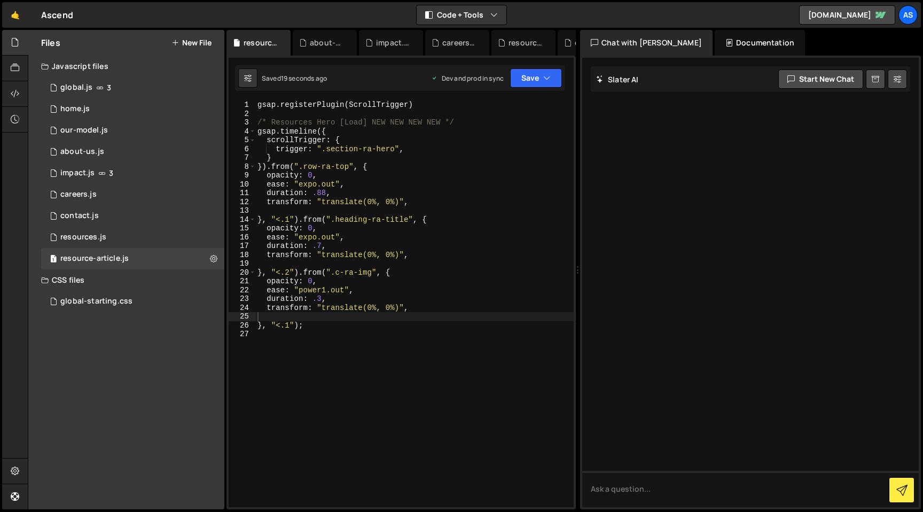
click at [286, 169] on div "gsap . registerPlugin ( ScrollTrigger ) /* Resources Hero [Load] NEW NEW NEW NE…" at bounding box center [414, 312] width 318 height 424
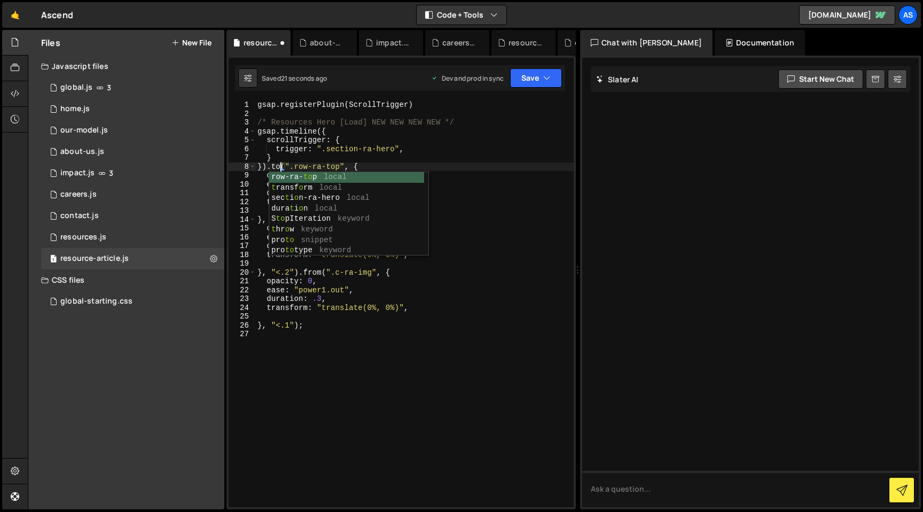
click at [279, 158] on div "gsap . registerPlugin ( ScrollTrigger ) /* Resources Hero [Load] NEW NEW NEW NE…" at bounding box center [414, 312] width 318 height 424
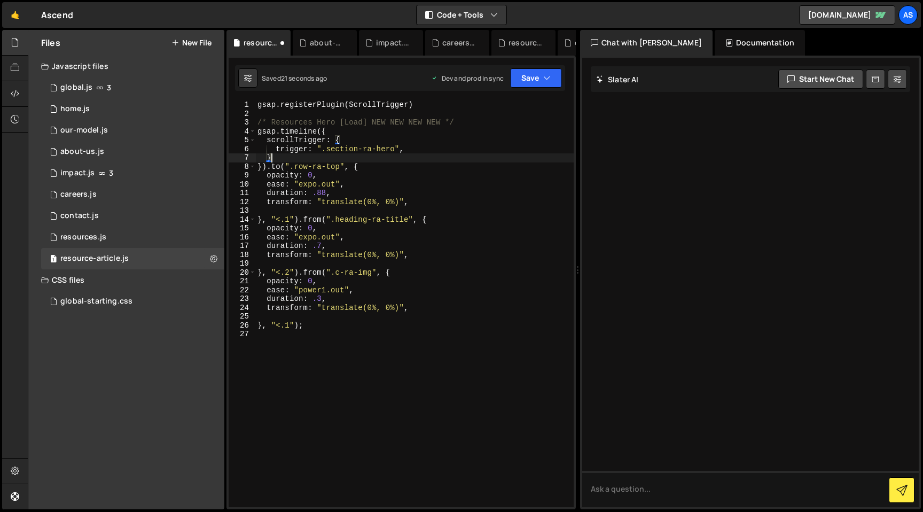
click at [276, 169] on div "gsap . registerPlugin ( ScrollTrigger ) /* Resources Hero [Load] NEW NEW NEW NE…" at bounding box center [414, 312] width 318 height 424
click at [313, 219] on div "gsap . registerPlugin ( ScrollTrigger ) /* Resources Hero [Load] NEW NEW NEW NE…" at bounding box center [414, 312] width 318 height 424
paste textarea "to"
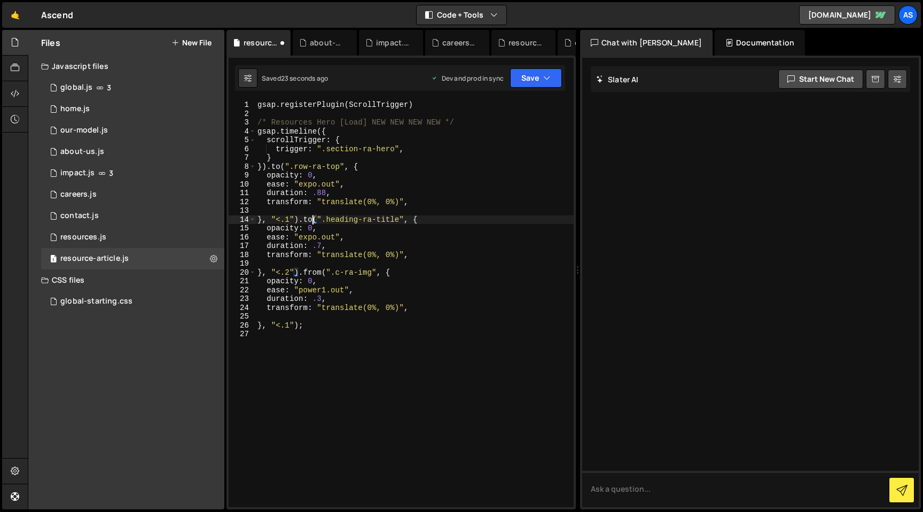
click at [315, 272] on div "gsap . registerPlugin ( ScrollTrigger ) /* Resources Hero [Load] NEW NEW NEW NE…" at bounding box center [414, 312] width 318 height 424
paste textarea "to"
click at [537, 83] on button "Save" at bounding box center [536, 77] width 52 height 19
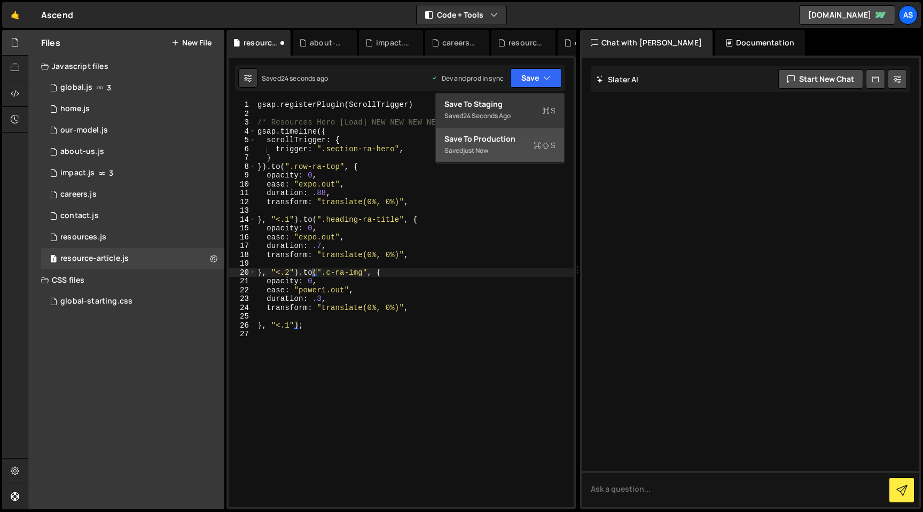
click at [521, 155] on div "Saved just now" at bounding box center [500, 150] width 111 height 13
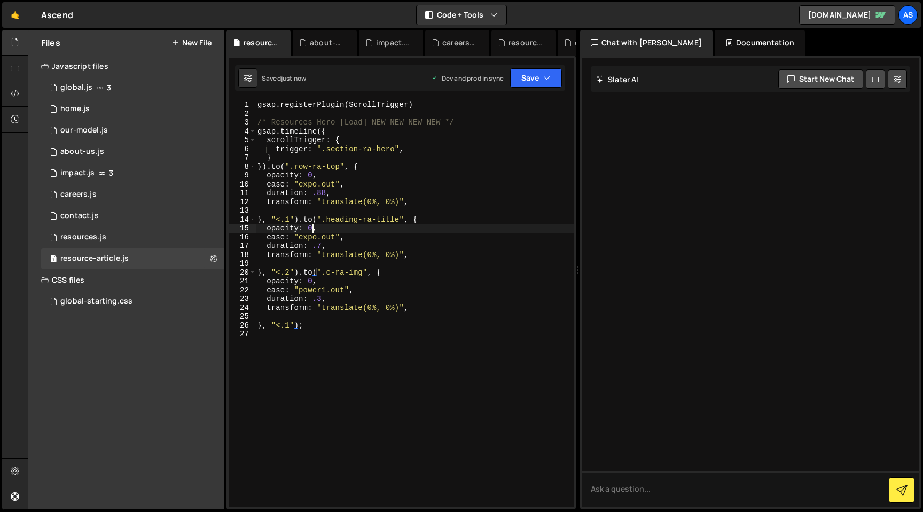
click at [311, 228] on div "gsap . registerPlugin ( ScrollTrigger ) /* Resources Hero [Load] NEW NEW NEW NE…" at bounding box center [414, 312] width 318 height 424
click at [310, 174] on div "gsap . registerPlugin ( ScrollTrigger ) /* Resources Hero [Load] NEW NEW NEW NE…" at bounding box center [414, 312] width 318 height 424
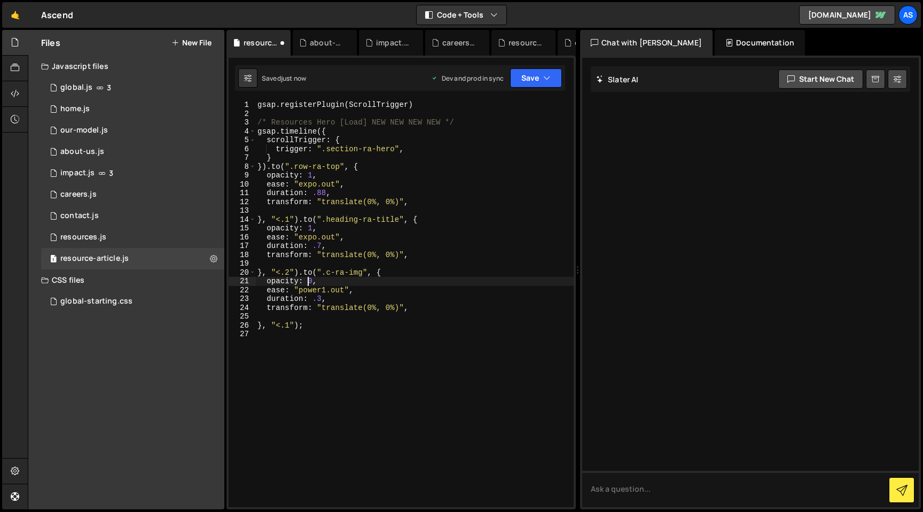
click at [309, 282] on div "gsap . registerPlugin ( ScrollTrigger ) /* Resources Hero [Load] NEW NEW NEW NE…" at bounding box center [414, 312] width 318 height 424
type textarea "opacity: 1,"
drag, startPoint x: 524, startPoint y: 75, endPoint x: 538, endPoint y: 108, distance: 35.9
click at [524, 75] on button "Save" at bounding box center [536, 77] width 52 height 19
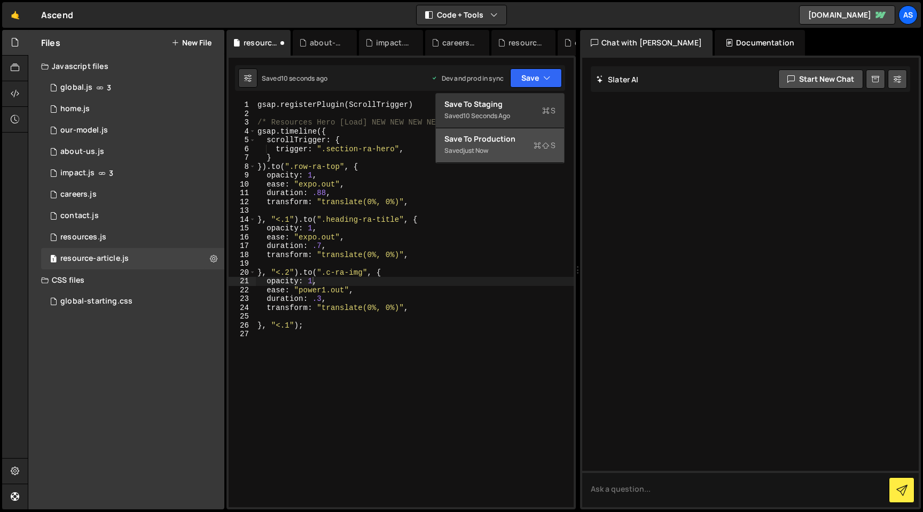
click at [538, 150] on icon at bounding box center [537, 145] width 7 height 11
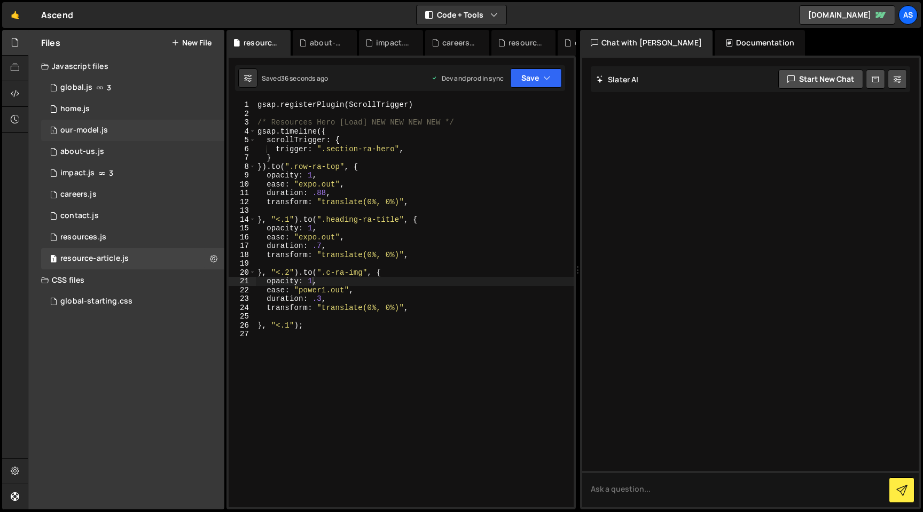
click at [106, 126] on div "our-model.js" at bounding box center [84, 131] width 48 height 10
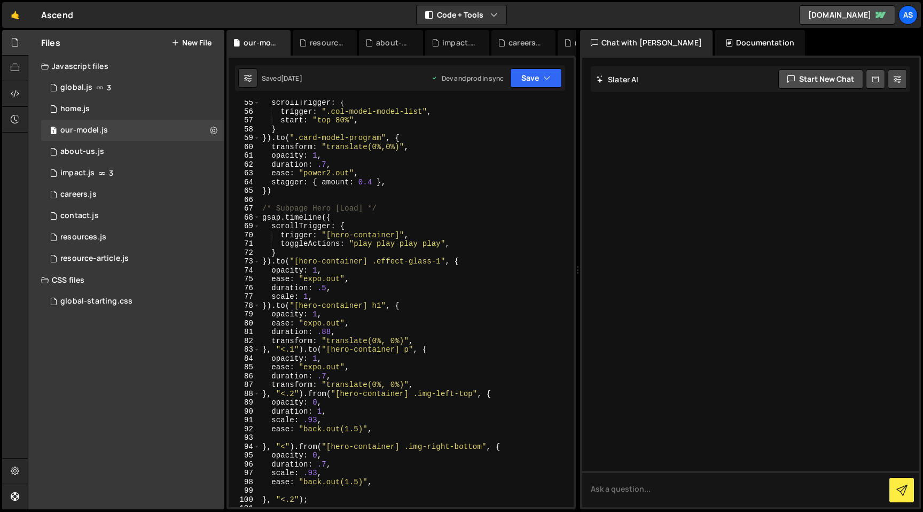
scroll to position [516, 0]
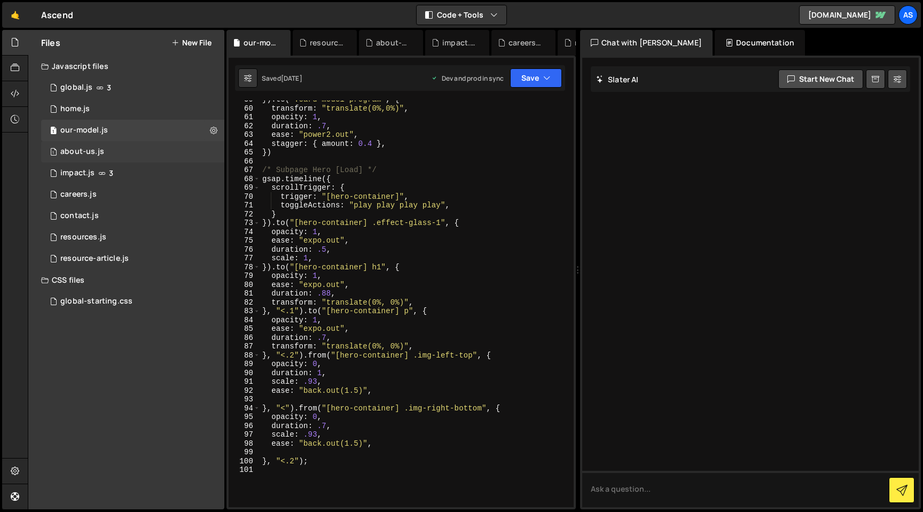
click at [96, 149] on div "about-us.js" at bounding box center [82, 152] width 44 height 10
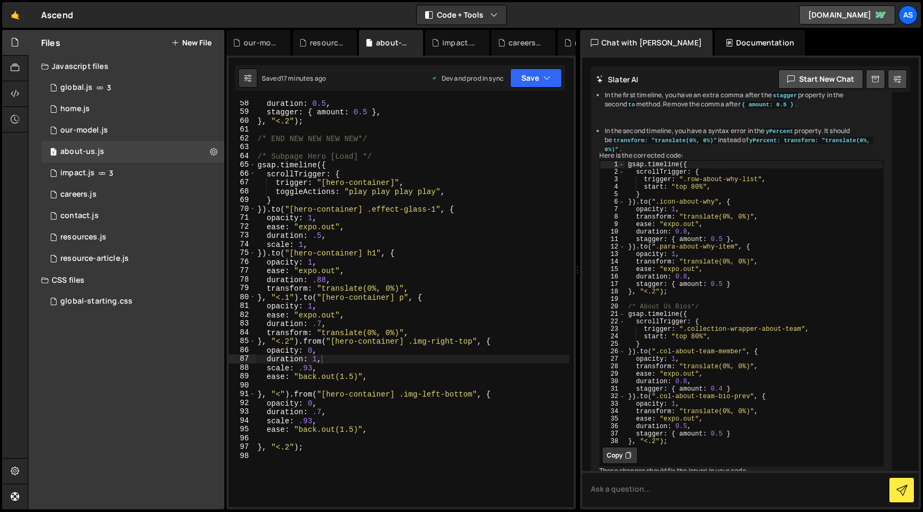
scroll to position [1306, 0]
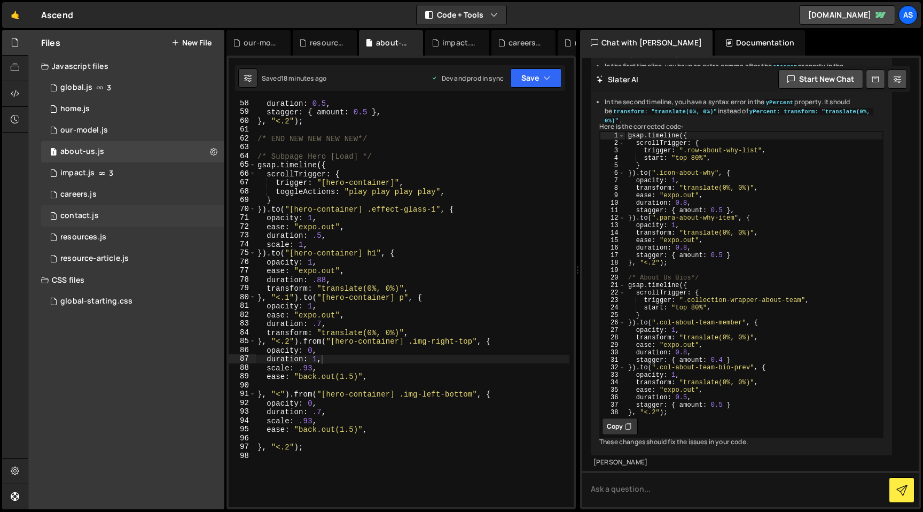
click at [100, 219] on div "1 contact.js 0" at bounding box center [132, 215] width 183 height 21
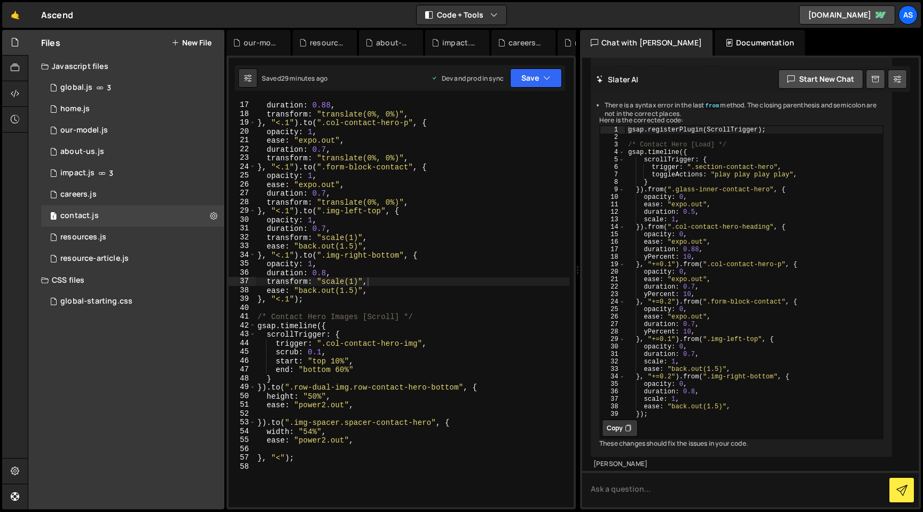
scroll to position [141, 0]
click at [111, 237] on div "1 resources.js 0" at bounding box center [132, 237] width 183 height 21
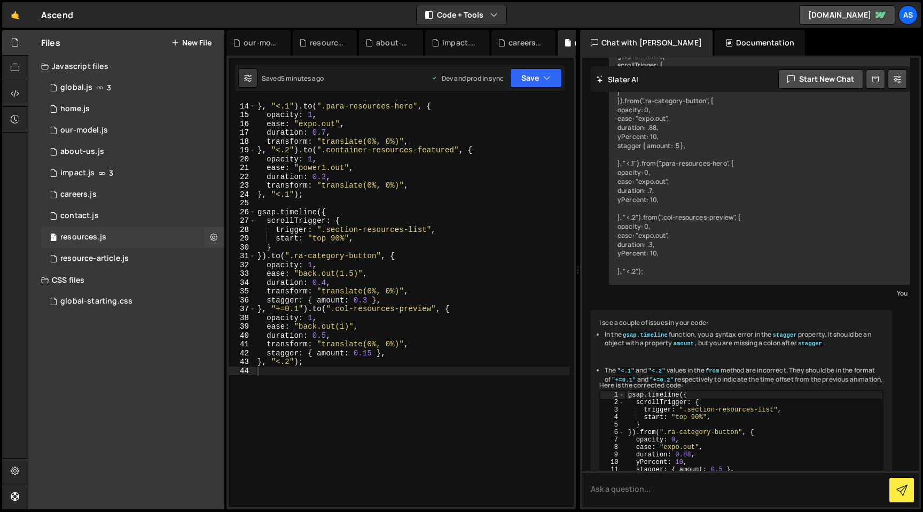
scroll to position [277, 0]
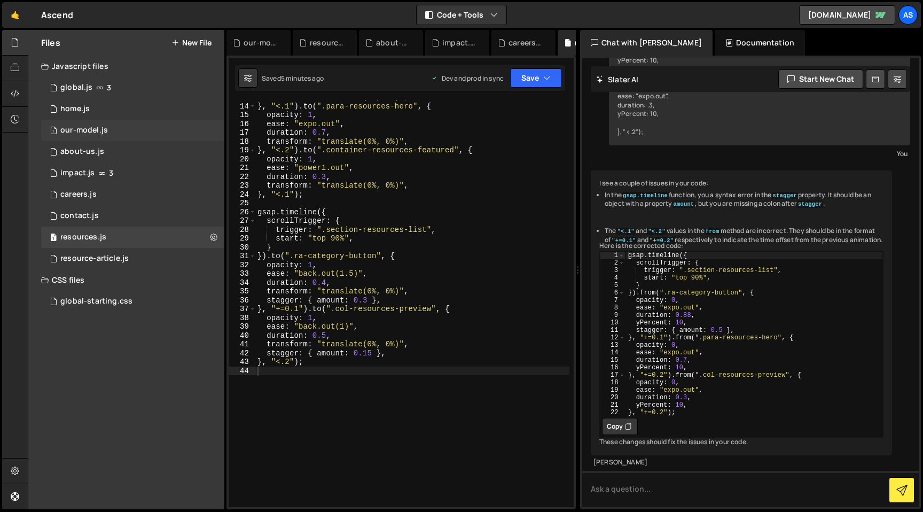
click at [114, 125] on div "1 our-model.js 0" at bounding box center [132, 130] width 183 height 21
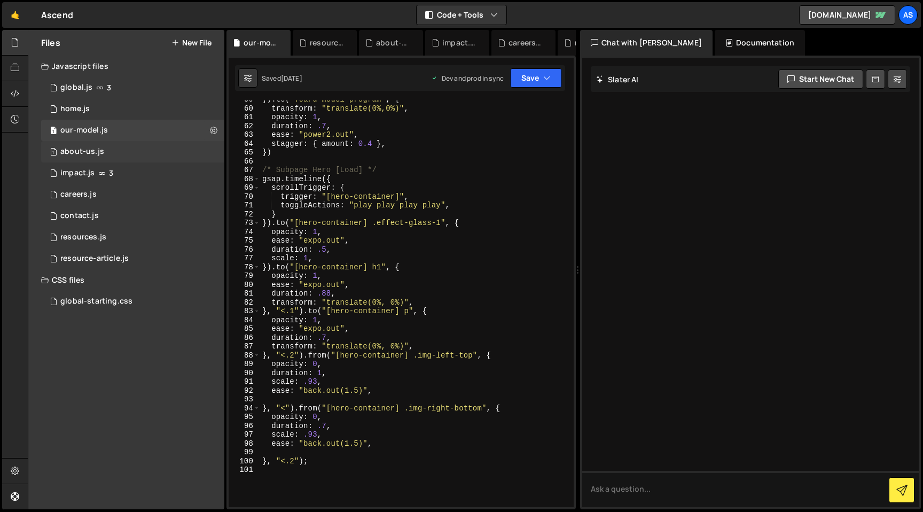
scroll to position [0, 0]
click at [317, 354] on div "}) . to ( ".card-model-program" , { transform : "translate(0%,0%)" , opacity : …" at bounding box center [414, 307] width 309 height 424
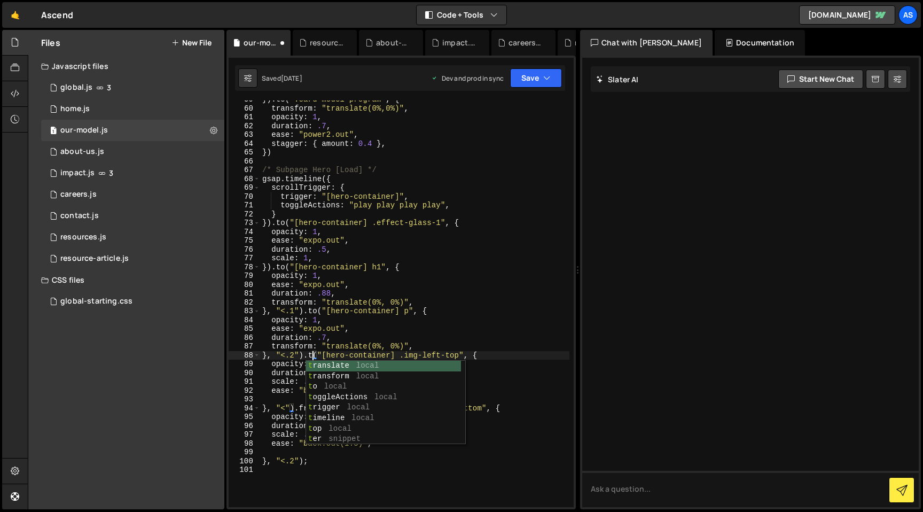
scroll to position [0, 3]
click at [392, 329] on div "}) . to ( ".card-model-program" , { transform : "translate(0%,0%)" , opacity : …" at bounding box center [414, 307] width 309 height 424
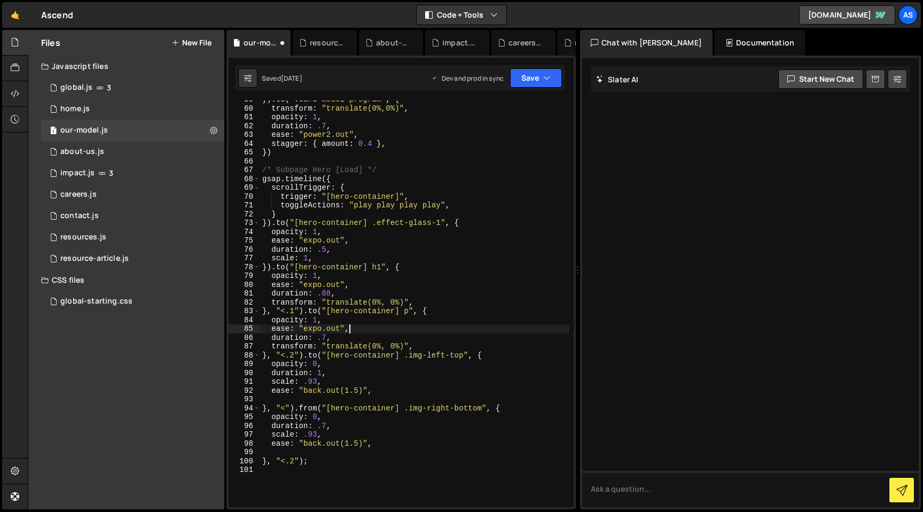
click at [313, 352] on div "}) . to ( ".card-model-program" , { transform : "translate(0%,0%)" , opacity : …" at bounding box center [414, 307] width 309 height 424
click at [308, 406] on div "}) . to ( ".card-model-program" , { transform : "translate(0%,0%)" , opacity : …" at bounding box center [414, 307] width 309 height 424
click at [309, 406] on div "}) . to ( ".card-model-program" , { transform : "translate(0%,0%)" , opacity : …" at bounding box center [414, 307] width 309 height 424
paste textarea "to"
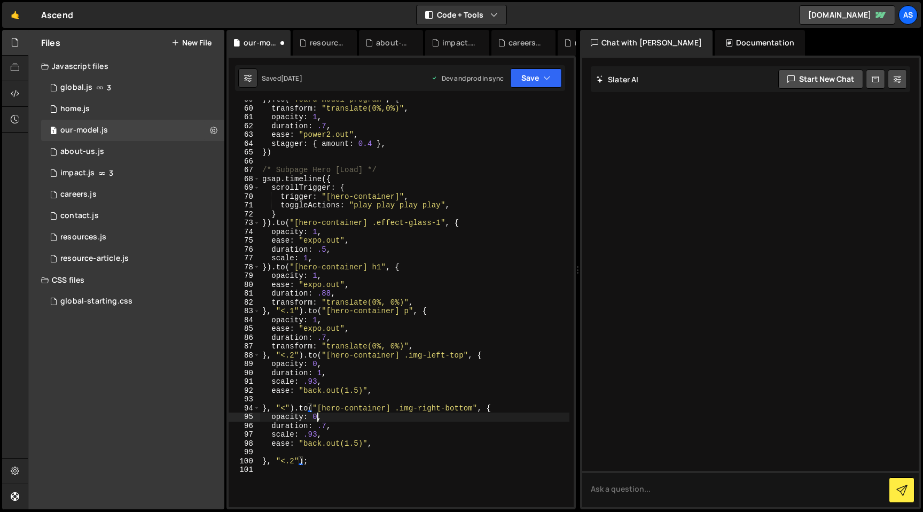
click at [316, 418] on div "}) . to ( ".card-model-program" , { transform : "translate(0%,0%)" , opacity : …" at bounding box center [414, 307] width 309 height 424
click at [319, 344] on div "}) . to ( ".card-model-program" , { transform : "translate(0%,0%)" , opacity : …" at bounding box center [414, 307] width 309 height 424
click at [316, 363] on div "}) . to ( ".card-model-program" , { transform : "translate(0%,0%)" , opacity : …" at bounding box center [414, 307] width 309 height 424
drag, startPoint x: 316, startPoint y: 363, endPoint x: 330, endPoint y: 361, distance: 14.5
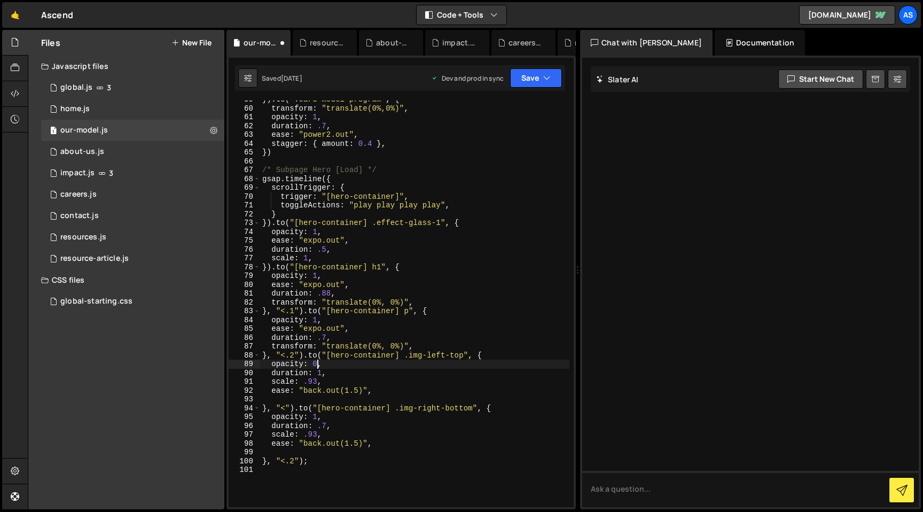
click at [316, 363] on div "}) . to ( ".card-model-program" , { transform : "translate(0%,0%)" , opacity : …" at bounding box center [414, 307] width 309 height 424
click at [365, 322] on div "}) . to ( ".card-model-program" , { transform : "translate(0%,0%)" , opacity : …" at bounding box center [414, 307] width 309 height 424
drag, startPoint x: 271, startPoint y: 348, endPoint x: 440, endPoint y: 344, distance: 168.9
click at [440, 344] on div "}) . to ( ".card-model-program" , { transform : "translate(0%,0%)" , opacity : …" at bounding box center [414, 307] width 309 height 424
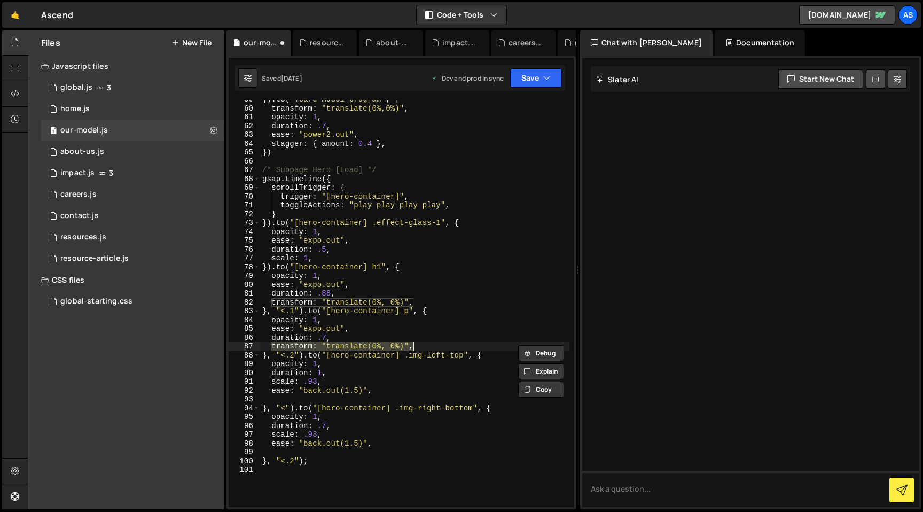
click at [369, 379] on div "}) . to ( ".card-model-program" , { transform : "translate(0%,0%)" , opacity : …" at bounding box center [414, 307] width 309 height 424
type textarea "scale: .93,"
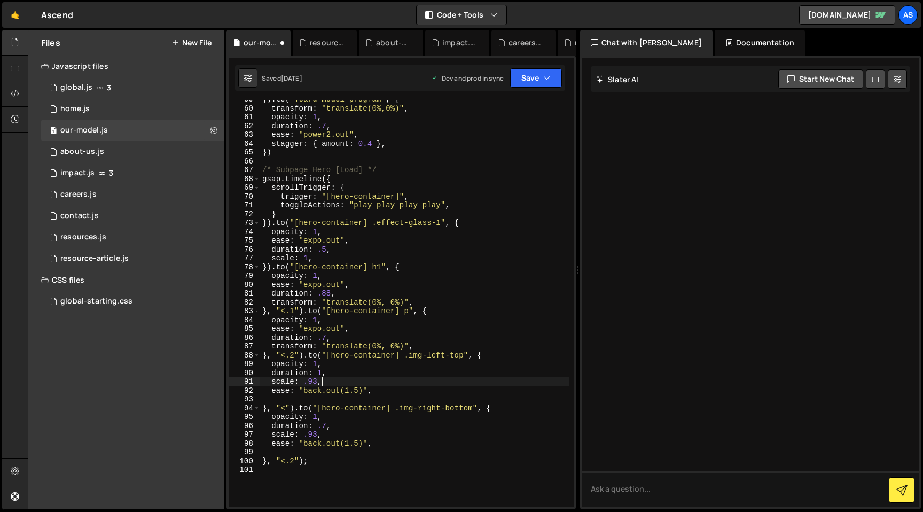
scroll to position [0, 0]
paste textarea "transform: "translate(0%, 0%)","
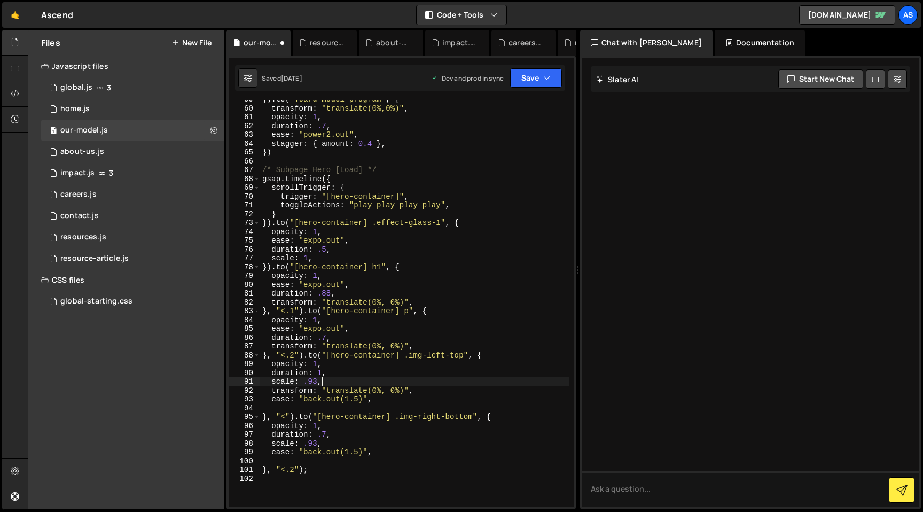
click at [330, 383] on div "}) . to ( ".card-model-program" , { transform : "translate(0%,0%)" , opacity : …" at bounding box center [414, 307] width 309 height 424
click at [405, 389] on div "}) . to ( ".card-model-program" , { transform : "translate(0%,0%)" , opacity : …" at bounding box center [414, 307] width 309 height 424
click at [300, 391] on div "}) . to ( ".card-model-program" , { transform : "translate(0%,0%)" , opacity : …" at bounding box center [414, 307] width 309 height 424
click at [403, 394] on div "}) . to ( ".card-model-program" , { transform : "translate(0%,0%)" , opacity : …" at bounding box center [414, 307] width 309 height 424
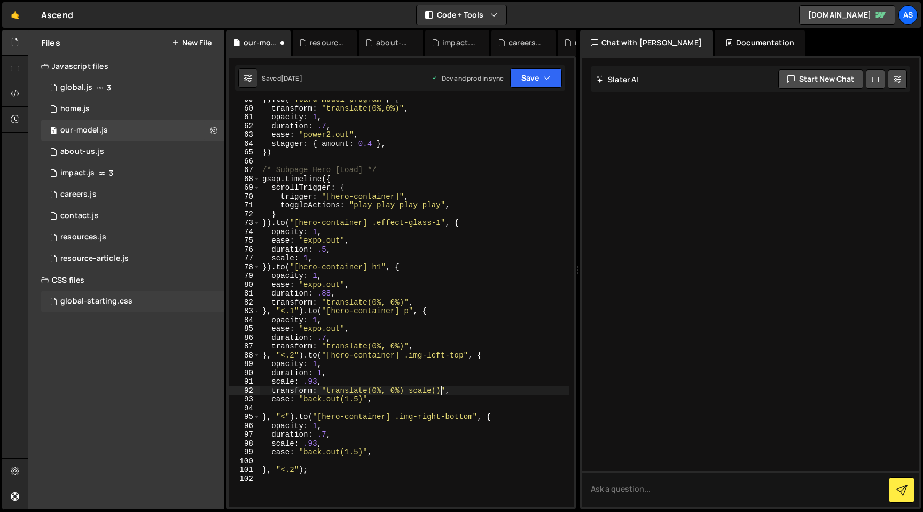
scroll to position [0, 12]
drag, startPoint x: 269, startPoint y: 390, endPoint x: 490, endPoint y: 390, distance: 220.7
click at [490, 390] on div "}) . to ( ".card-model-program" , { transform : "translate(0%,0%)" , opacity : …" at bounding box center [414, 307] width 309 height 424
drag, startPoint x: 270, startPoint y: 444, endPoint x: 360, endPoint y: 442, distance: 89.8
click at [360, 442] on div "}) . to ( ".card-model-program" , { transform : "translate(0%,0%)" , opacity : …" at bounding box center [414, 307] width 309 height 424
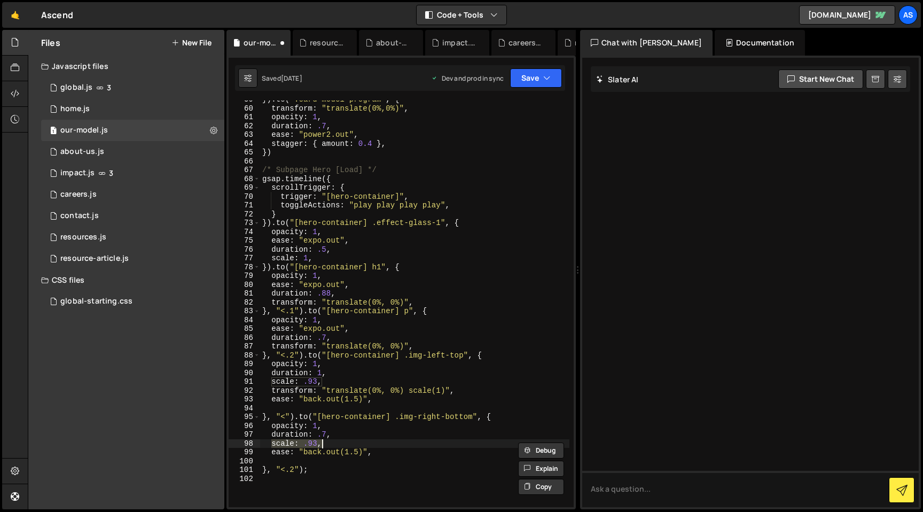
scroll to position [0, 4]
paste textarea "transform: "translate(0%, 0%) scale(1)""
click at [312, 379] on div "}) . to ( ".card-model-program" , { transform : "translate(0%,0%)" , opacity : …" at bounding box center [414, 307] width 309 height 424
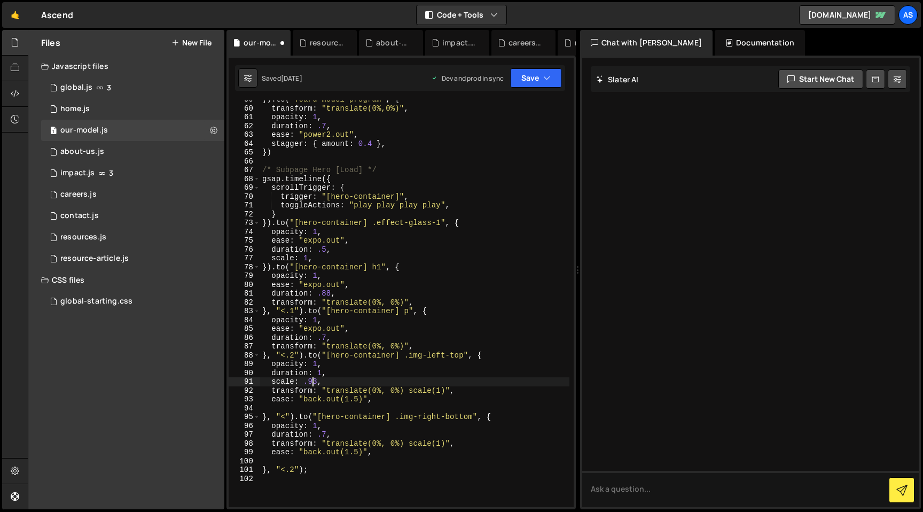
click at [312, 379] on div "}) . to ( ".card-model-program" , { transform : "translate(0%,0%)" , opacity : …" at bounding box center [414, 307] width 309 height 424
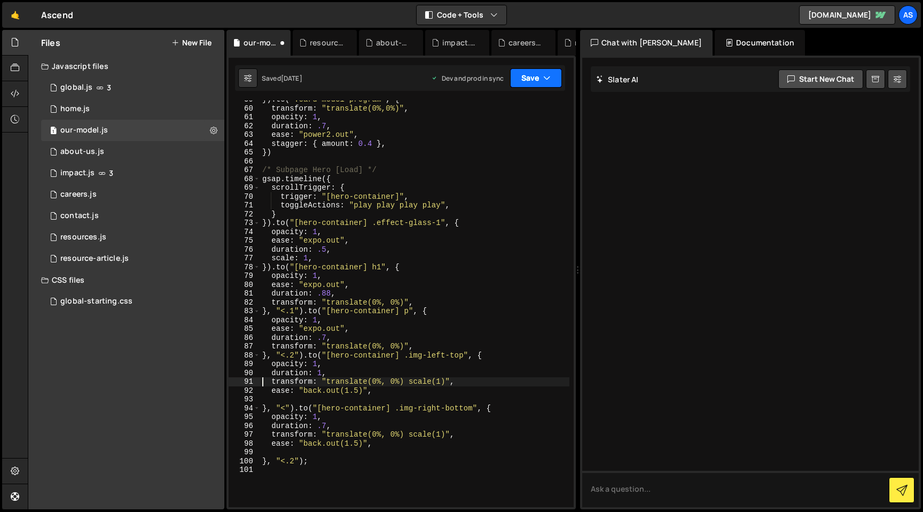
click at [535, 78] on button "Save" at bounding box center [536, 77] width 52 height 19
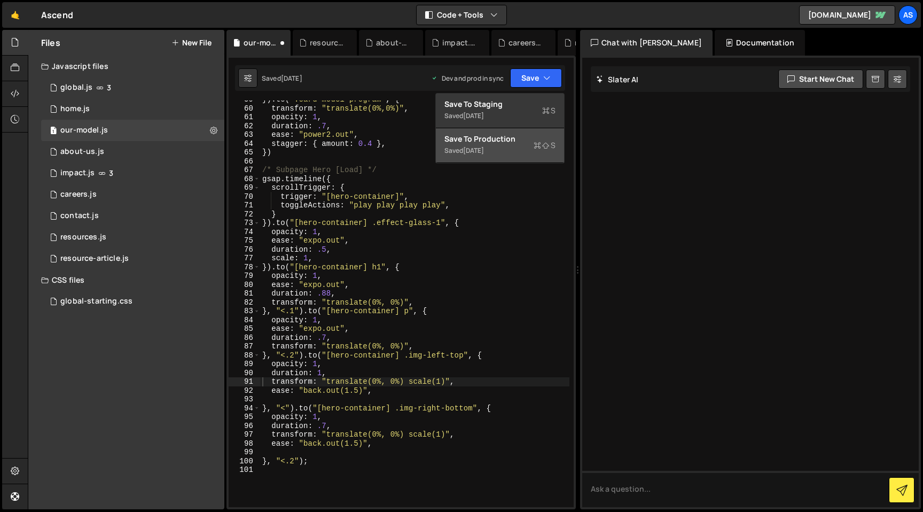
click at [536, 150] on icon at bounding box center [537, 145] width 7 height 11
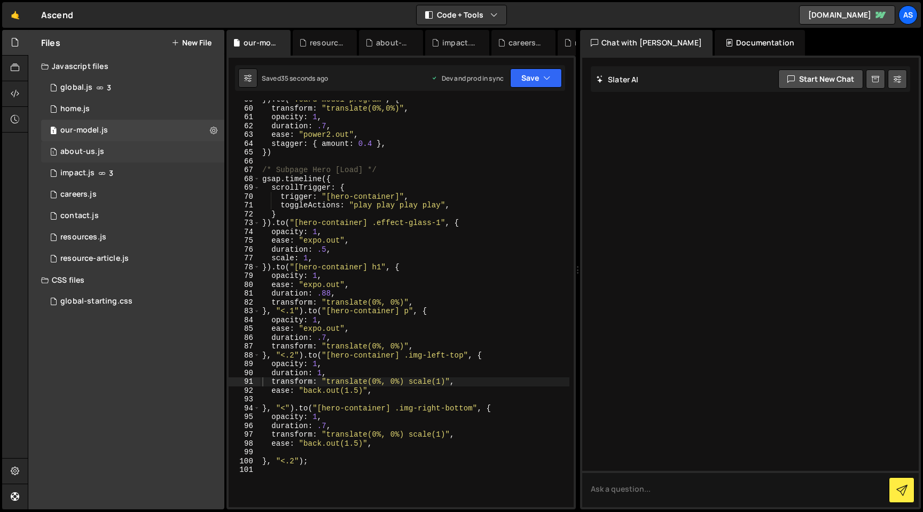
click at [139, 151] on div "1 about-us.js 0" at bounding box center [132, 151] width 183 height 21
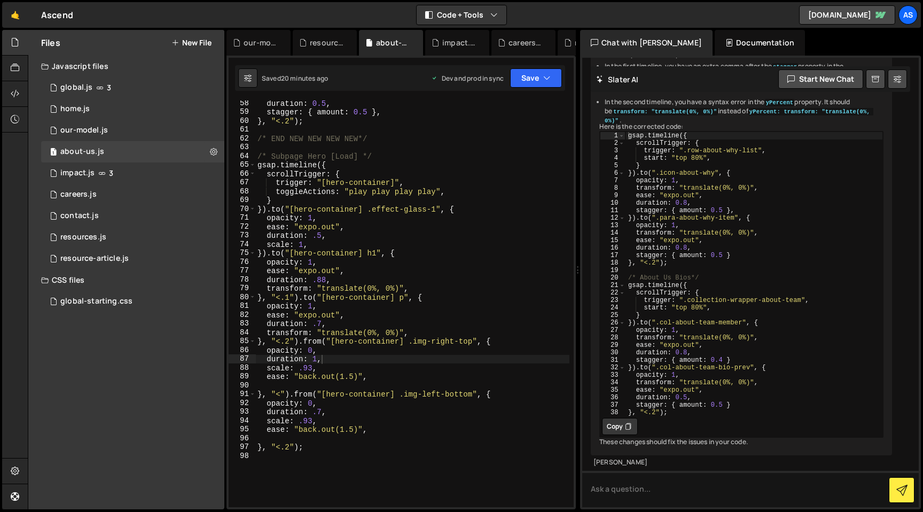
scroll to position [1306, 0]
click at [109, 136] on div "1 our-model.js 0" at bounding box center [132, 130] width 183 height 21
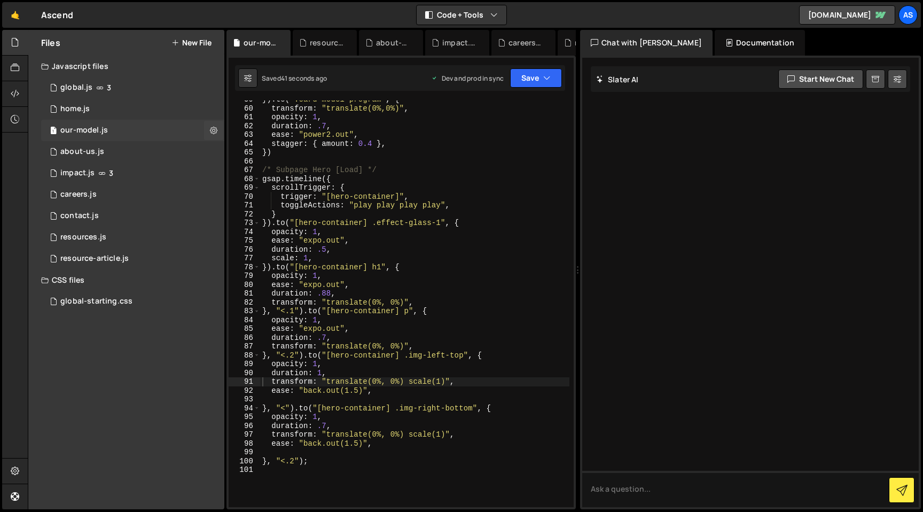
scroll to position [0, 0]
click at [417, 170] on div "}) . to ( ".card-model-program" , { transform : "translate(0%,0%)" , opacity : …" at bounding box center [414, 307] width 309 height 424
click at [478, 219] on div "}) . to ( ".card-model-program" , { transform : "translate(0%,0%)" , opacity : …" at bounding box center [414, 307] width 309 height 424
type textarea "}).to("[hero-container] .effect-glass-1", {"
click at [108, 145] on div "1 about-us.js 0" at bounding box center [132, 151] width 183 height 21
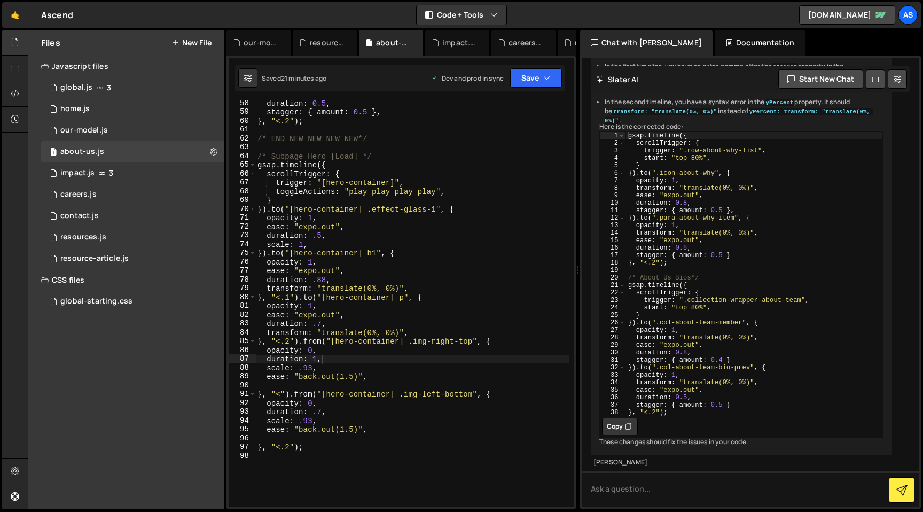
scroll to position [1306, 0]
click at [422, 255] on div "duration : 0.5 , stagger : { amount : 0.5 } , } , "<.2" ) ; /* END NEW NEW NEW …" at bounding box center [412, 311] width 314 height 424
click at [481, 207] on div "duration : 0.5 , stagger : { amount : 0.5 } , } , "<.2" ) ; /* END NEW NEW NEW …" at bounding box center [412, 311] width 314 height 424
click at [477, 159] on div "duration : 0.5 , stagger : { amount : 0.5 } , } , "<.2" ) ; /* END NEW NEW NEW …" at bounding box center [412, 311] width 314 height 424
click at [478, 164] on div "duration : 0.5 , stagger : { amount : 0.5 } , } , "<.2" ) ; /* END NEW NEW NEW …" at bounding box center [412, 311] width 314 height 424
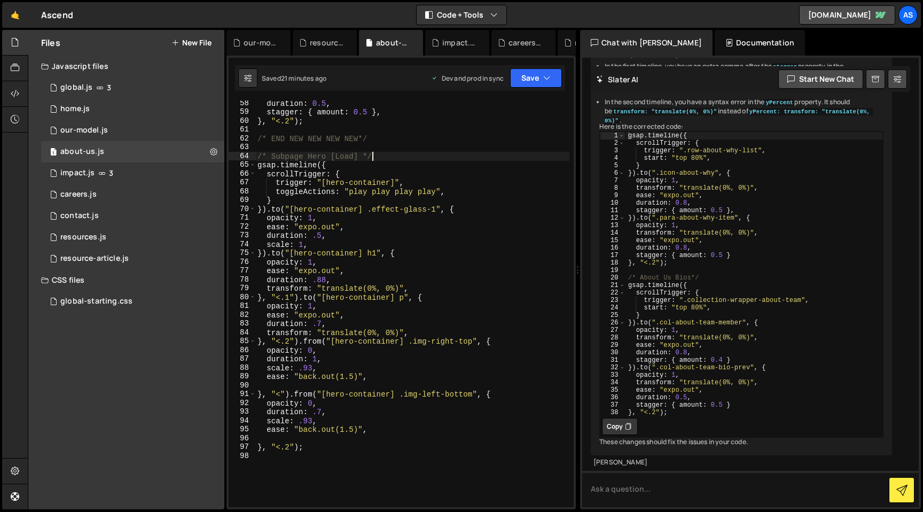
type textarea "gsap.timeline({"
click at [139, 173] on div "1 impact.js 3" at bounding box center [132, 172] width 183 height 21
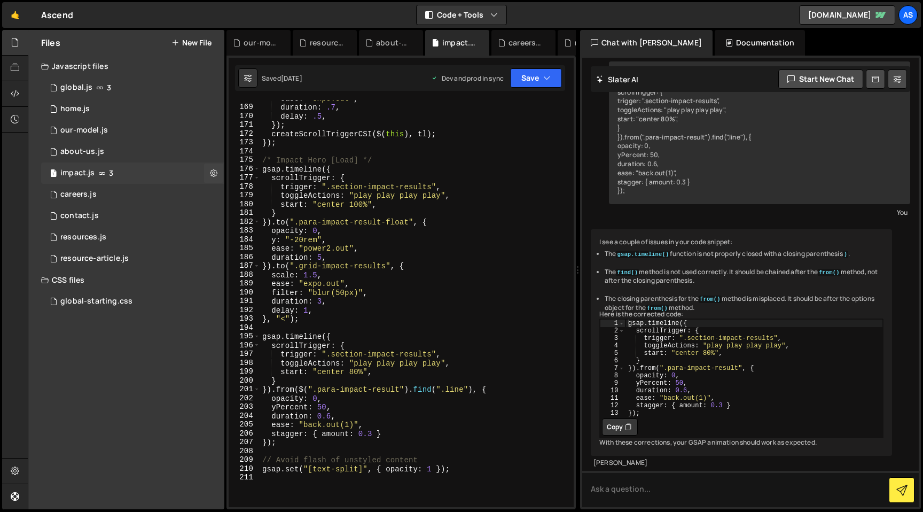
scroll to position [102, 0]
click at [140, 155] on div "1 about-us.js 0" at bounding box center [132, 151] width 183 height 21
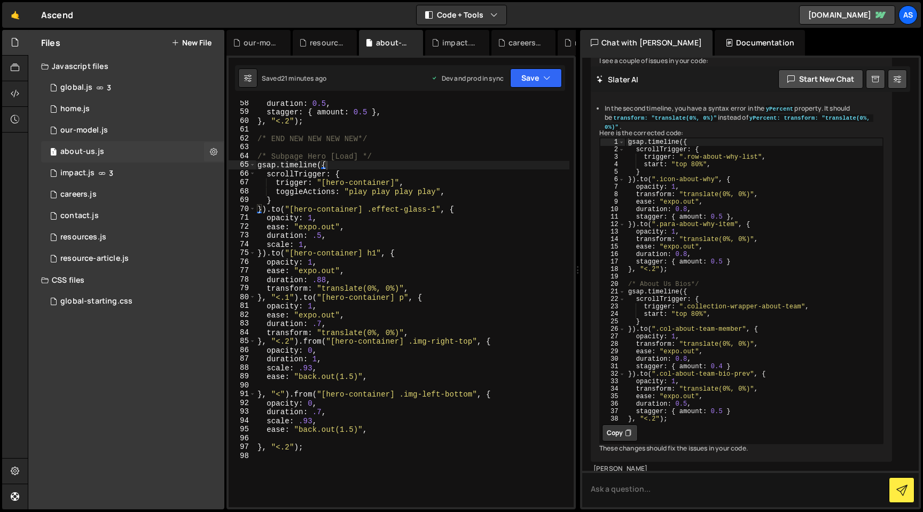
scroll to position [1306, 0]
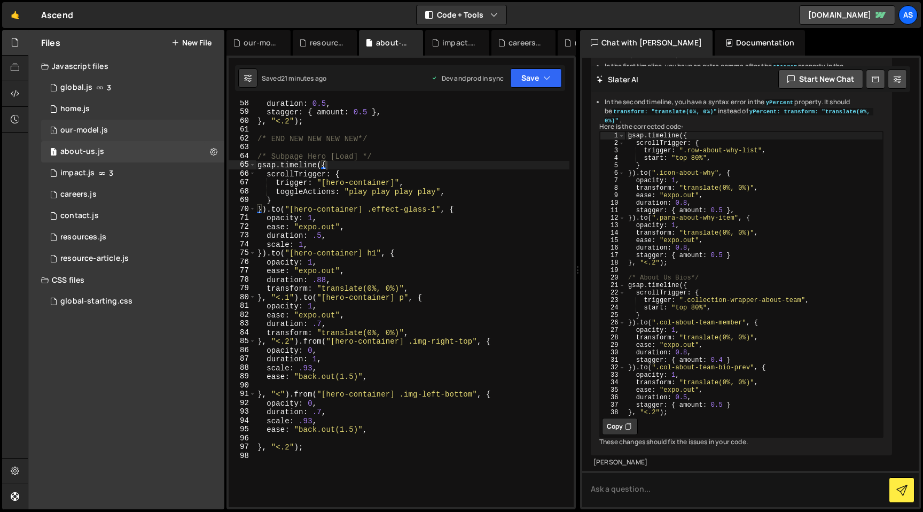
click at [136, 130] on div "1 our-model.js 0" at bounding box center [132, 130] width 183 height 21
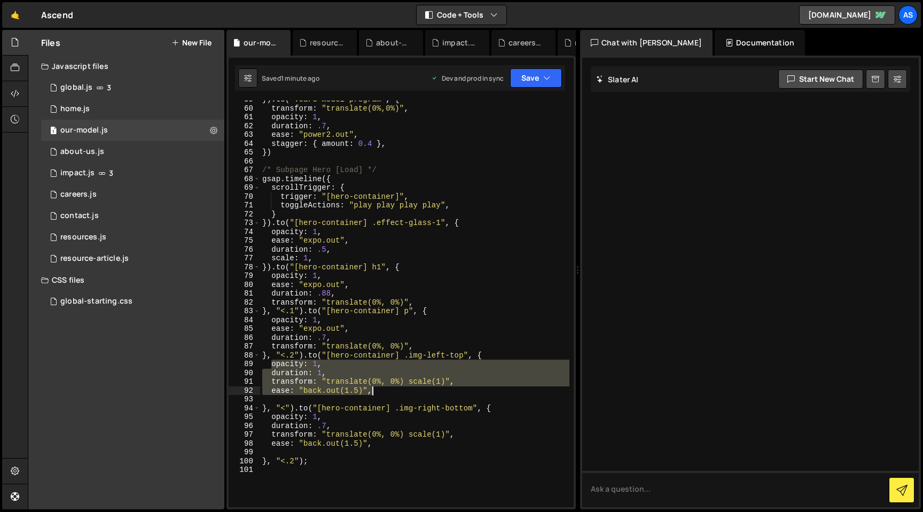
drag, startPoint x: 271, startPoint y: 366, endPoint x: 400, endPoint y: 393, distance: 131.0
click at [400, 393] on div "}) . to ( ".card-model-program" , { transform : "translate(0%,0%)" , opacity : …" at bounding box center [414, 307] width 309 height 424
type textarea "transform: "translate(0%, 0%) scale(1)", ease: "back.out(1.5)","
click at [114, 154] on div "1 about-us.js 0" at bounding box center [132, 151] width 183 height 21
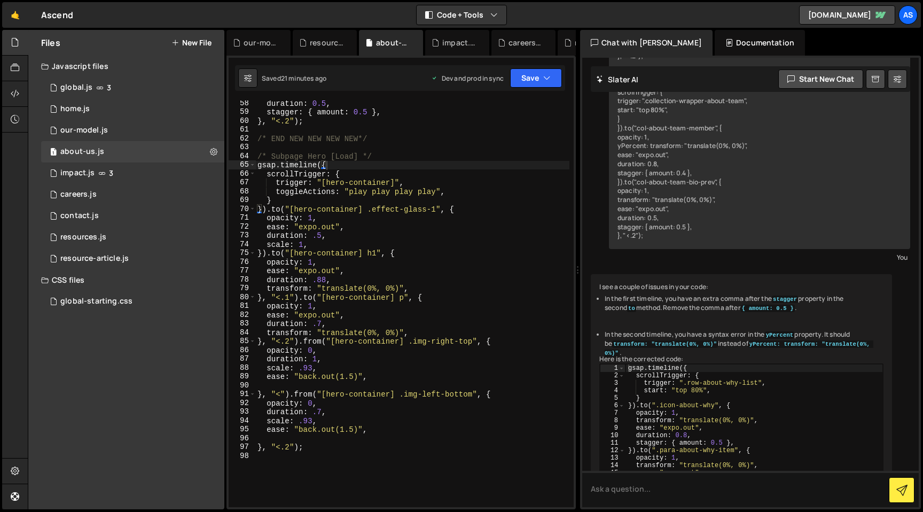
scroll to position [1306, 0]
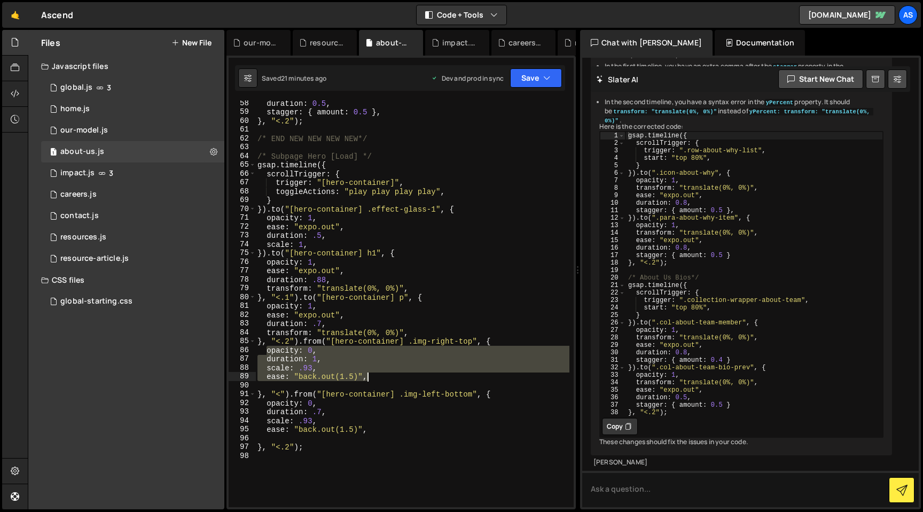
drag, startPoint x: 269, startPoint y: 353, endPoint x: 398, endPoint y: 374, distance: 129.9
click at [398, 374] on div "duration : 0.5 , stagger : { amount : 0.5 } , } , "<.2" ) ; /* END NEW NEW NEW …" at bounding box center [412, 311] width 314 height 424
paste textarea
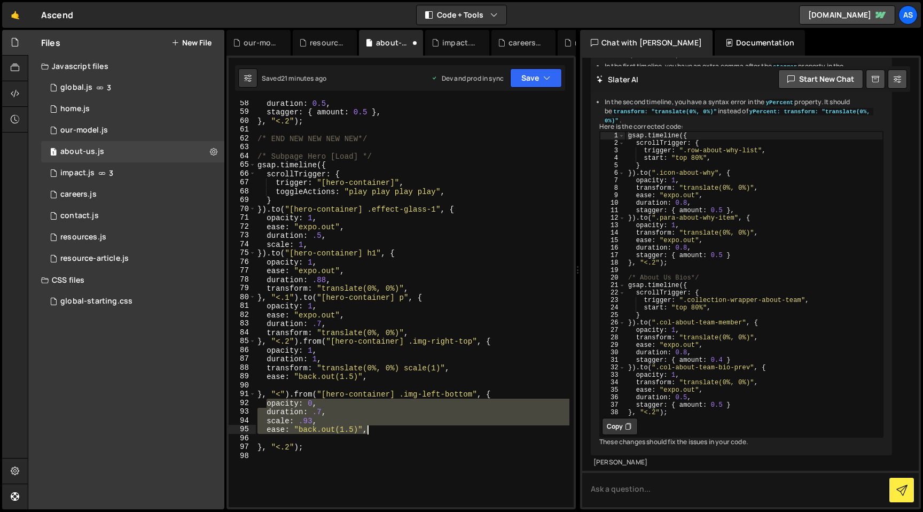
drag, startPoint x: 266, startPoint y: 403, endPoint x: 406, endPoint y: 432, distance: 143.5
click at [406, 432] on div "duration : 0.5 , stagger : { amount : 0.5 } , } , "<.2" ) ; /* END NEW NEW NEW …" at bounding box center [412, 311] width 314 height 424
paste textarea
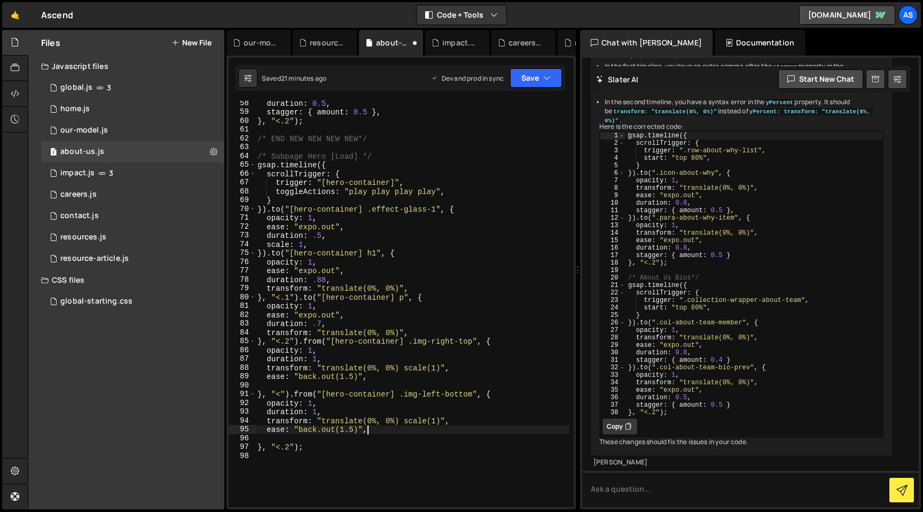
click at [306, 395] on div "duration : 0.5 , stagger : { amount : 0.5 } , } , "<.2" ) ; /* END NEW NEW NEW …" at bounding box center [412, 311] width 314 height 424
type textarea "}, "<").to("[hero-container] .img-left-bottom", {"
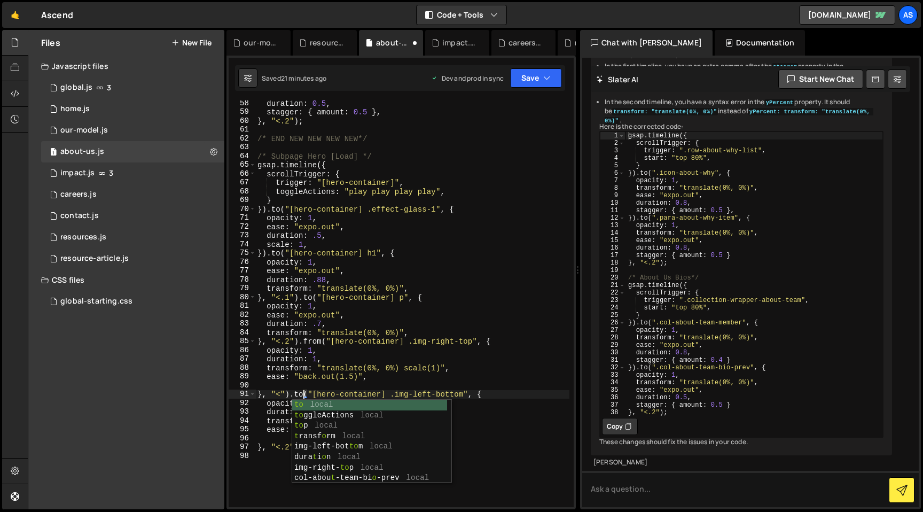
click at [316, 388] on div "duration : 0.5 , stagger : { amount : 0.5 } , } , "<.2" ) ; /* END NEW NEW NEW …" at bounding box center [412, 311] width 314 height 424
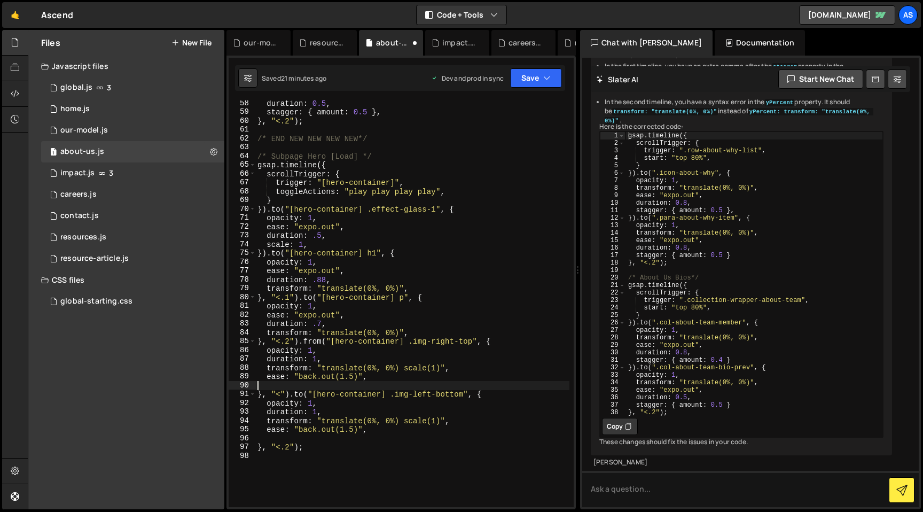
click at [298, 395] on div "duration : 0.5 , stagger : { amount : 0.5 } , } , "<.2" ) ; /* END NEW NEW NEW …" at bounding box center [412, 311] width 314 height 424
click at [311, 339] on div "duration : 0.5 , stagger : { amount : 0.5 } , } , "<.2" ) ; /* END NEW NEW NEW …" at bounding box center [412, 311] width 314 height 424
paste textarea "to"
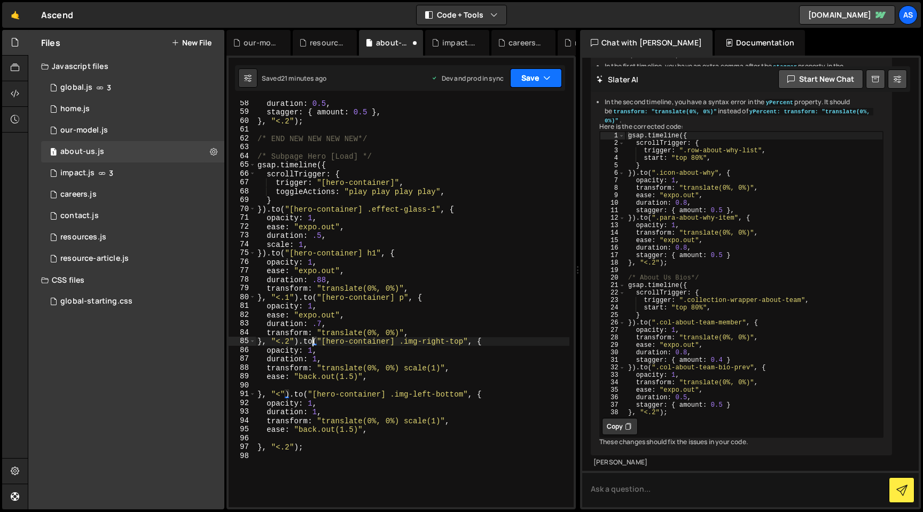
click at [549, 74] on icon "button" at bounding box center [546, 78] width 7 height 11
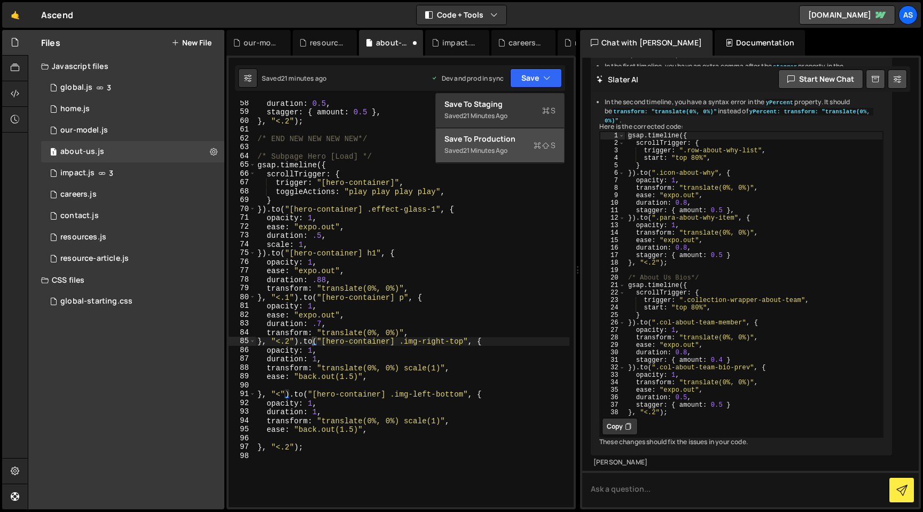
click at [528, 145] on div "Saved 21 minutes ago" at bounding box center [500, 150] width 111 height 13
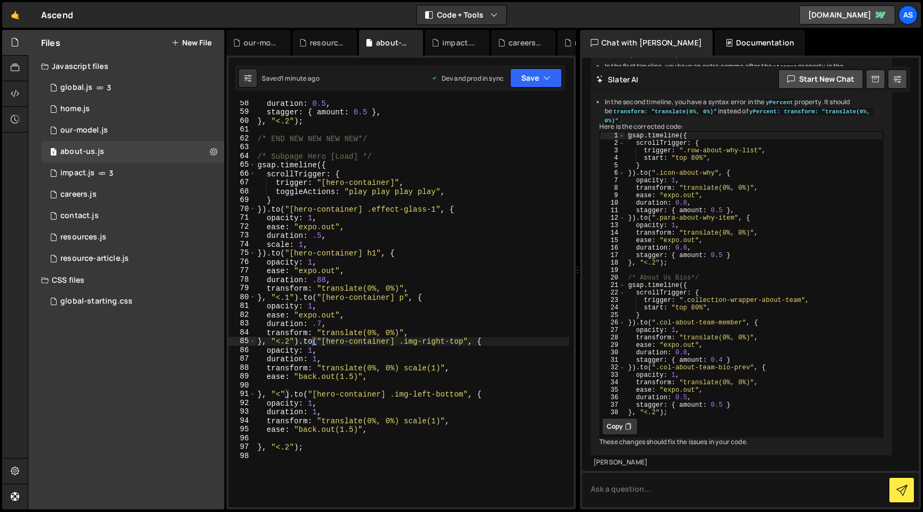
click at [405, 352] on div "duration : 0.5 , stagger : { amount : 0.5 } , } , "<.2" ) ; /* END NEW NEW NEW …" at bounding box center [412, 311] width 314 height 424
drag, startPoint x: 386, startPoint y: 396, endPoint x: 311, endPoint y: 395, distance: 74.8
click at [311, 395] on div "duration : 0.5 , stagger : { amount : 0.5 } , } , "<.2" ) ; /* END NEW NEW NEW …" at bounding box center [412, 311] width 314 height 424
type textarea "}, "<").to("[hero-container] .img-left-bottom", {"
click at [91, 111] on div "1 home.js 0" at bounding box center [132, 108] width 183 height 21
